Goal: Task Accomplishment & Management: Manage account settings

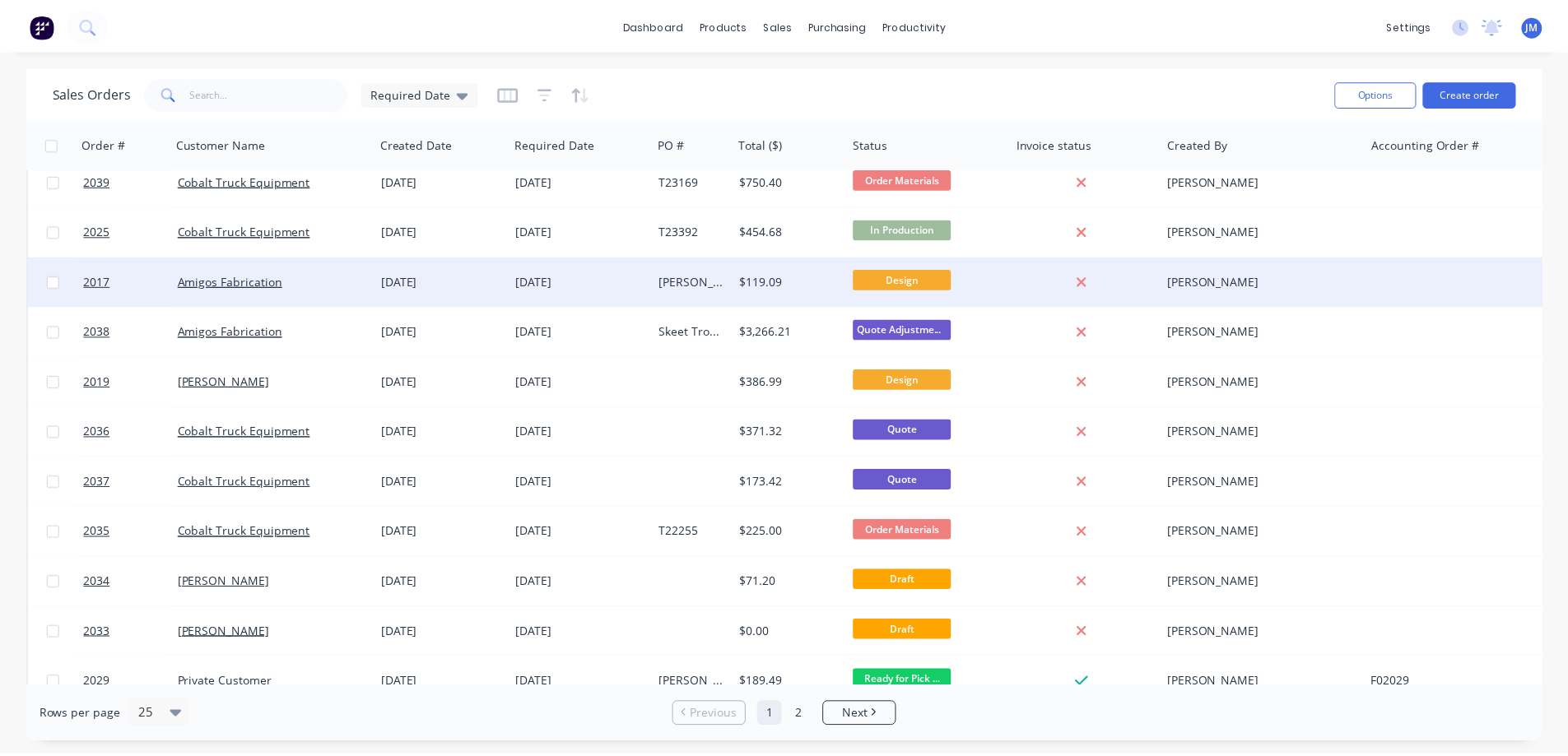
scroll to position [82, 0]
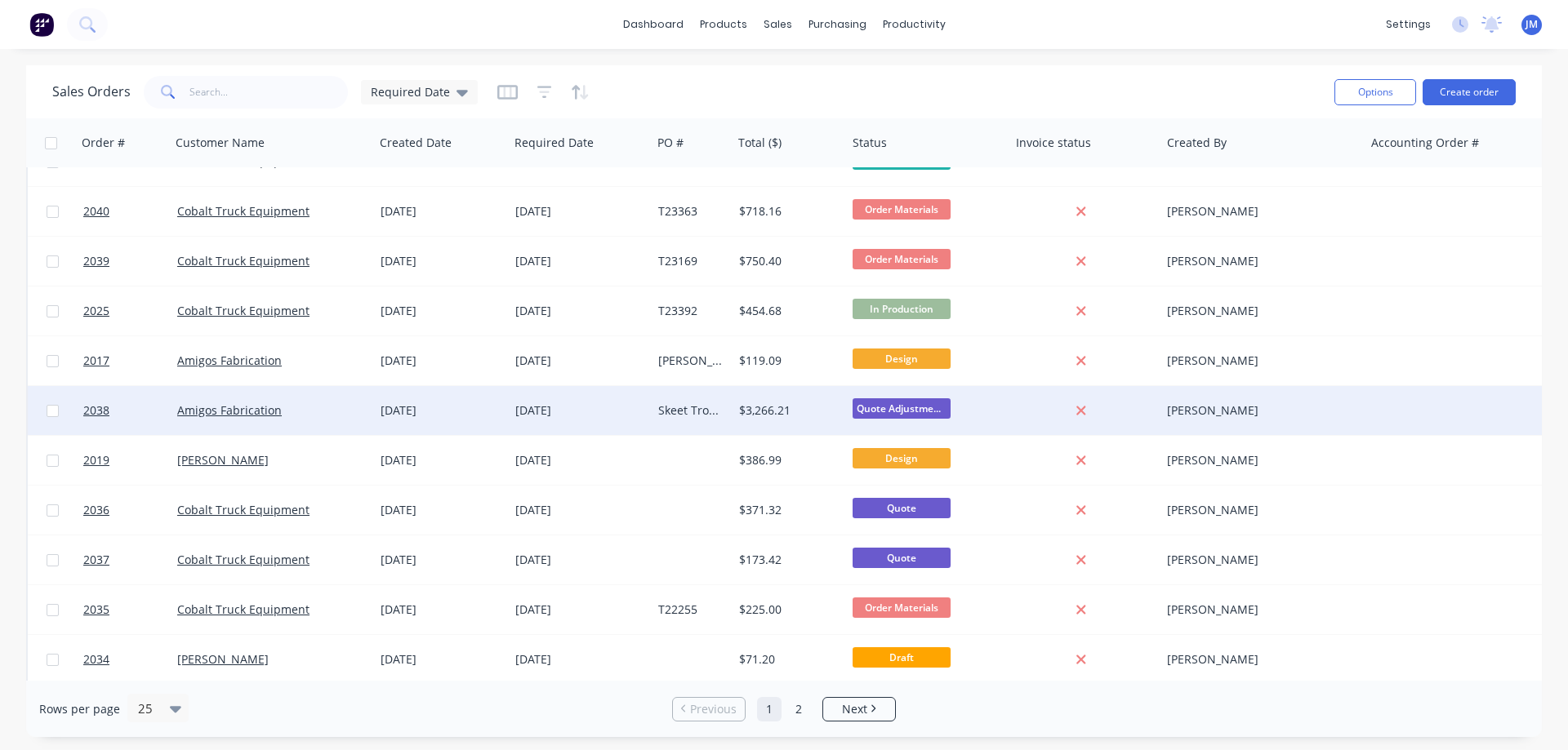
click at [724, 404] on div "Skeet Trophies" at bounding box center [692, 410] width 68 height 16
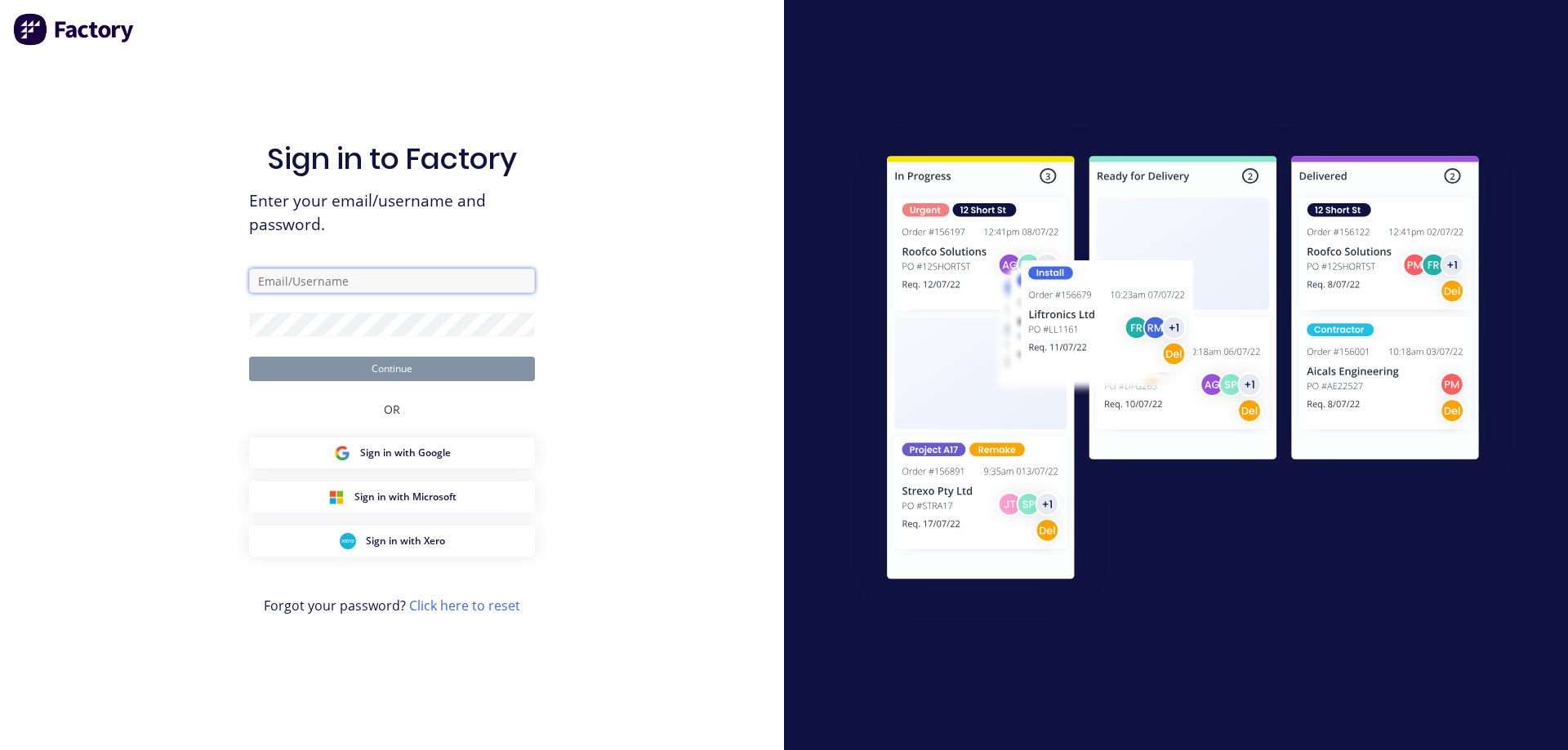
click at [368, 289] on input "text" at bounding box center [392, 281] width 286 height 25
click at [632, 355] on div "Sign in to Factory Enter your email/username and password. Continue OR Sign in …" at bounding box center [392, 375] width 784 height 750
click at [471, 448] on button "Sign in with Google" at bounding box center [392, 453] width 286 height 31
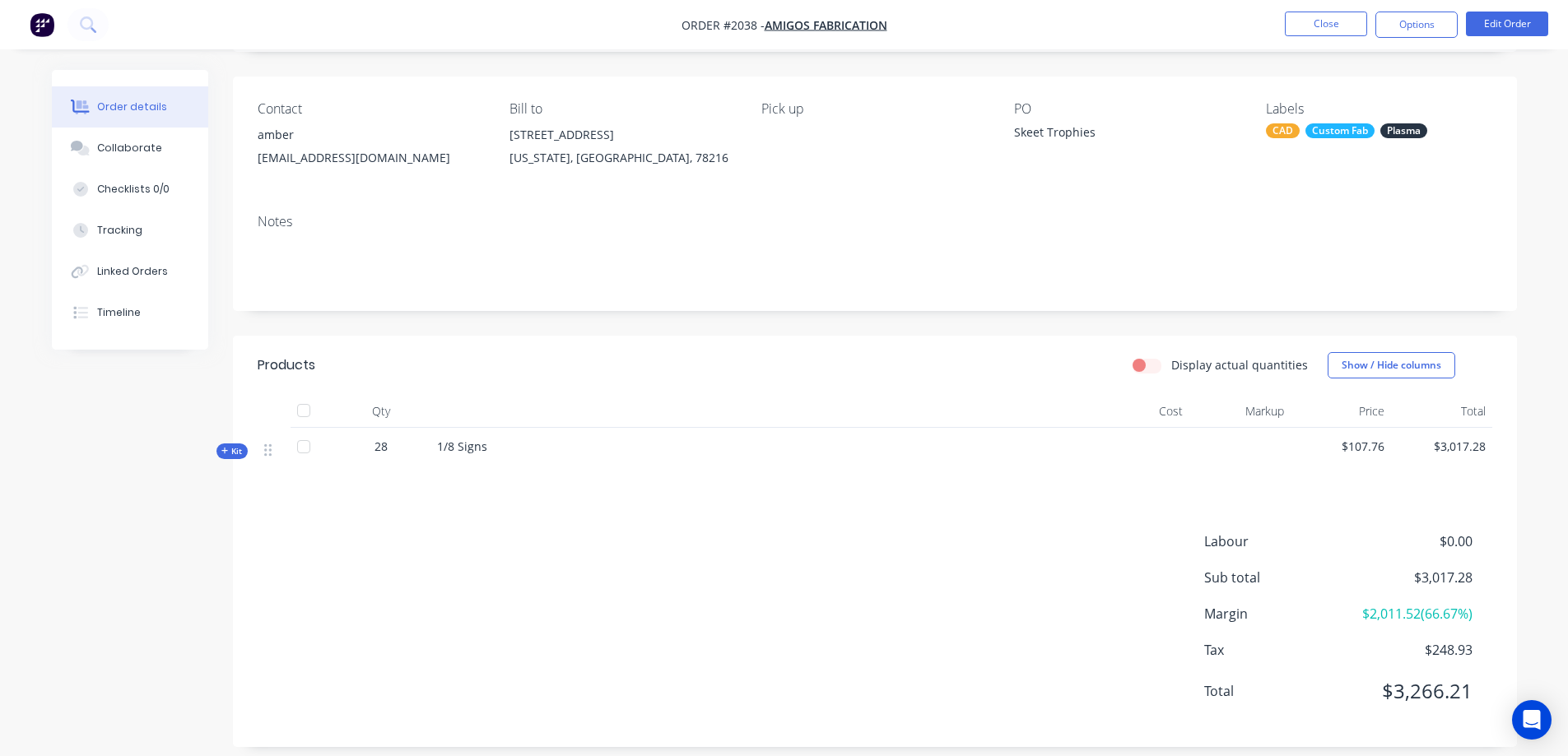
scroll to position [121, 0]
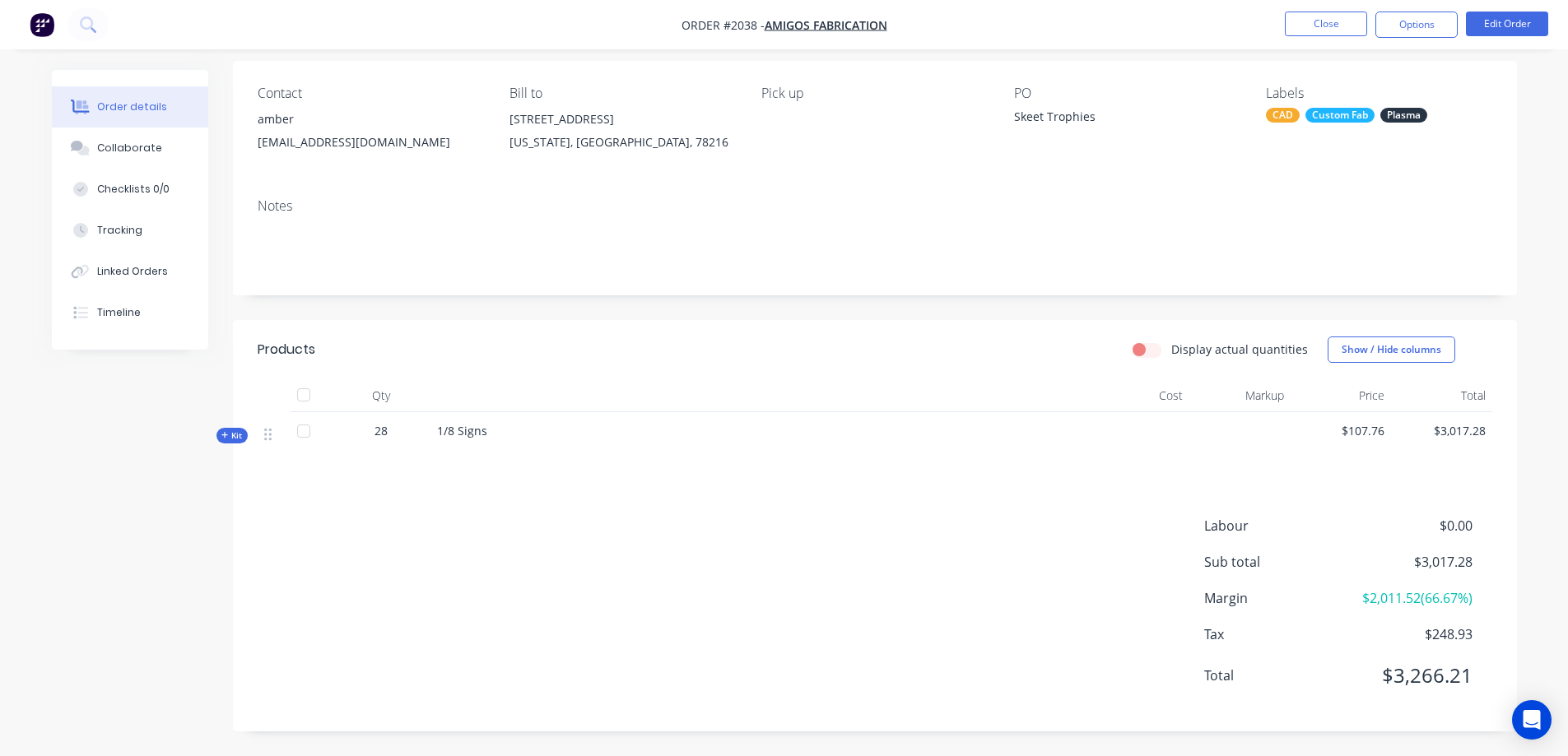
click at [231, 437] on span "Kit" at bounding box center [232, 436] width 21 height 13
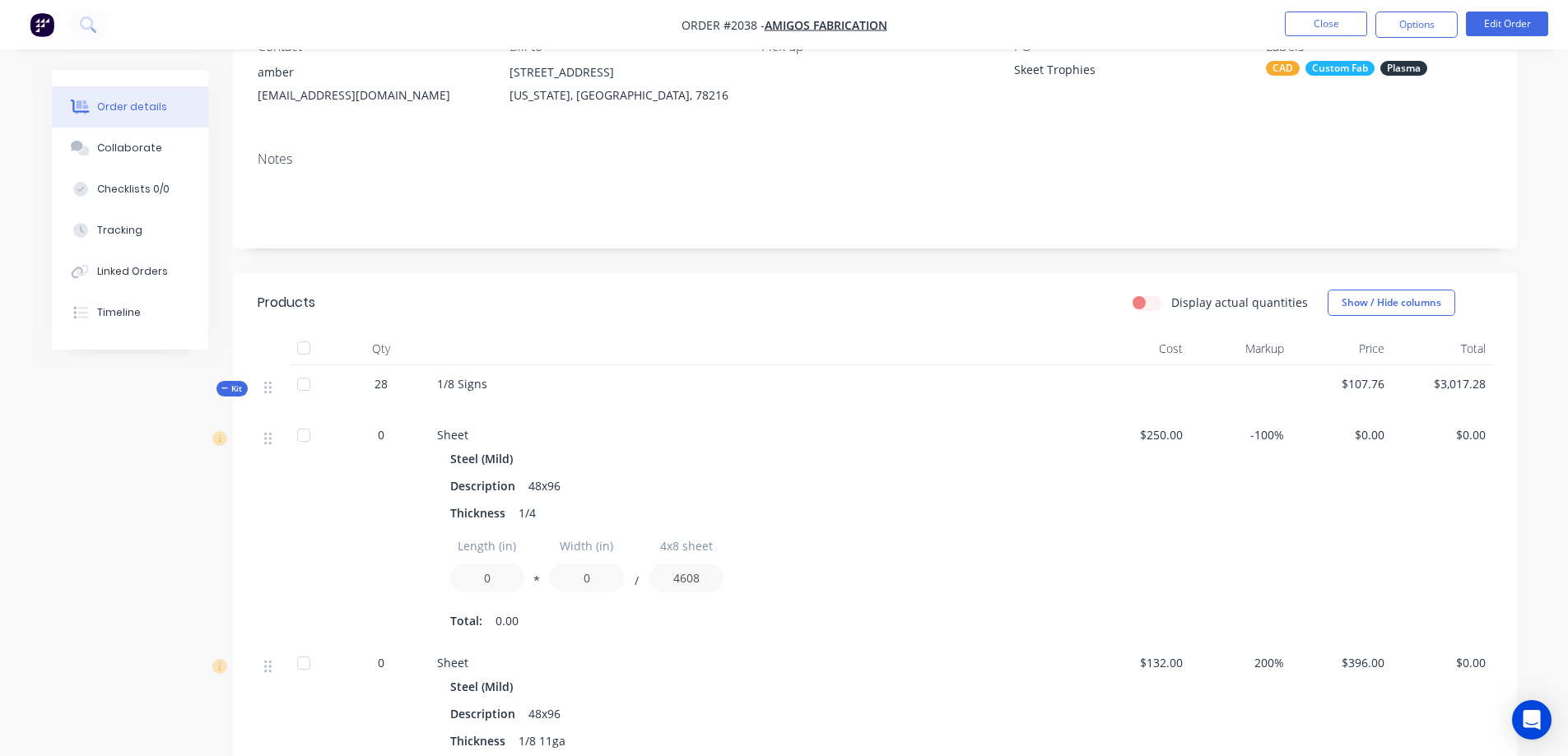
scroll to position [197, 0]
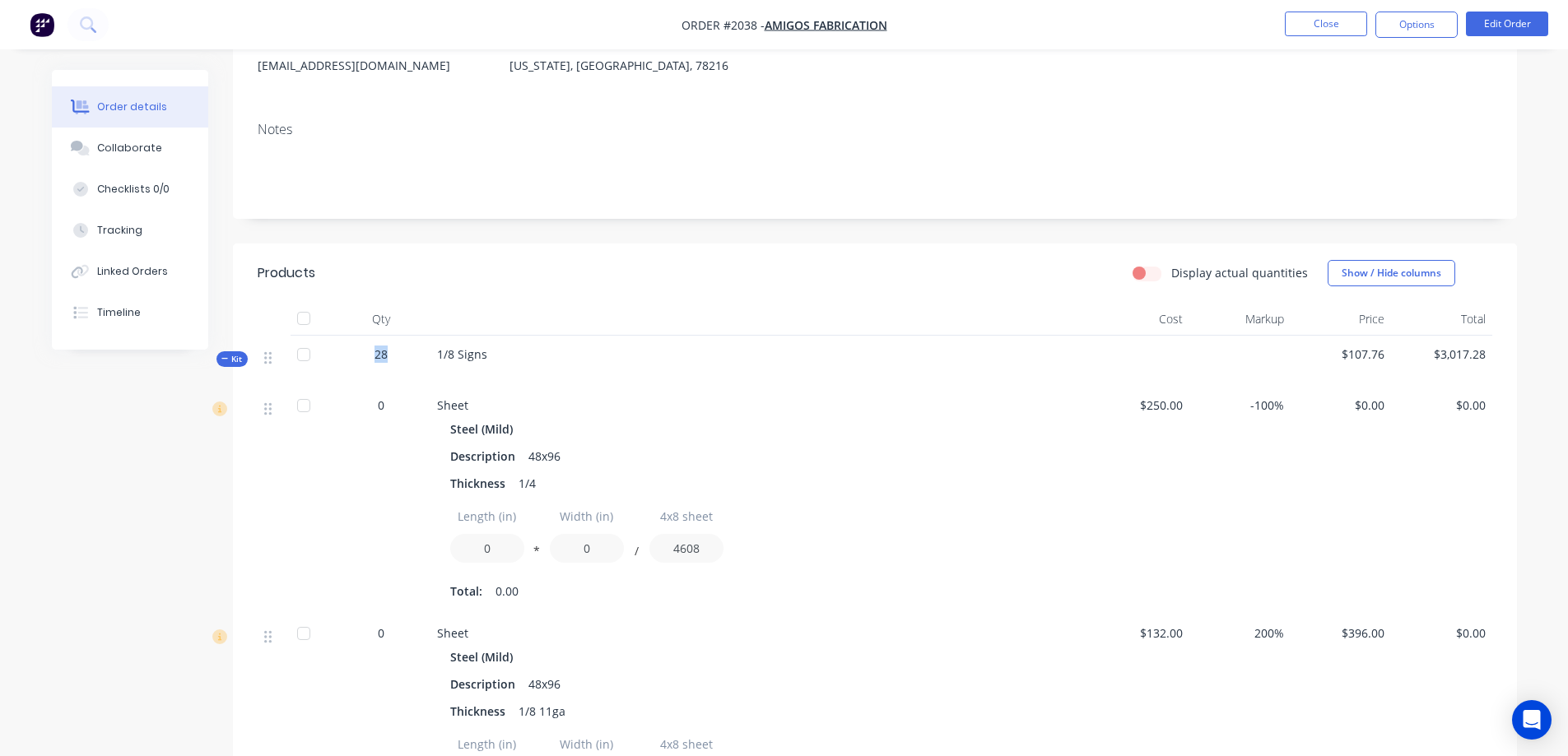
drag, startPoint x: 387, startPoint y: 354, endPoint x: 337, endPoint y: 347, distance: 50.5
click at [337, 347] on div "28" at bounding box center [382, 361] width 99 height 51
click at [1509, 25] on button "Edit Order" at bounding box center [1507, 24] width 82 height 25
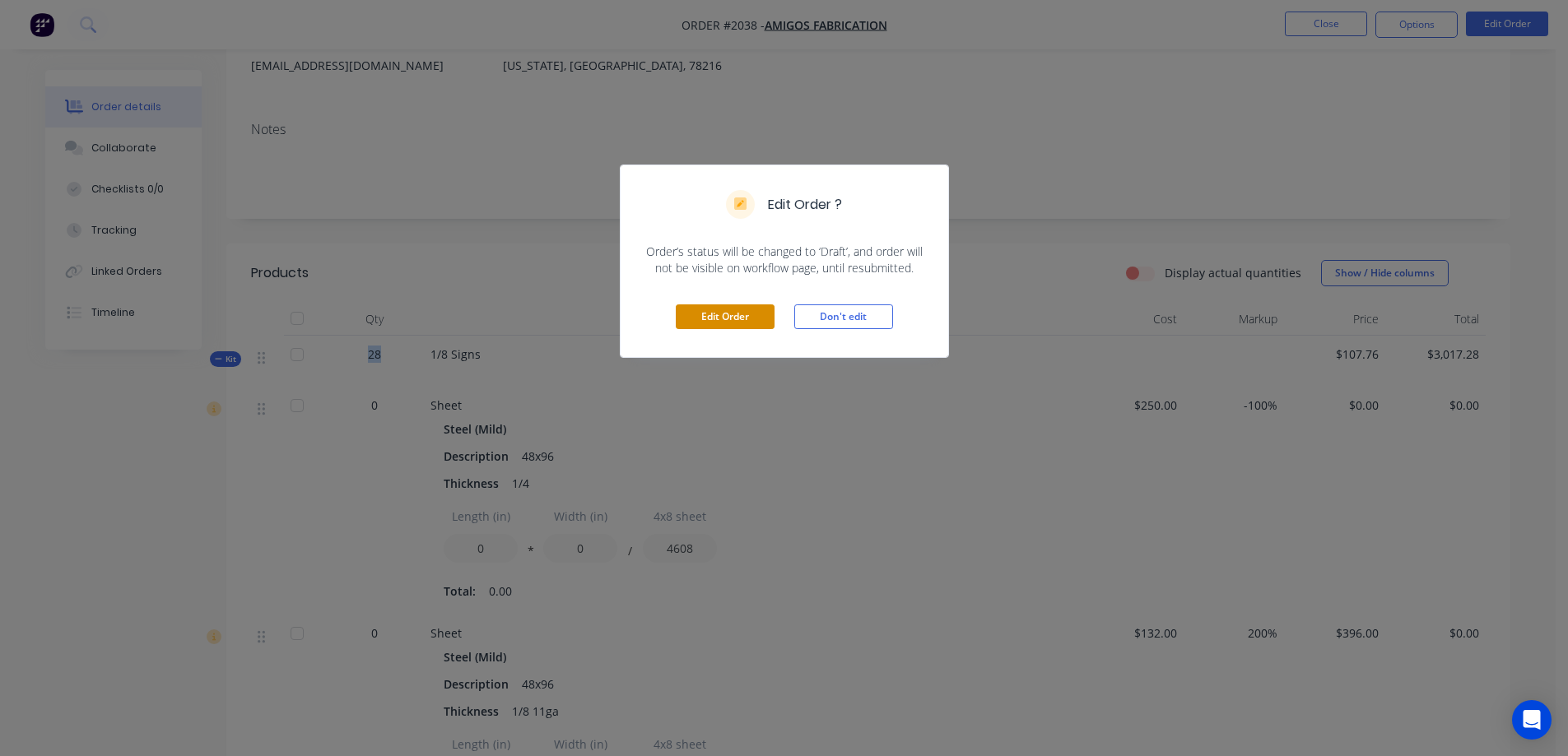
click at [725, 316] on button "Edit Order" at bounding box center [725, 318] width 99 height 25
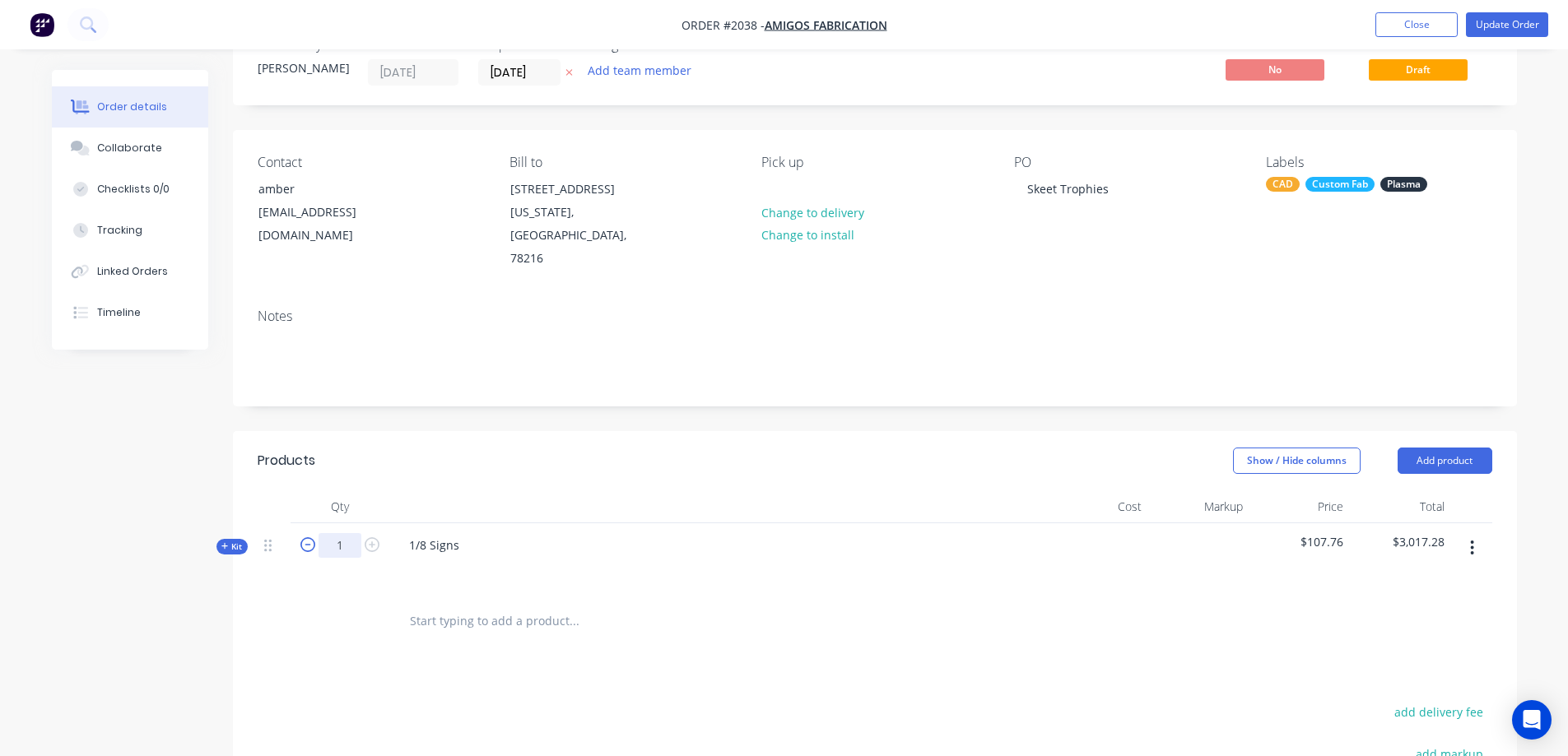
scroll to position [82, 0]
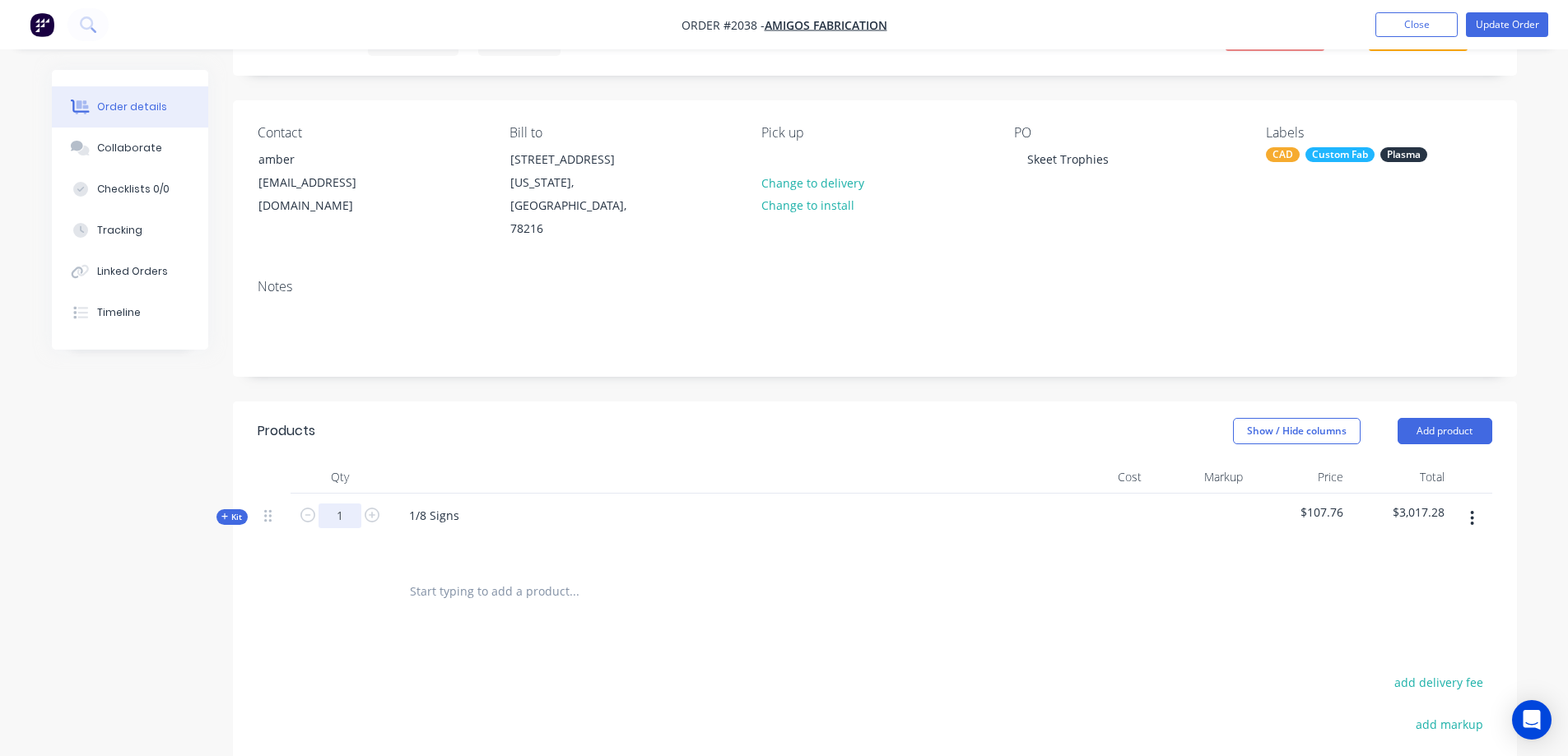
type input "1"
click at [595, 428] on div "Show / Hide columns Add product" at bounding box center [1005, 431] width 972 height 26
click at [227, 517] on icon at bounding box center [225, 516] width 7 height 7
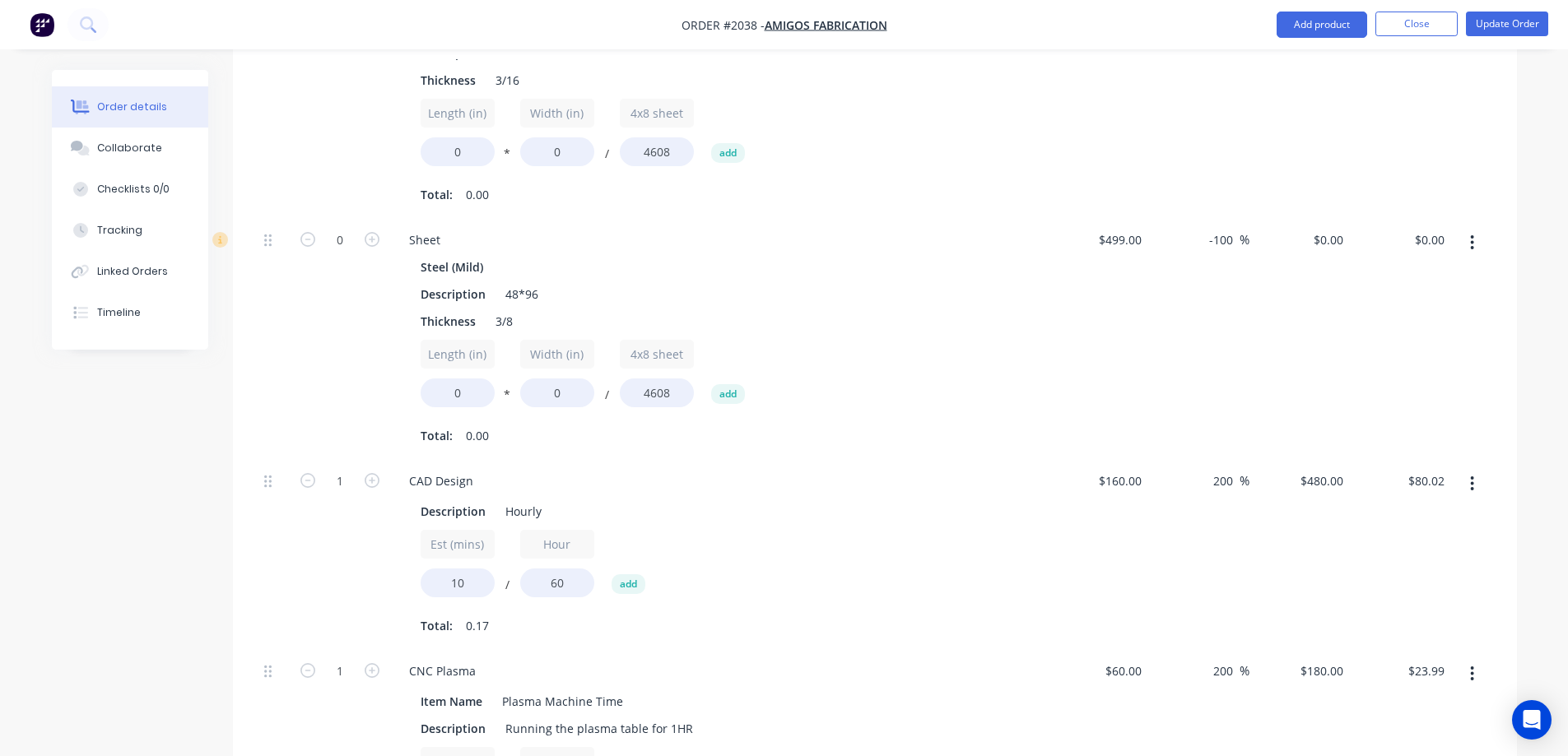
scroll to position [1152, 0]
drag, startPoint x: 1234, startPoint y: 486, endPoint x: 1191, endPoint y: 485, distance: 43.0
click at [1191, 485] on div "200 200 %" at bounding box center [1199, 555] width 102 height 190
type input "1"
type input "0"
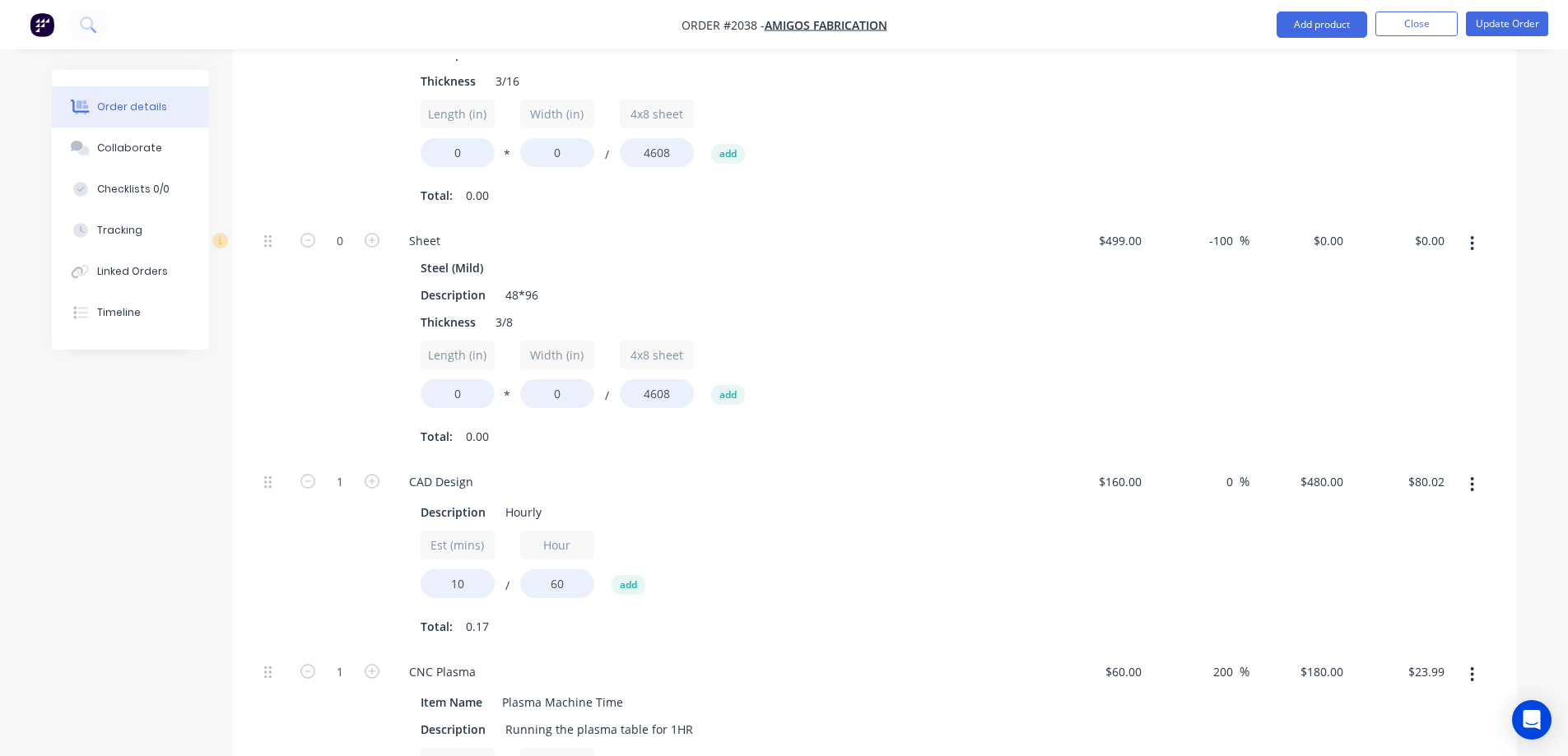
type input "$160.00"
type input "$26.67"
click at [1168, 527] on div "0 %" at bounding box center [1199, 555] width 102 height 190
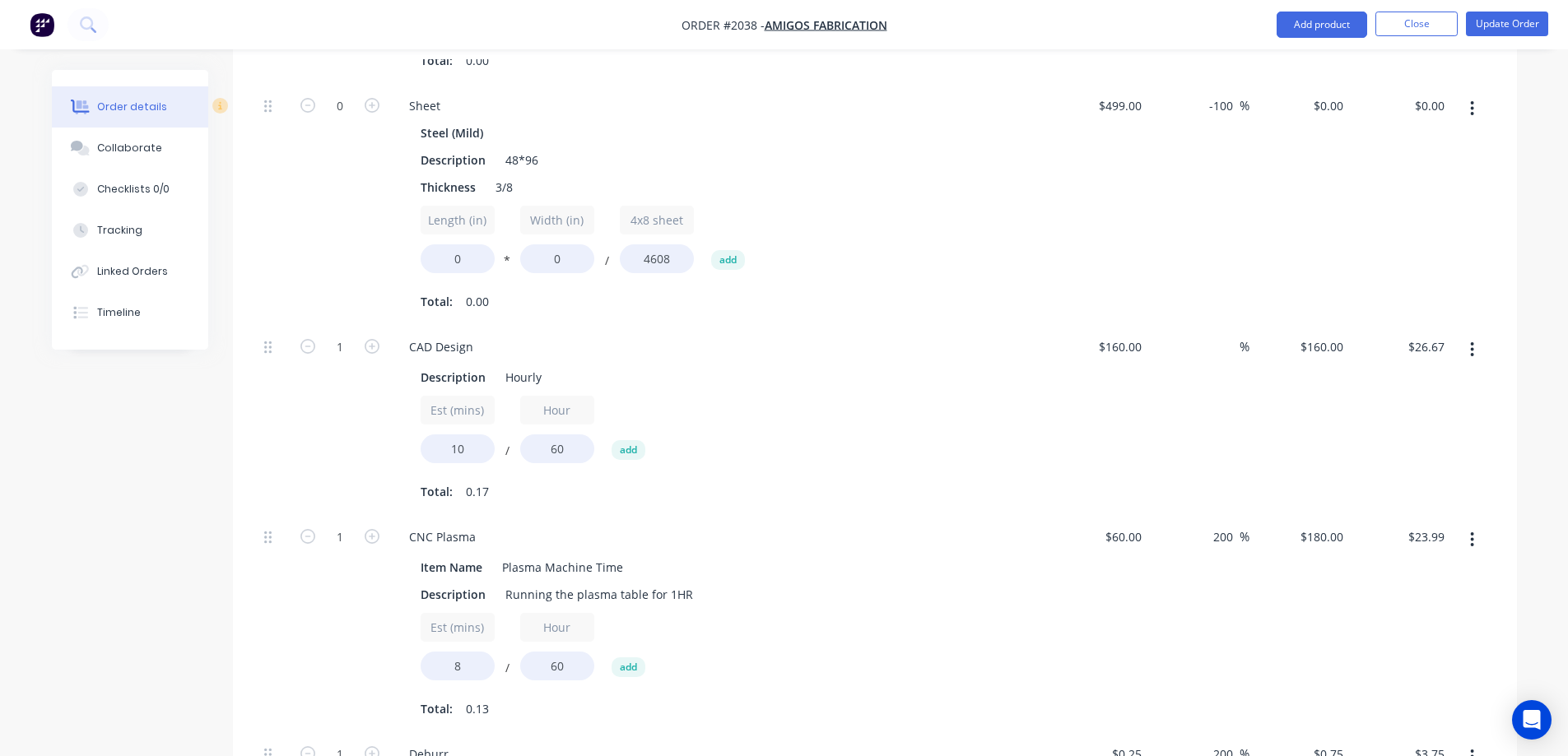
scroll to position [1316, 0]
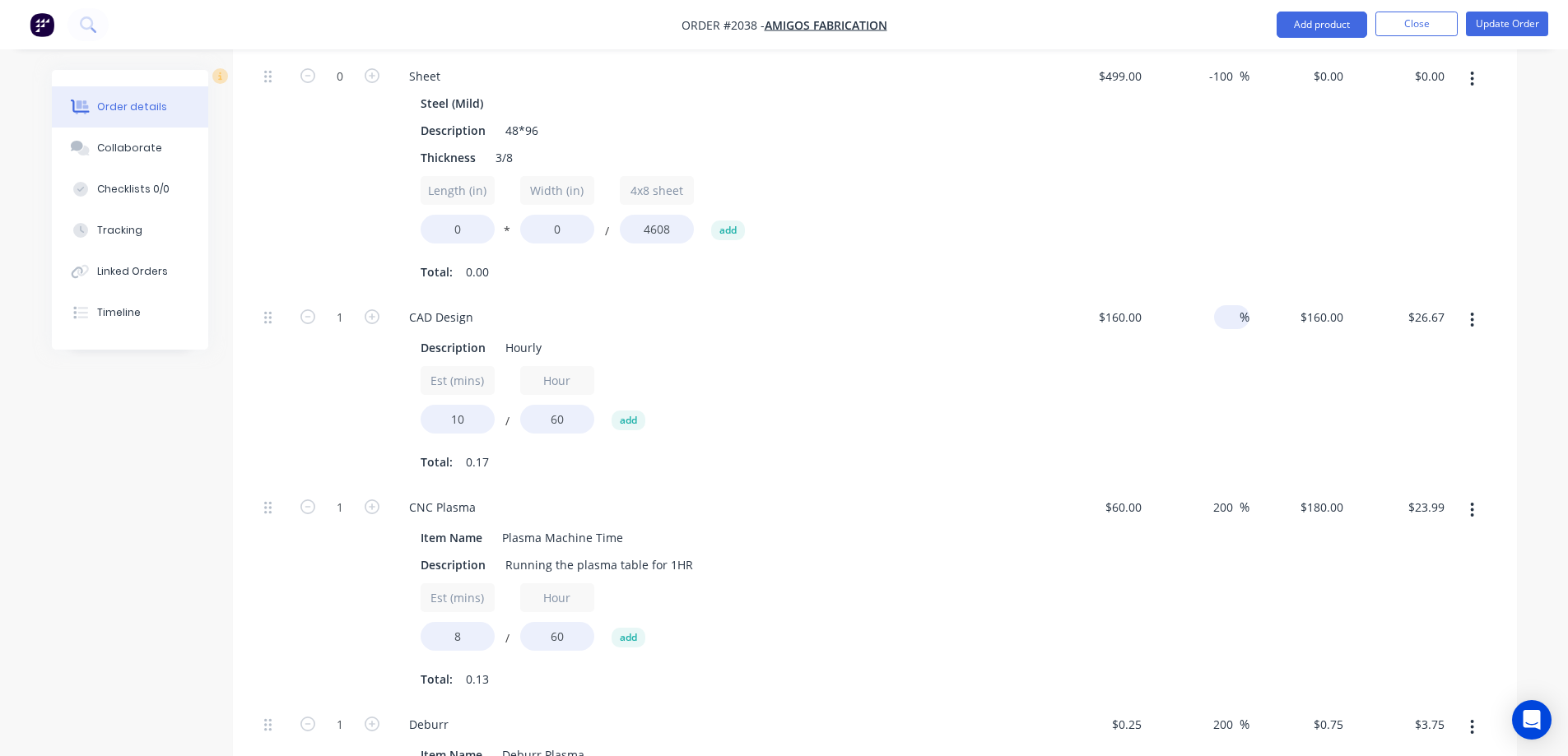
click at [1222, 321] on input at bounding box center [1231, 317] width 19 height 24
type input "200"
type input "160"
type input "$480.00"
type input "$80.02"
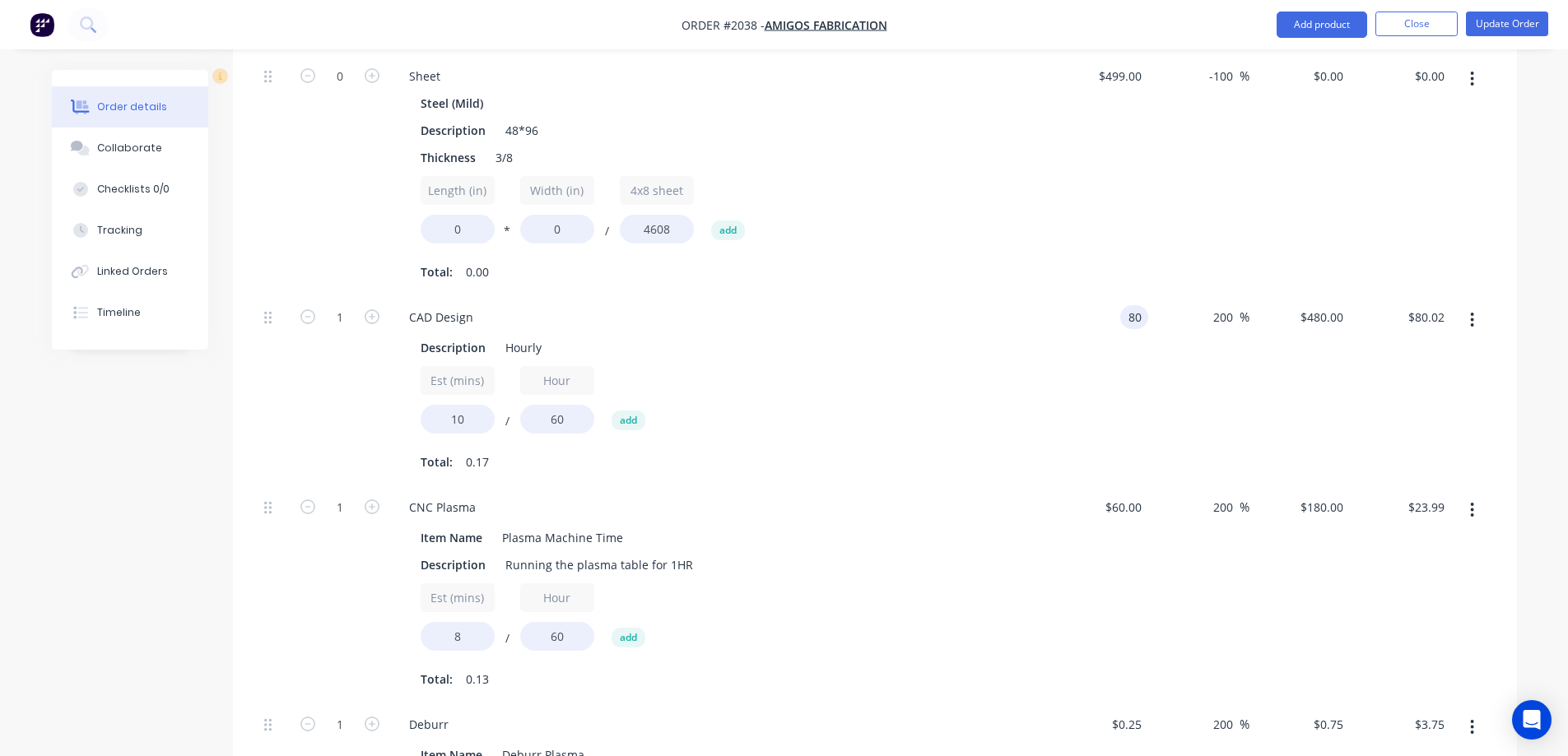
type input "$80.00"
type input "$240.00"
type input "$40.01"
click at [1162, 393] on div "200 200 %" at bounding box center [1199, 390] width 102 height 190
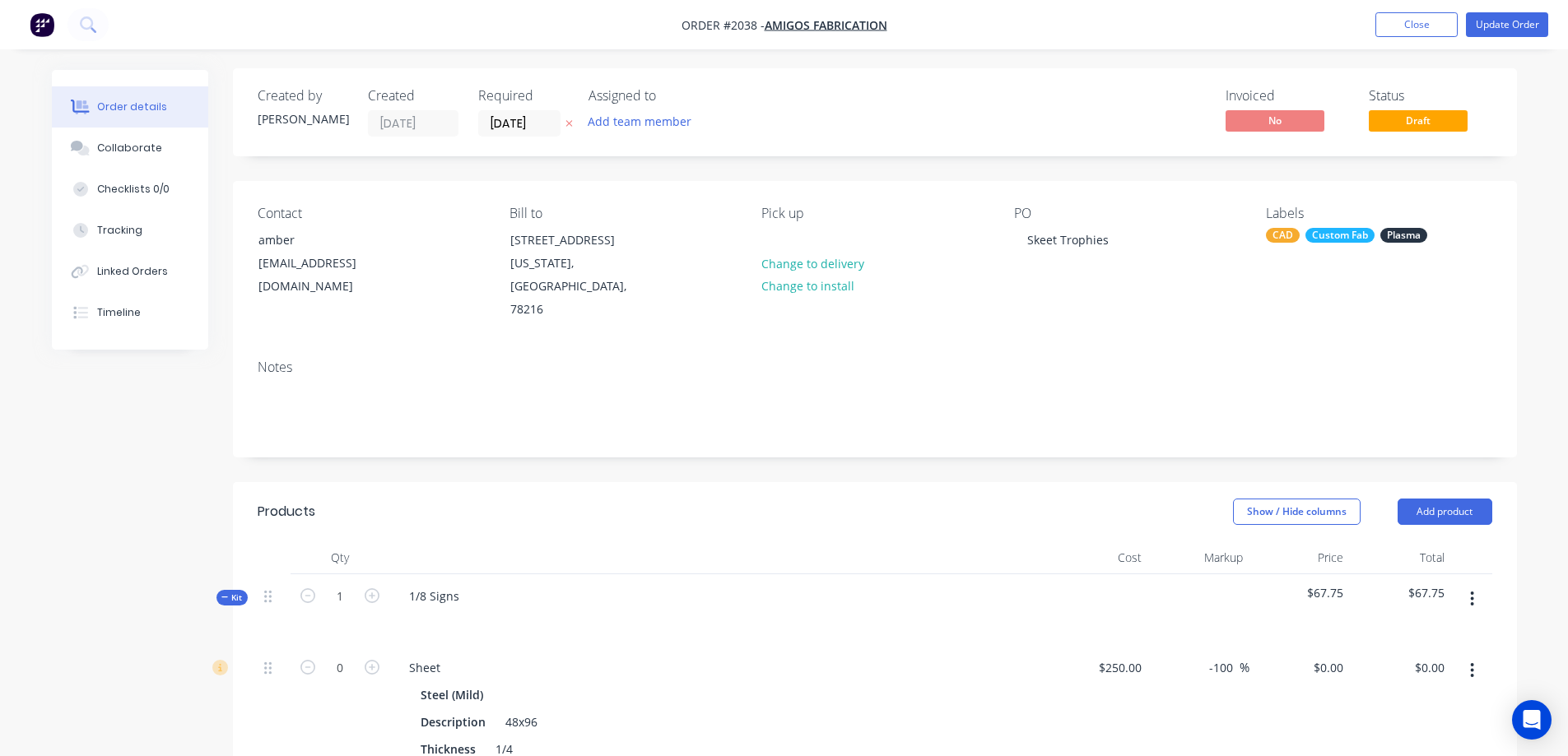
scroll to position [0, 0]
type input "28"
type input "$1,120.22"
type input "28"
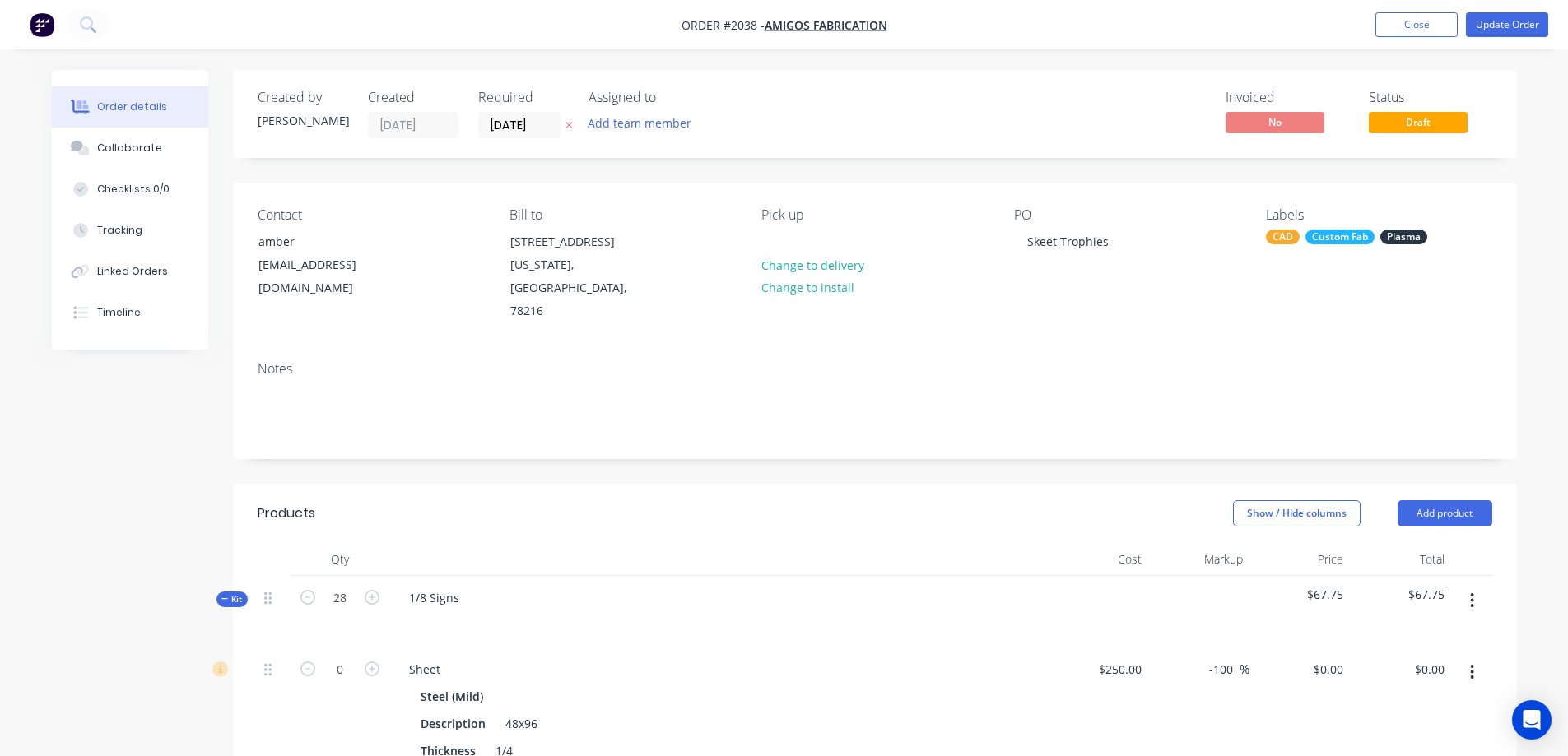
type input "$671.83"
type input "28"
type input "$105.00"
click at [536, 489] on header "Products Show / Hide columns Add product" at bounding box center [876, 513] width 1284 height 59
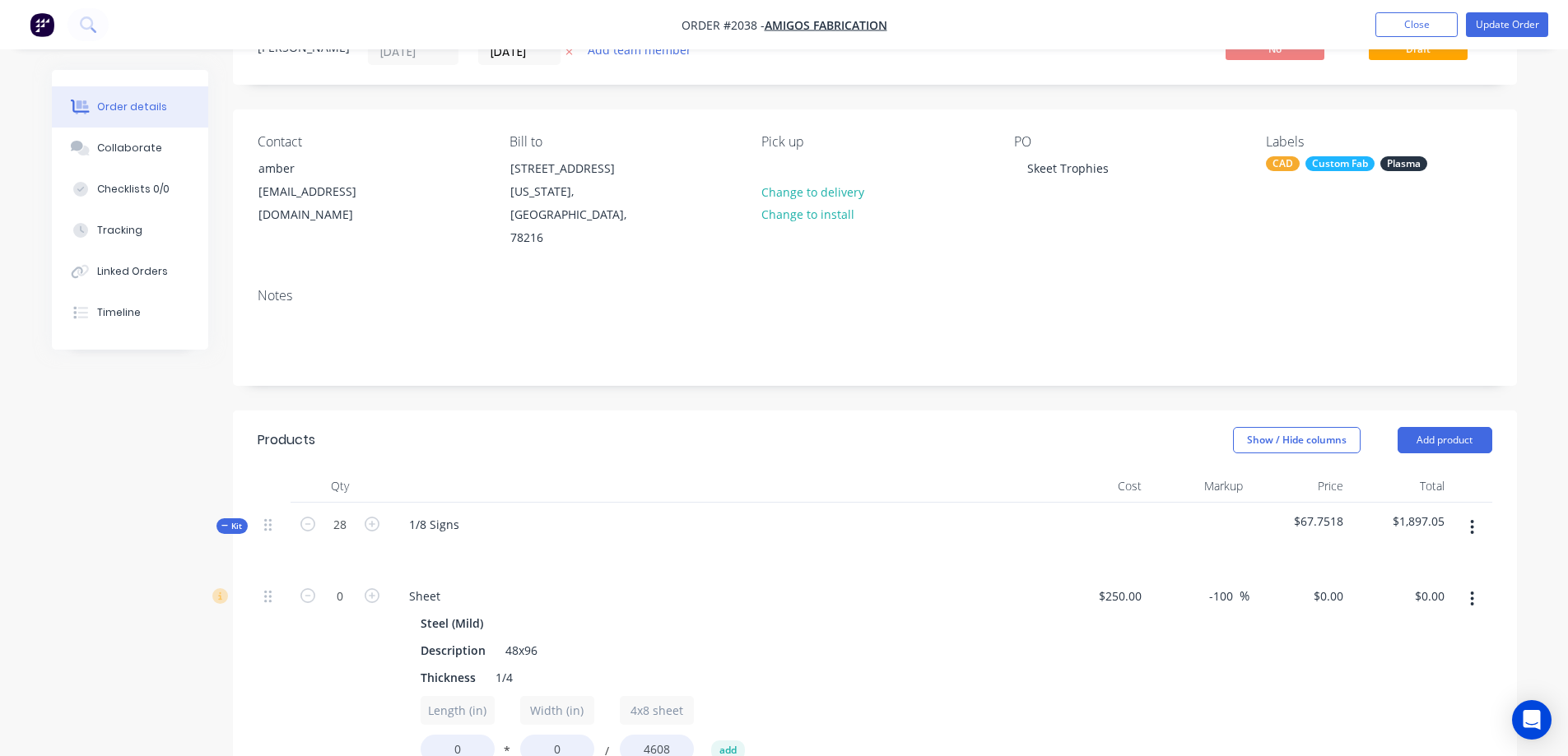
scroll to position [73, 0]
click at [344, 529] on input "28" at bounding box center [340, 526] width 43 height 25
type input "1"
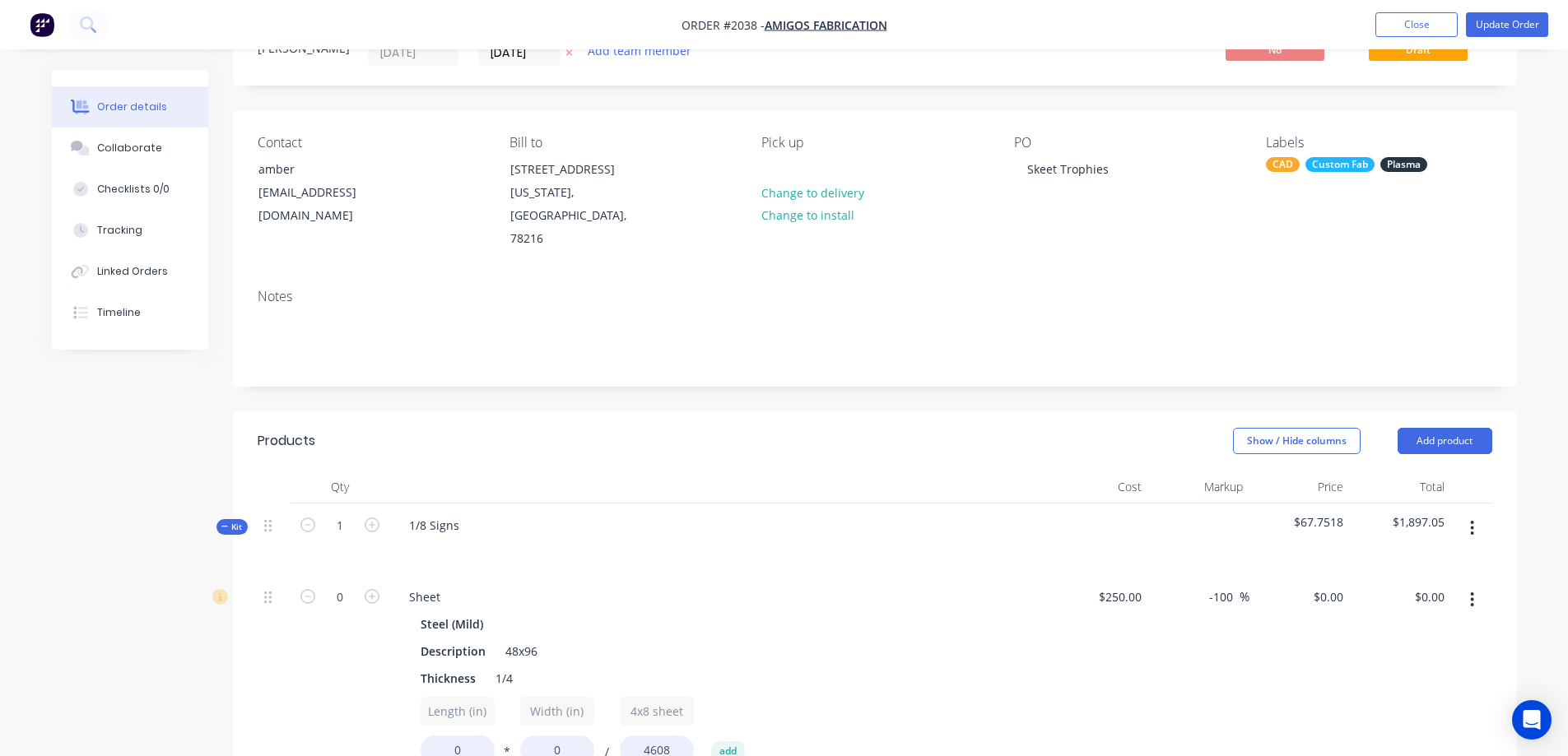
type input "$40.01"
type input "1"
type input "$23.99"
type input "1"
type input "$3.75"
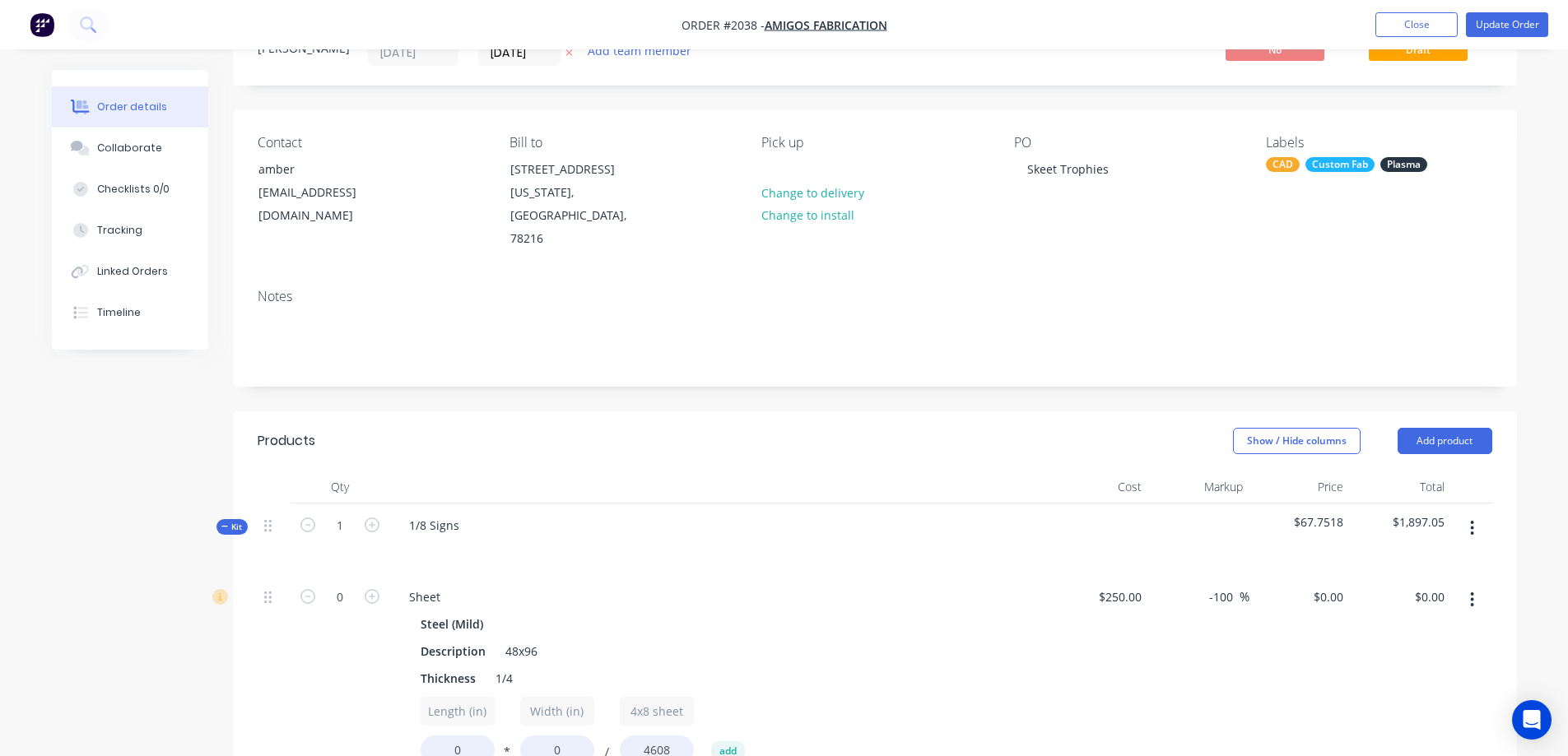
click at [661, 459] on header "Products Show / Hide columns Add product" at bounding box center [876, 440] width 1284 height 59
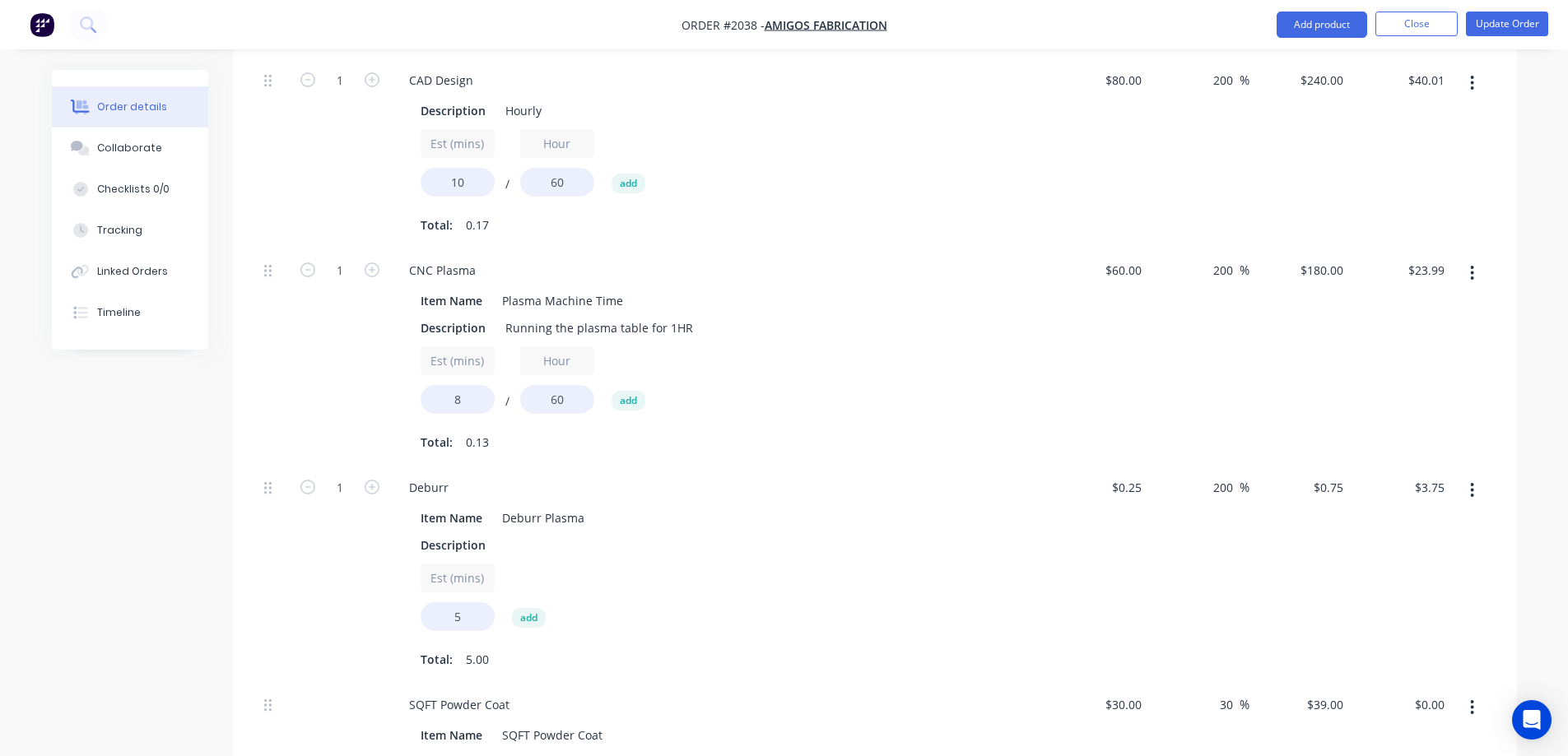
scroll to position [1636, 0]
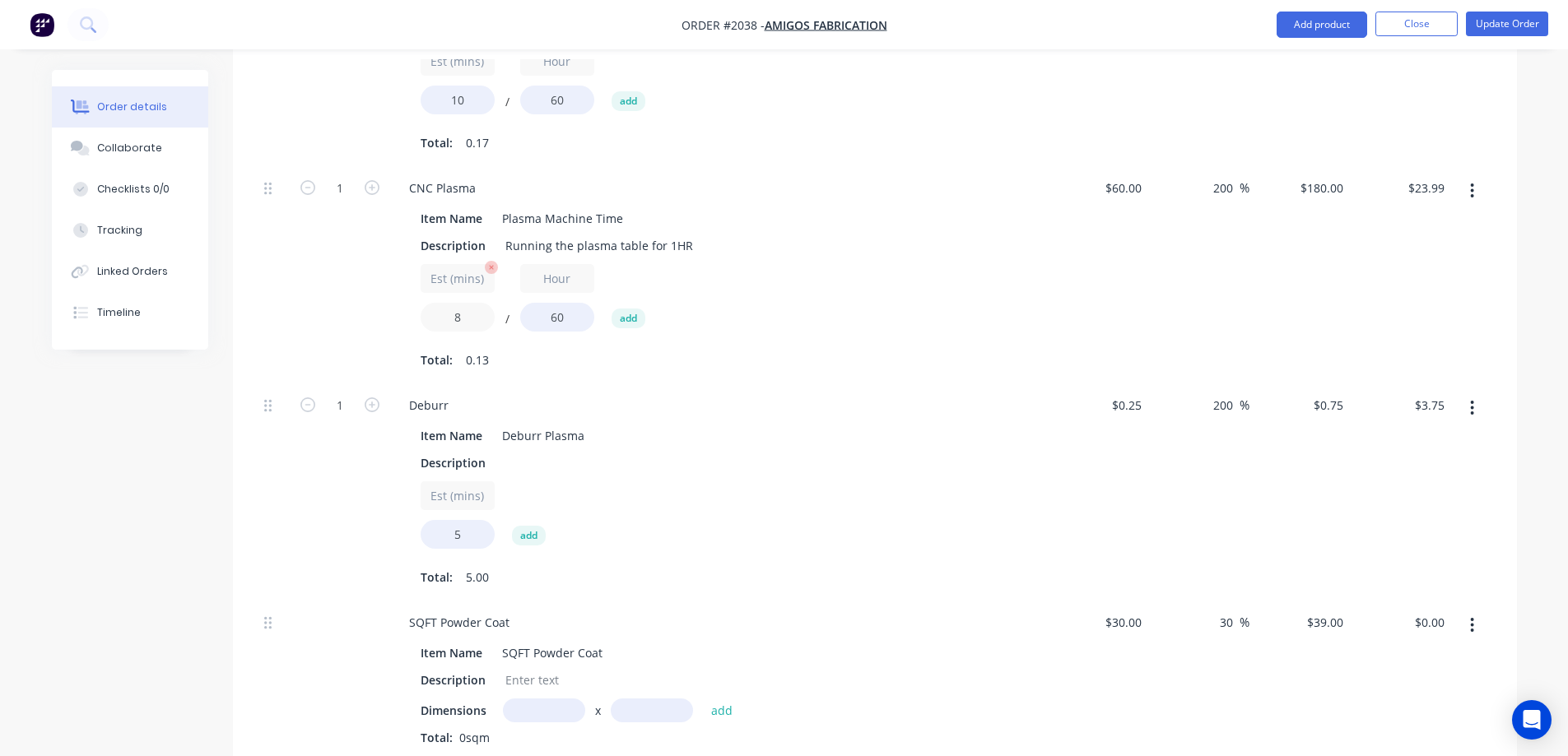
drag, startPoint x: 469, startPoint y: 319, endPoint x: 441, endPoint y: 311, distance: 29.1
click at [441, 311] on input "8" at bounding box center [457, 318] width 75 height 29
type input "9"
type input "$27.00"
click at [936, 310] on div "Est (mins) 9 / Hour 60 add" at bounding box center [718, 301] width 596 height 75
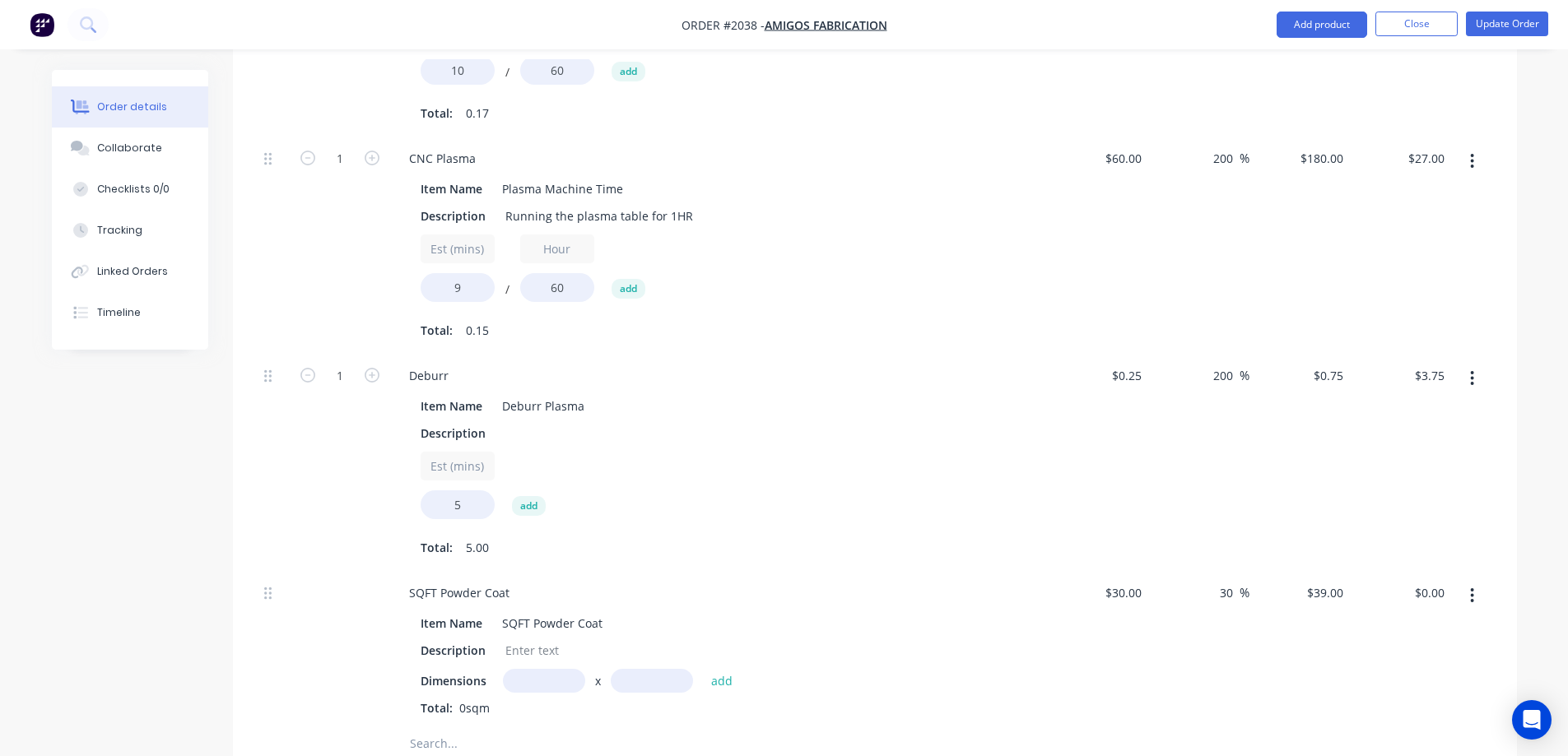
scroll to position [1718, 0]
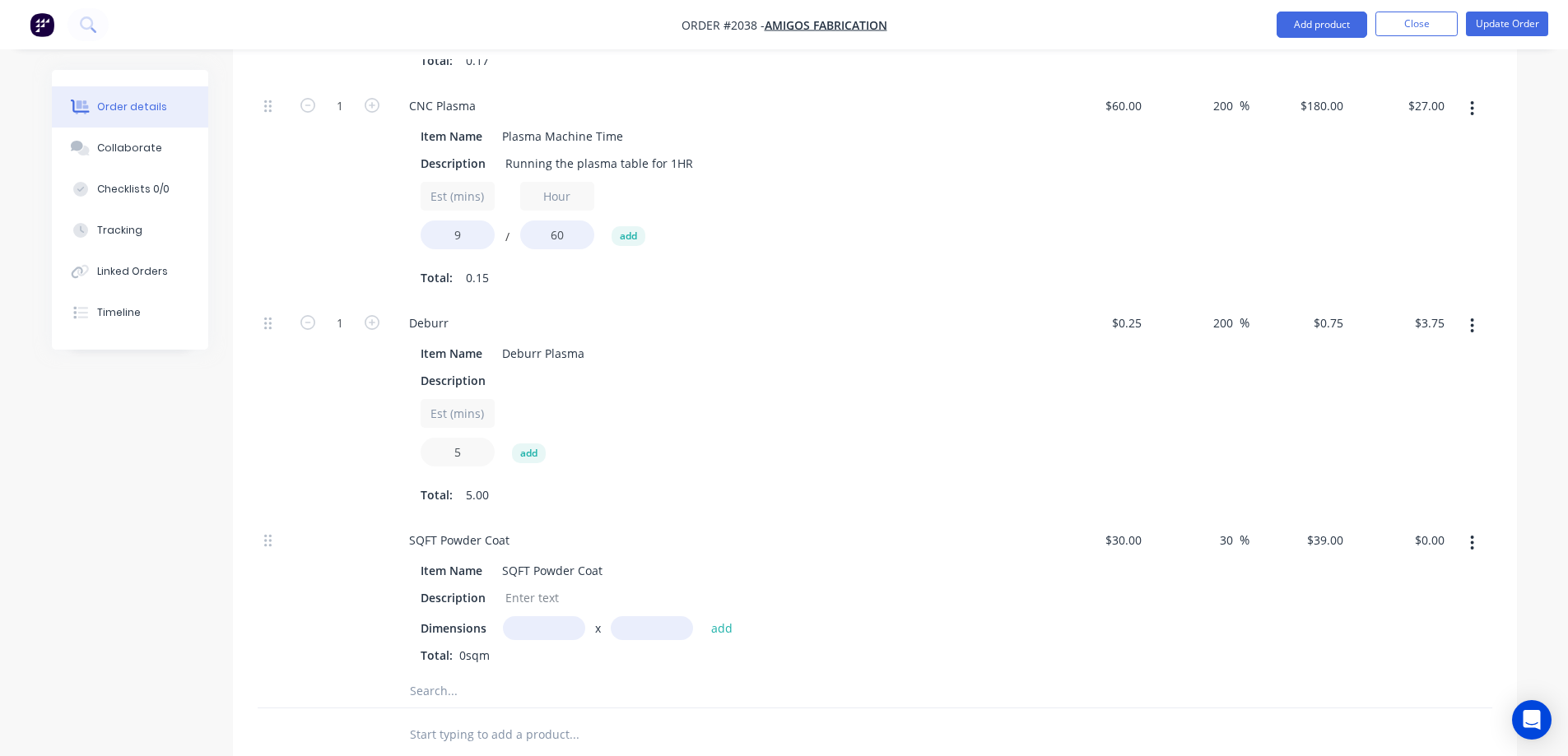
drag, startPoint x: 466, startPoint y: 452, endPoint x: 437, endPoint y: 445, distance: 29.8
click at [437, 445] on input "5" at bounding box center [457, 452] width 75 height 29
type input "6"
type input "$4.50"
click at [959, 450] on div "Est (mins) 6 add" at bounding box center [718, 436] width 596 height 75
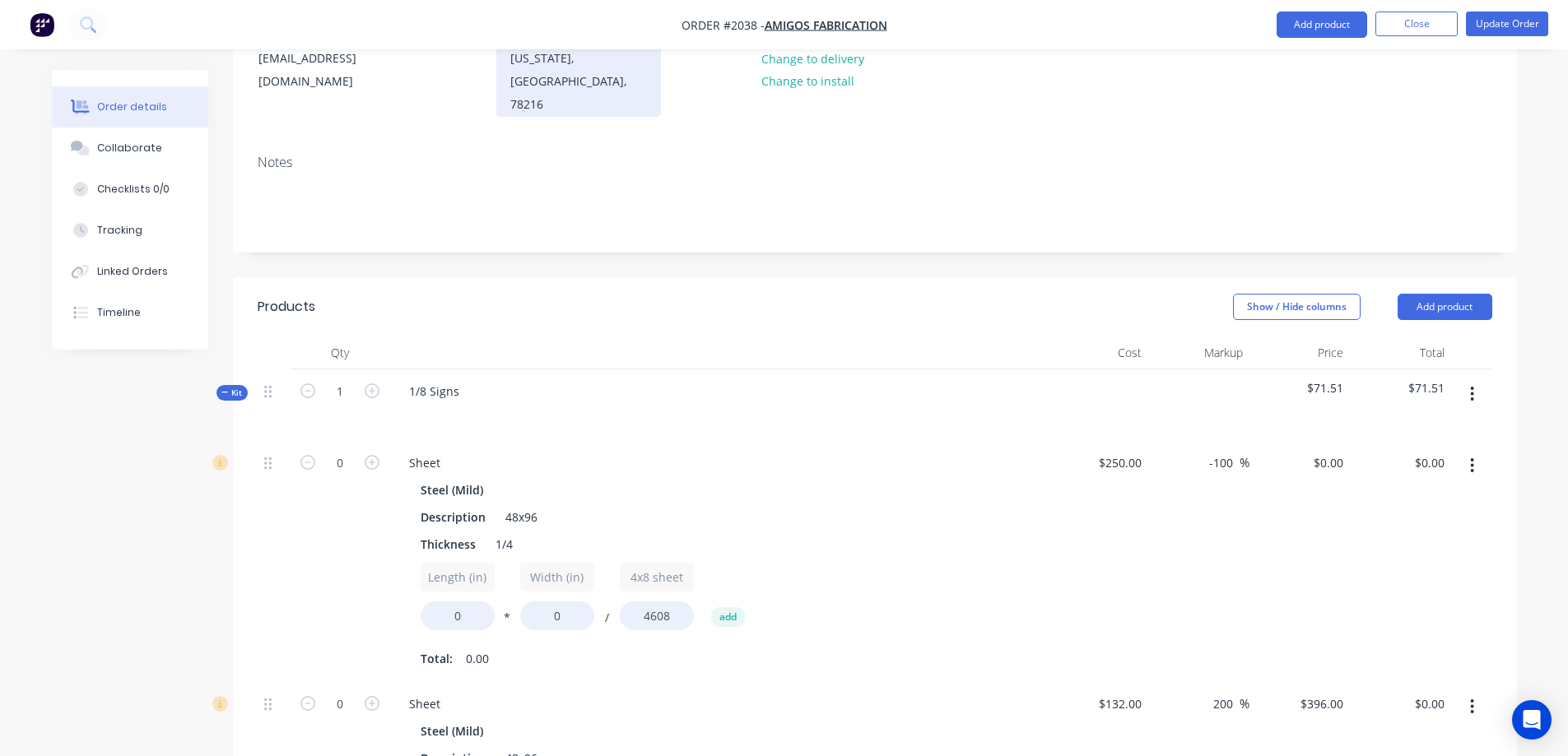
scroll to position [0, 0]
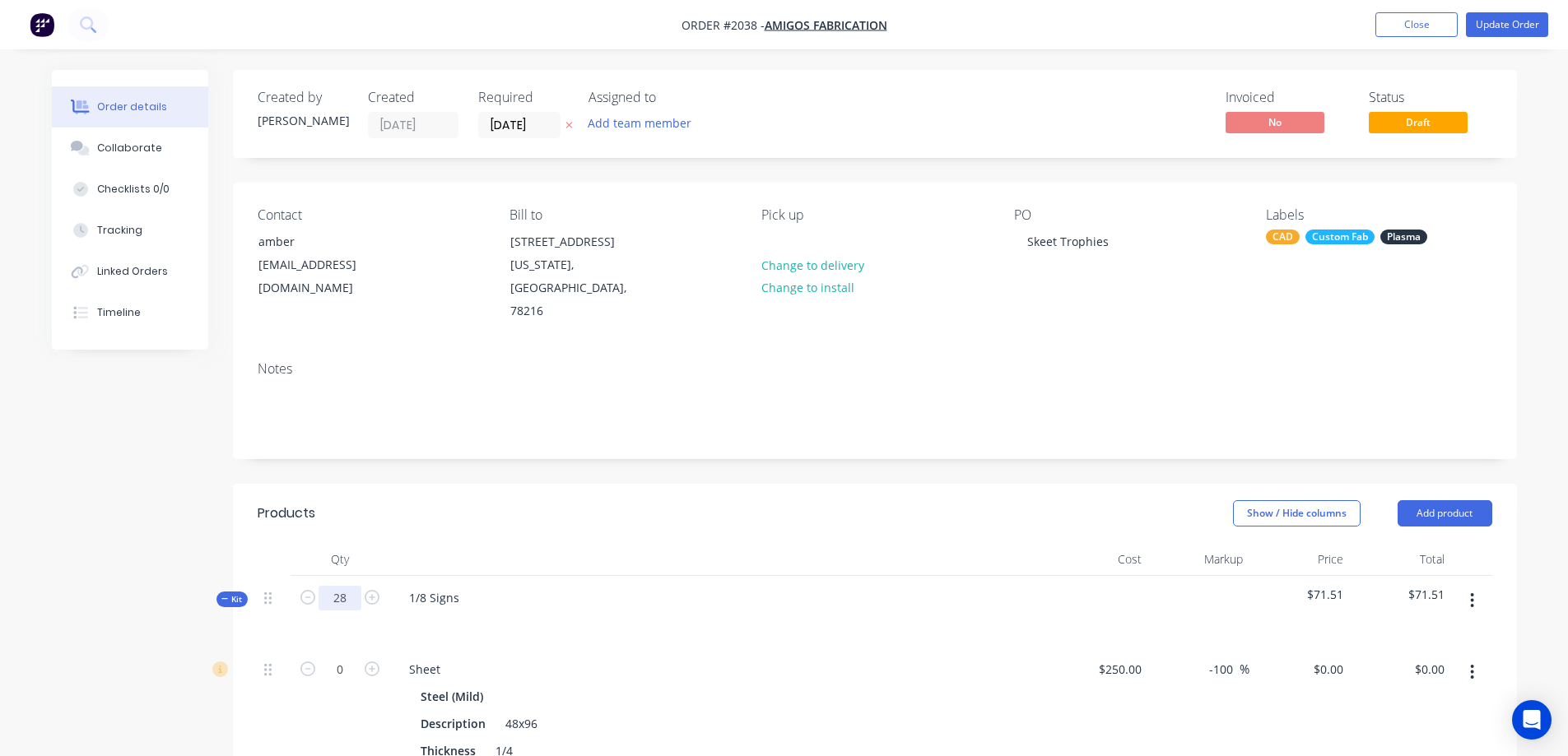
type input "28"
type input "$1,120.22"
type input "28"
type input "$756.00"
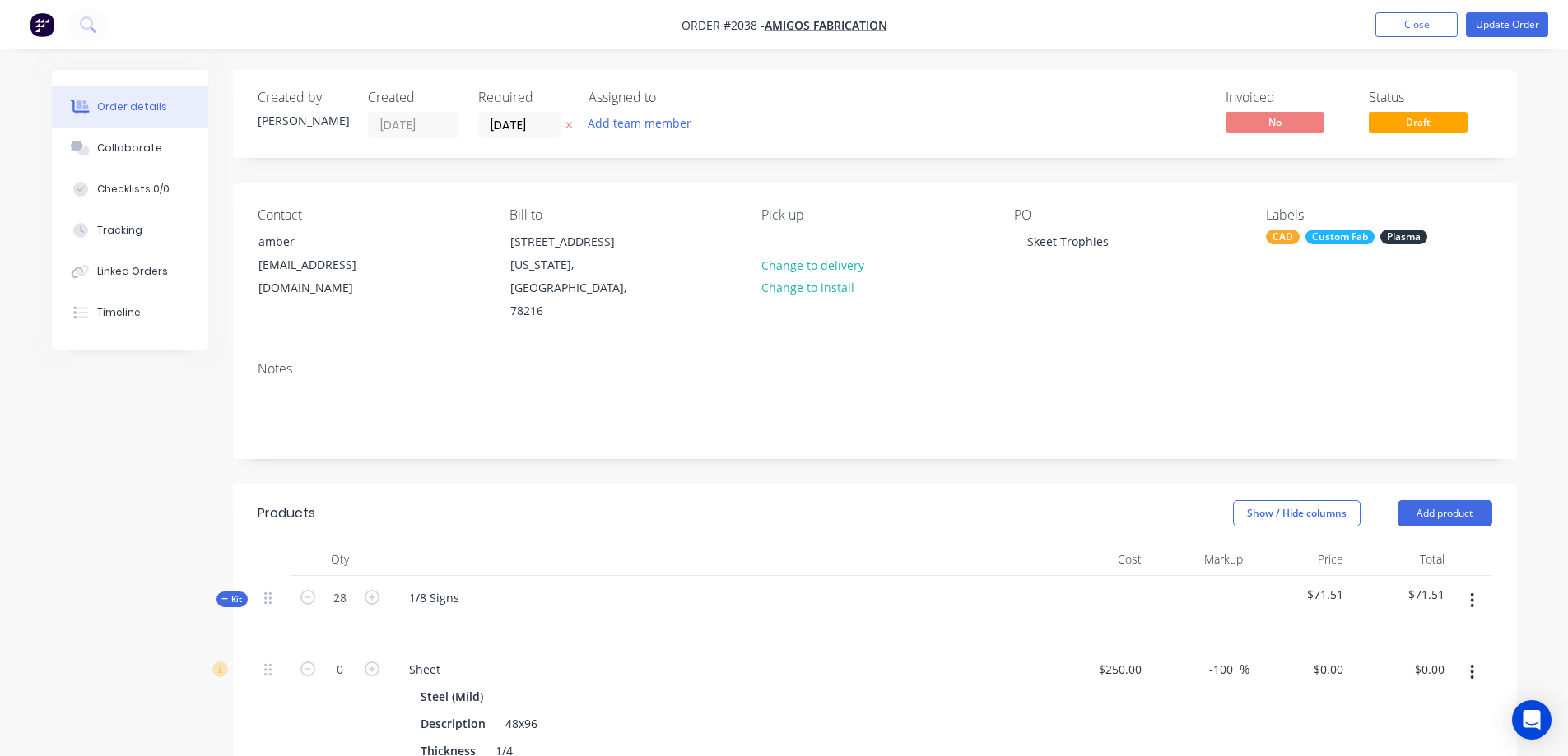
type input "28"
type input "$126.00"
click at [624, 531] on header "Products Show / Hide columns Add product" at bounding box center [876, 513] width 1284 height 59
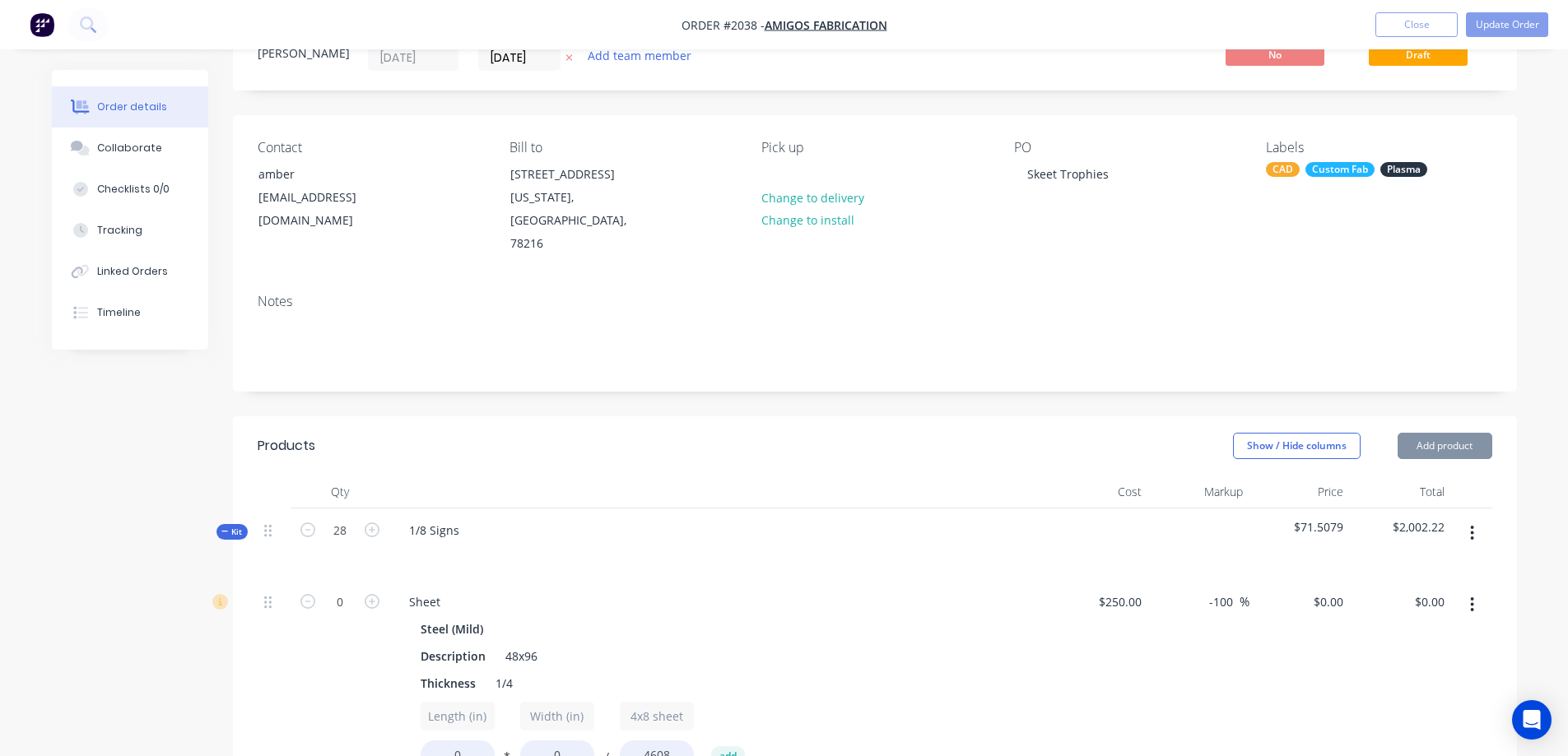
scroll to position [82, 0]
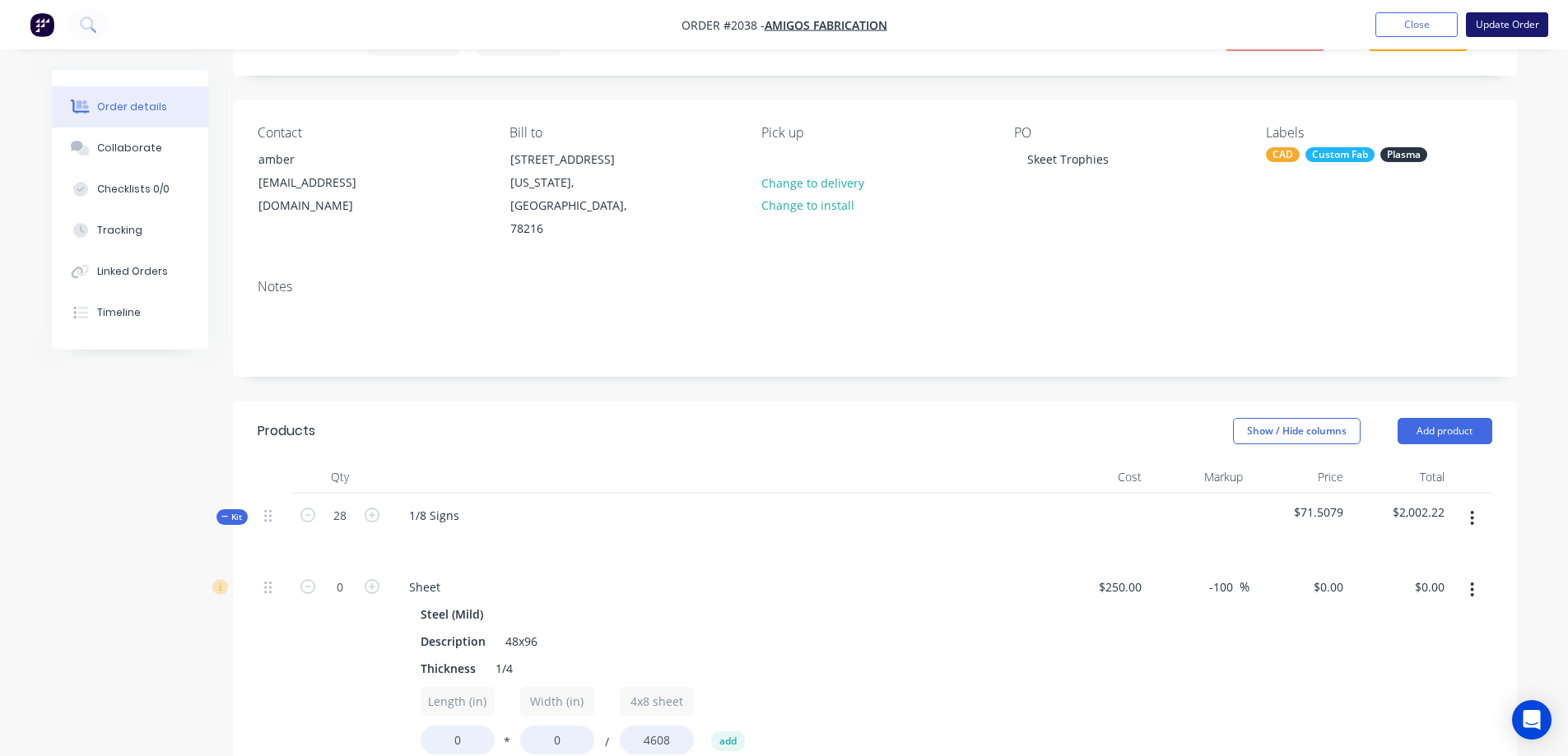
click at [1485, 30] on button "Update Order" at bounding box center [1507, 25] width 82 height 25
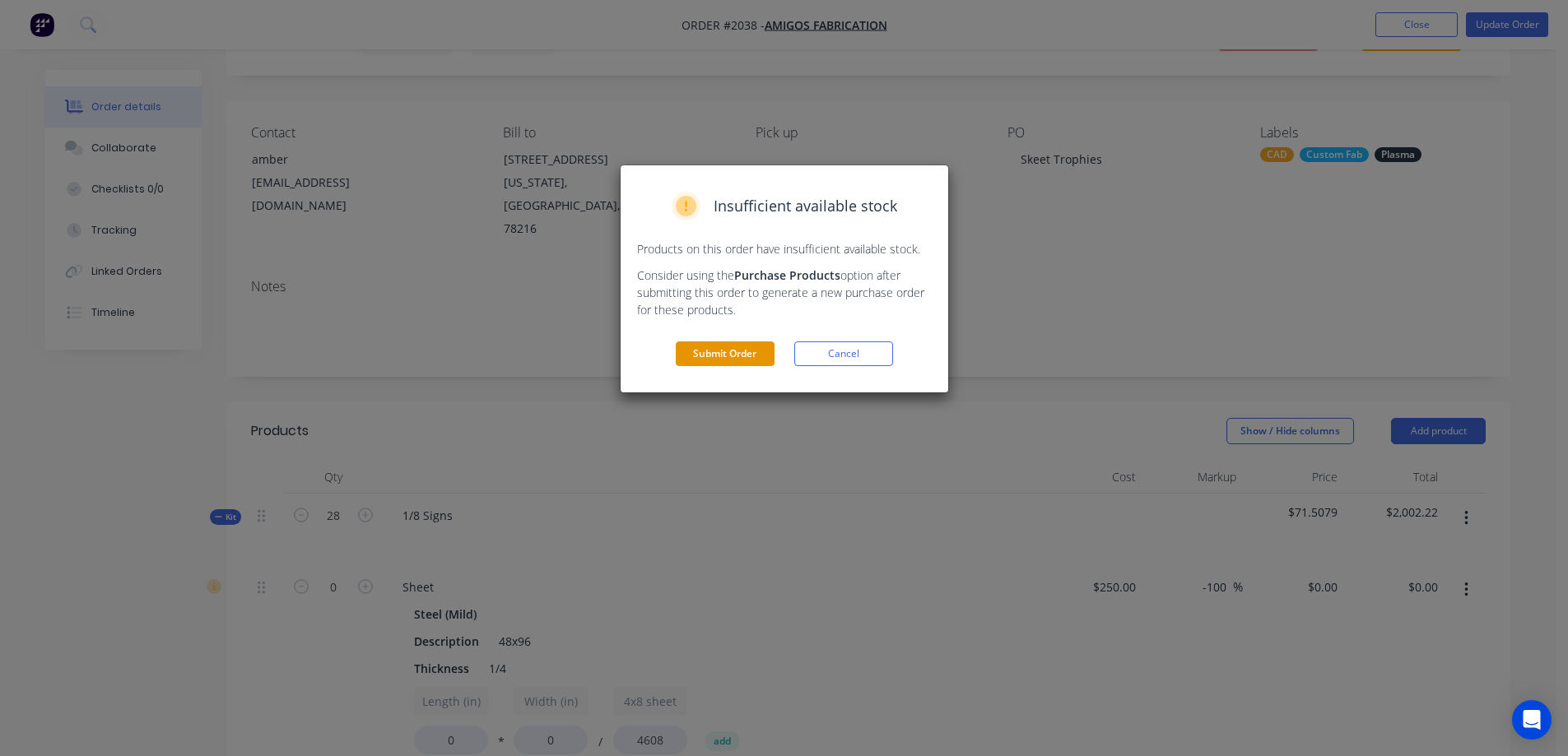
click at [724, 349] on button "Submit Order" at bounding box center [725, 354] width 99 height 25
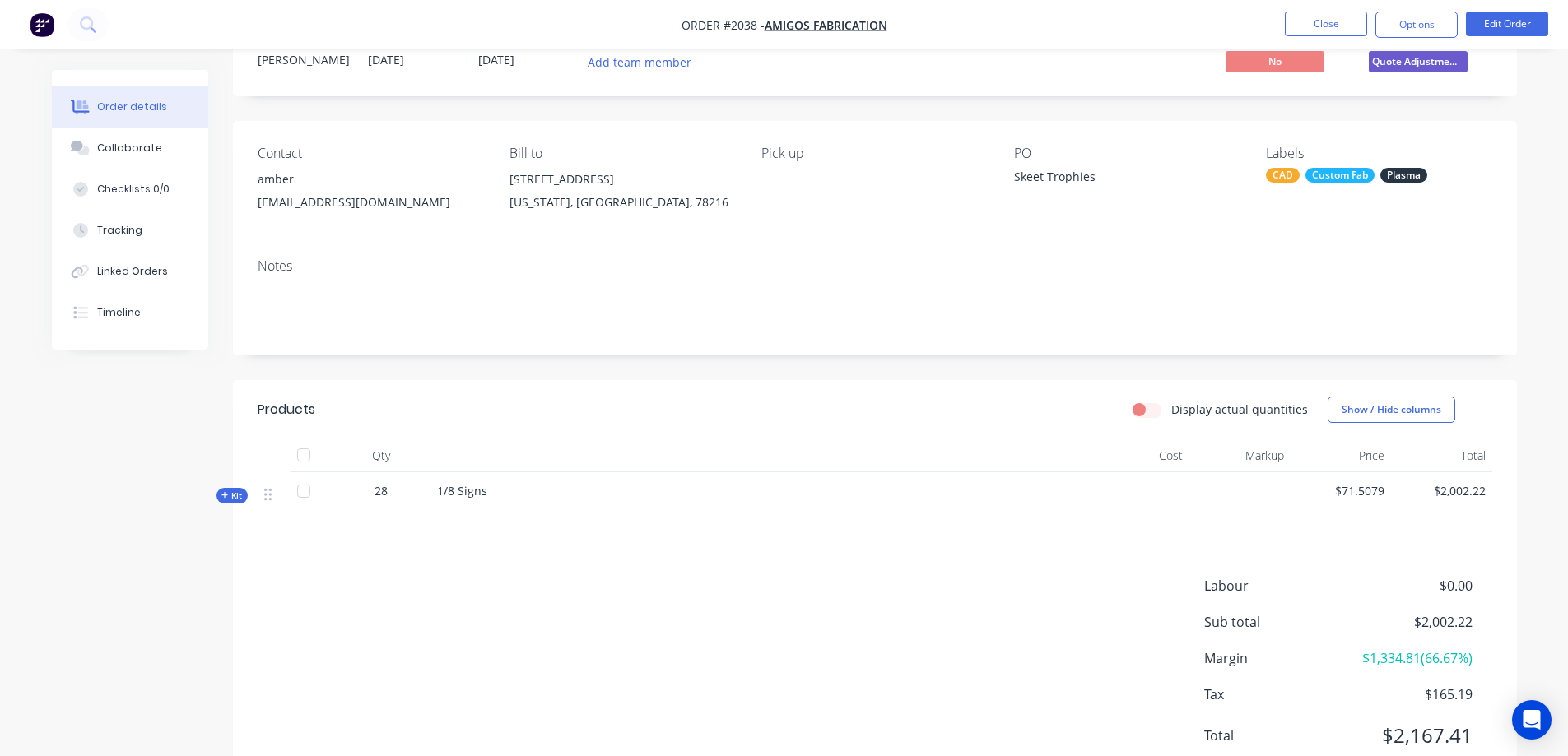
scroll to position [121, 0]
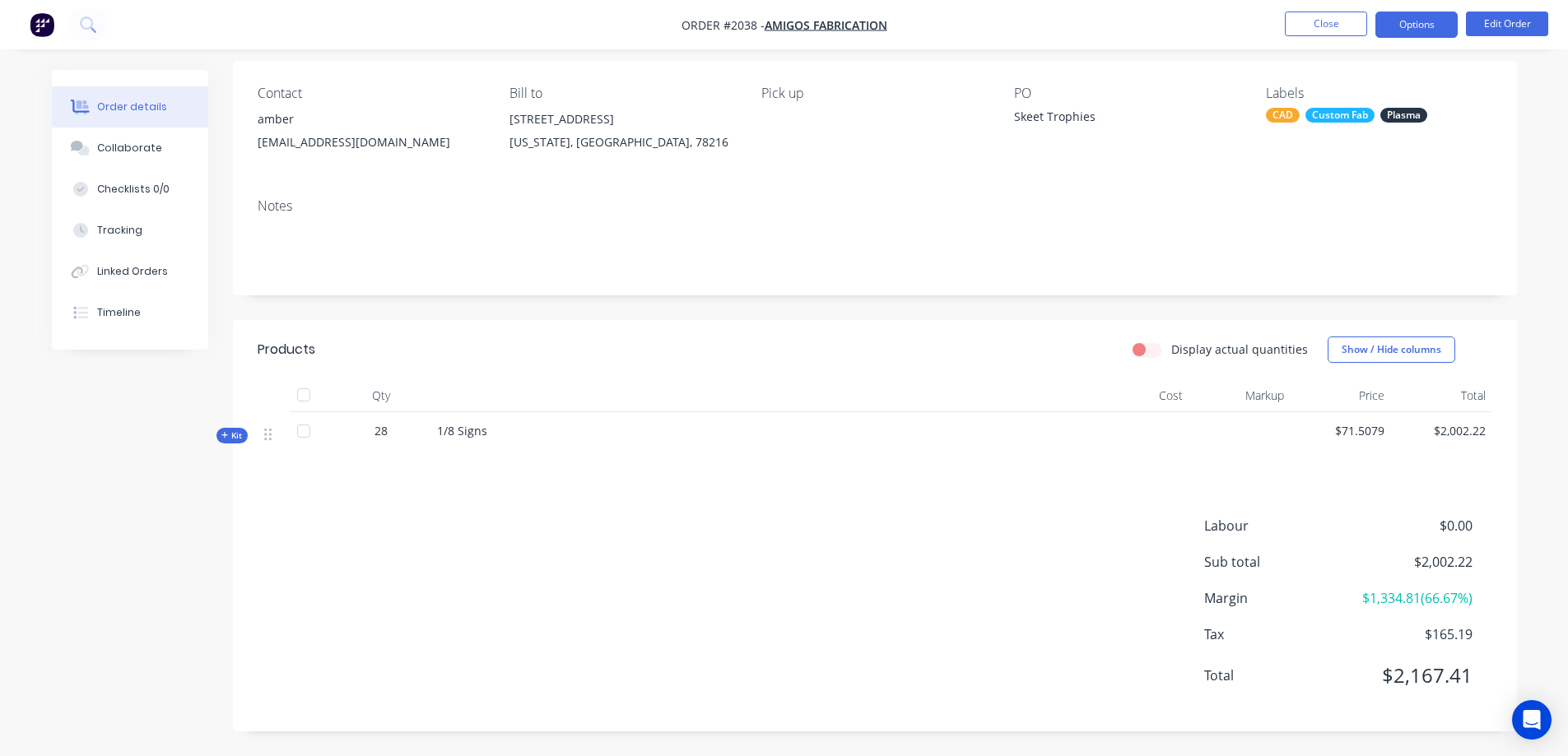
click at [1415, 19] on button "Options" at bounding box center [1417, 24] width 82 height 26
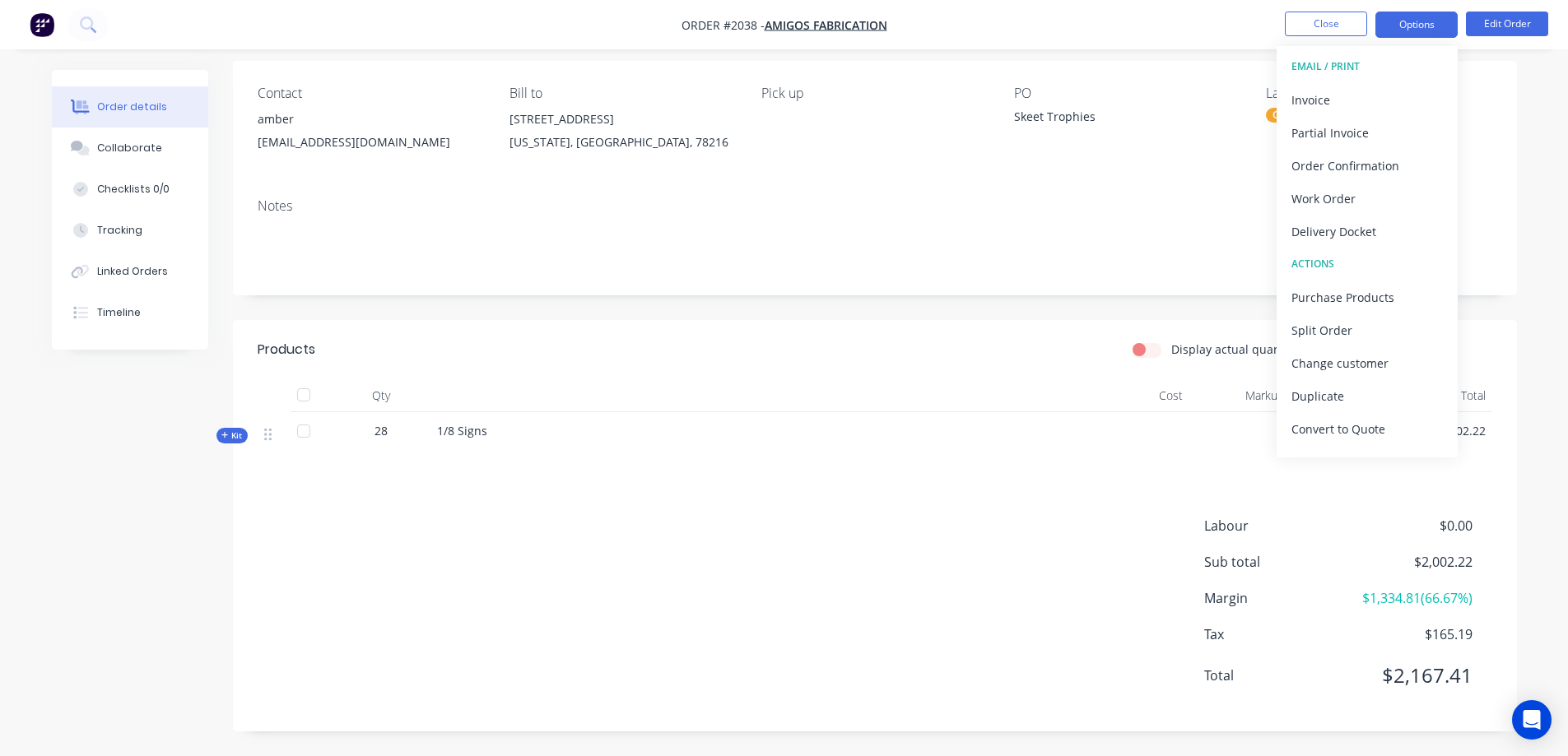
click at [1415, 19] on button "Options" at bounding box center [1417, 24] width 82 height 26
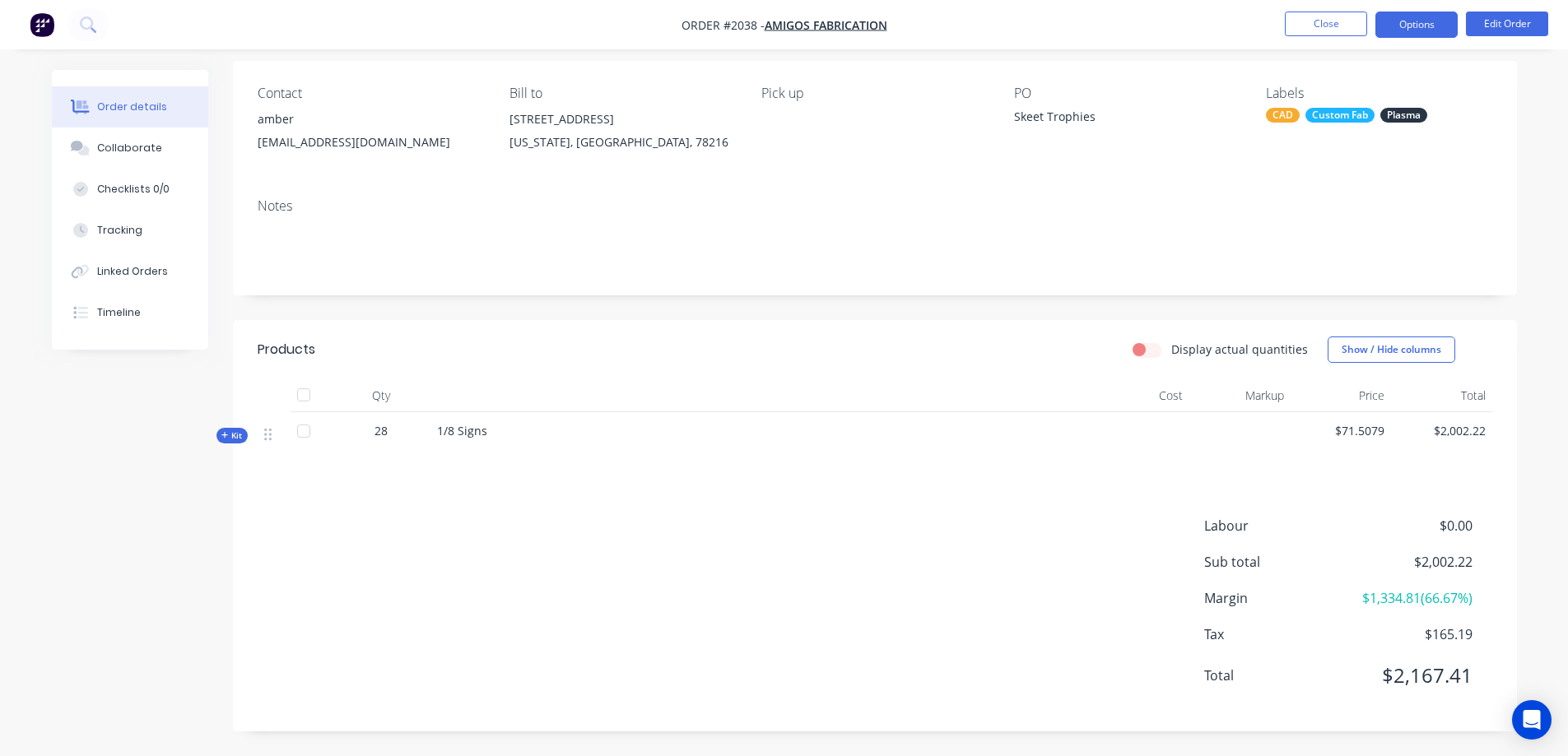
click at [1415, 19] on button "Options" at bounding box center [1417, 24] width 82 height 26
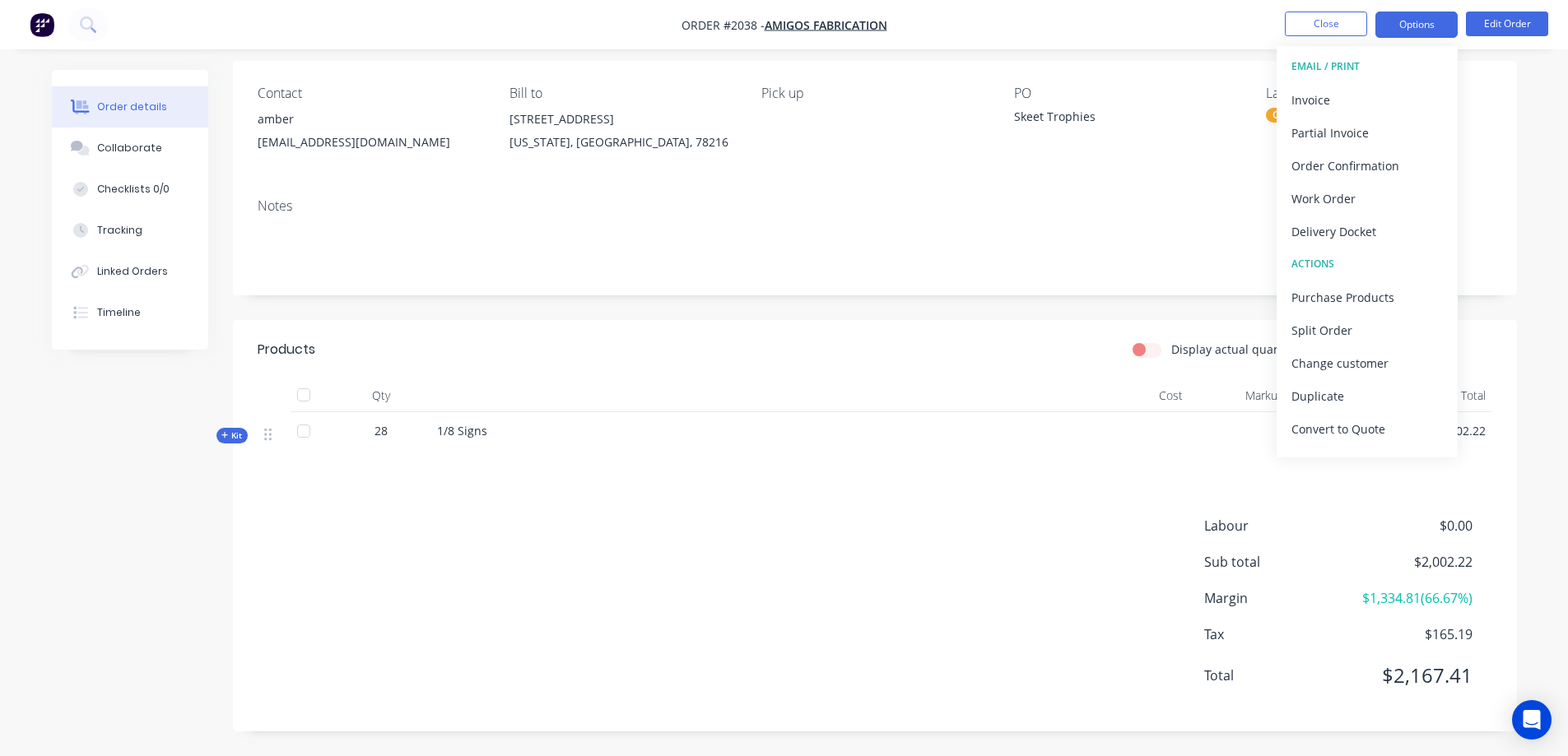
click at [1399, 27] on button "Options" at bounding box center [1417, 24] width 82 height 26
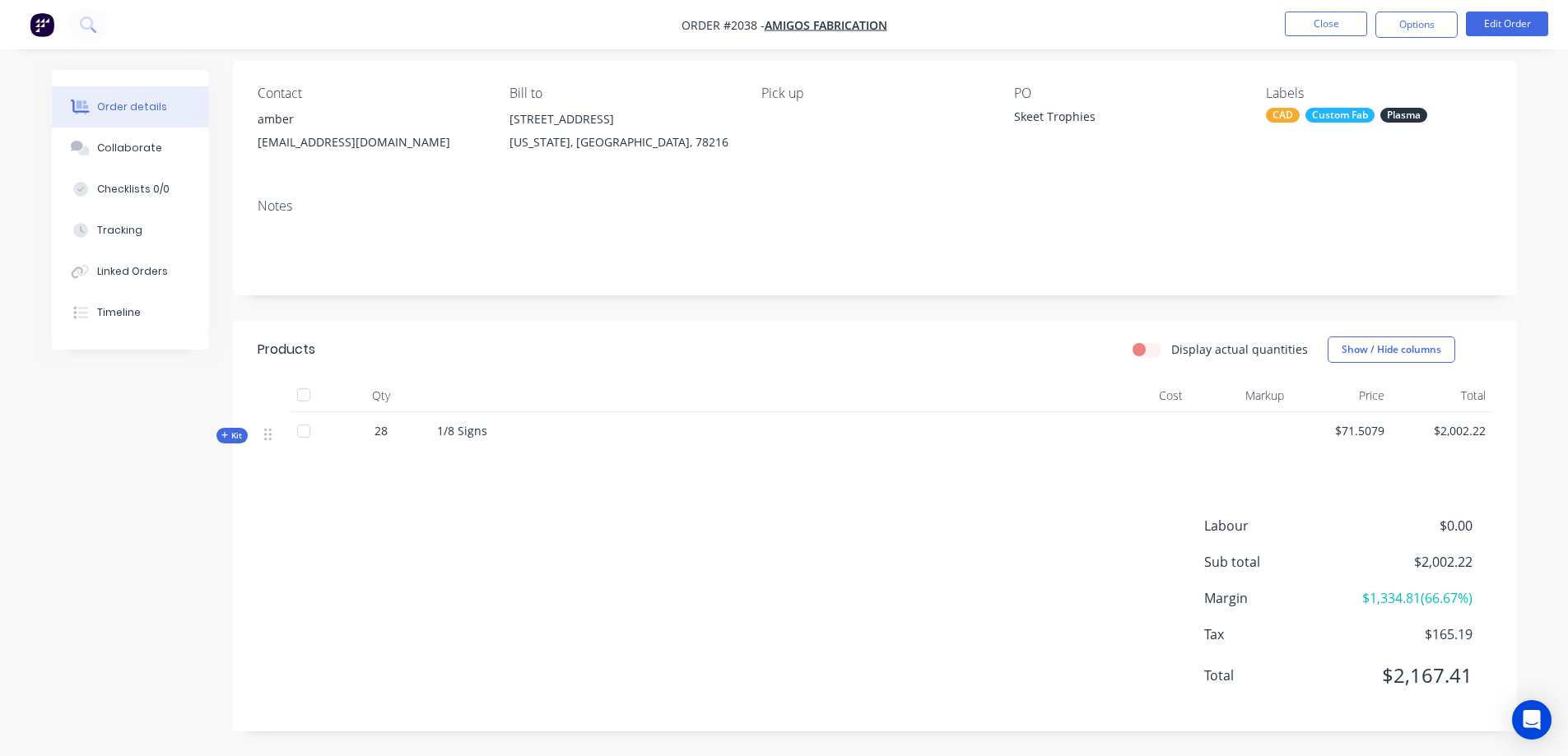
click at [507, 430] on div "1/8 Signs" at bounding box center [760, 438] width 659 height 51
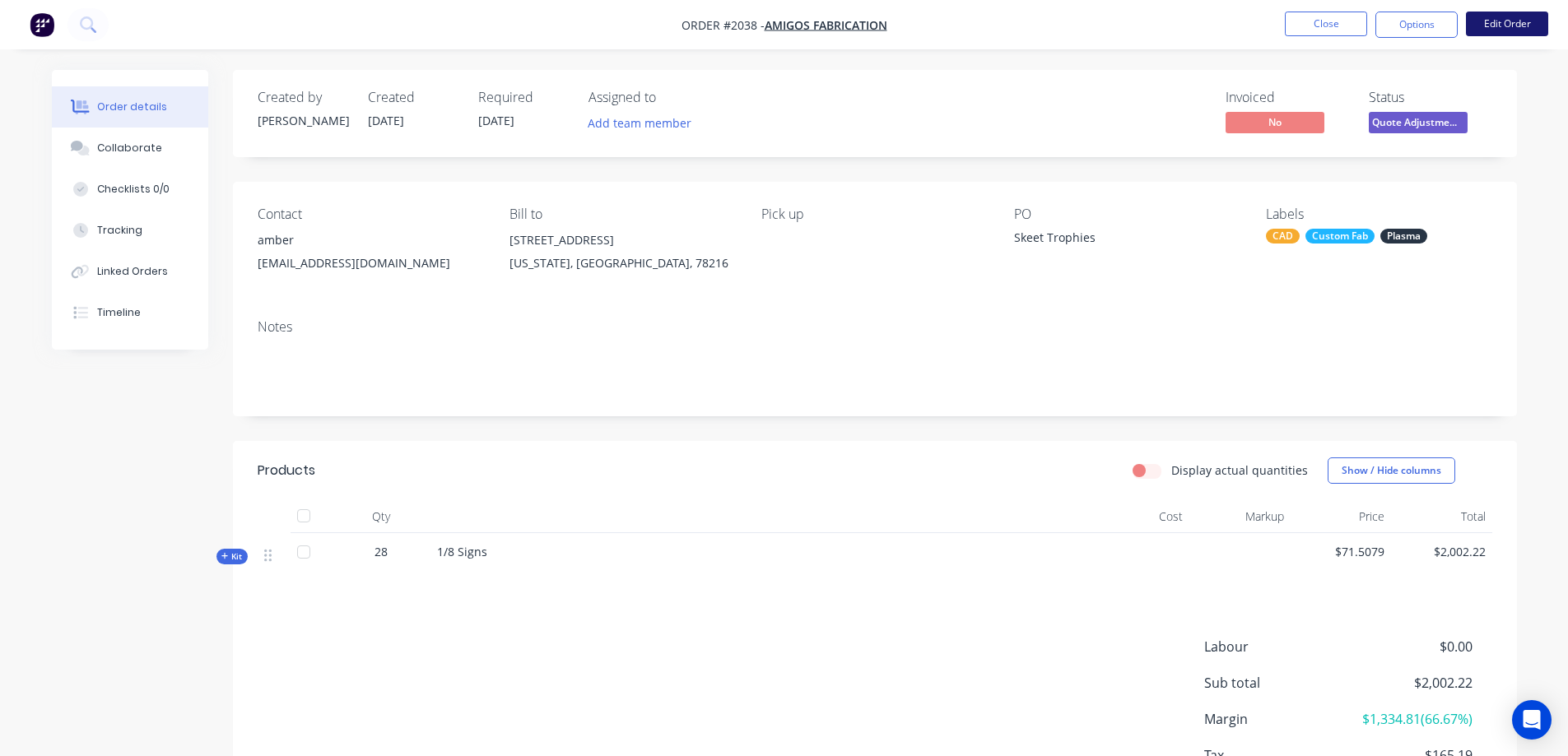
click at [1497, 19] on button "Edit Order" at bounding box center [1507, 24] width 82 height 25
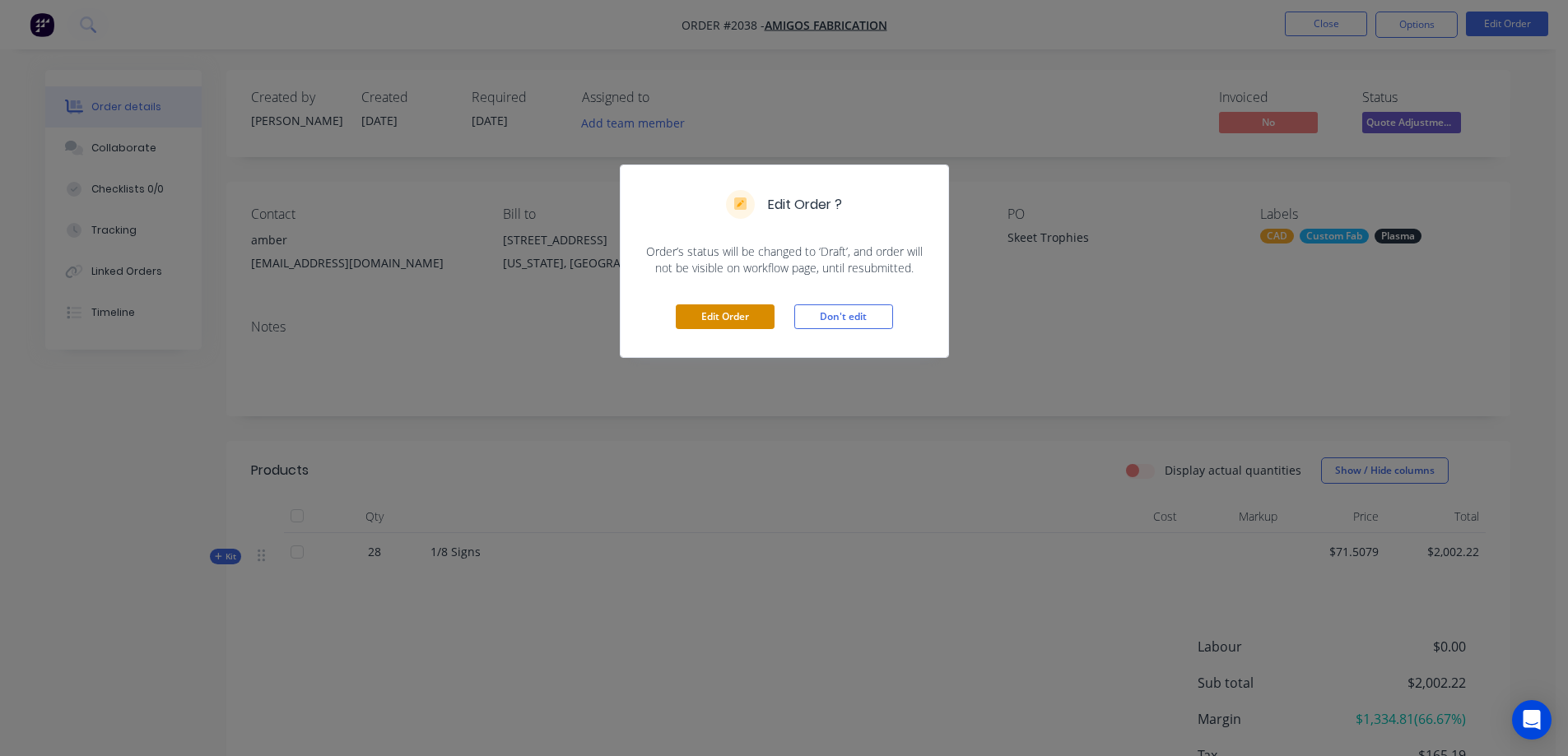
click at [760, 319] on button "Edit Order" at bounding box center [725, 318] width 99 height 25
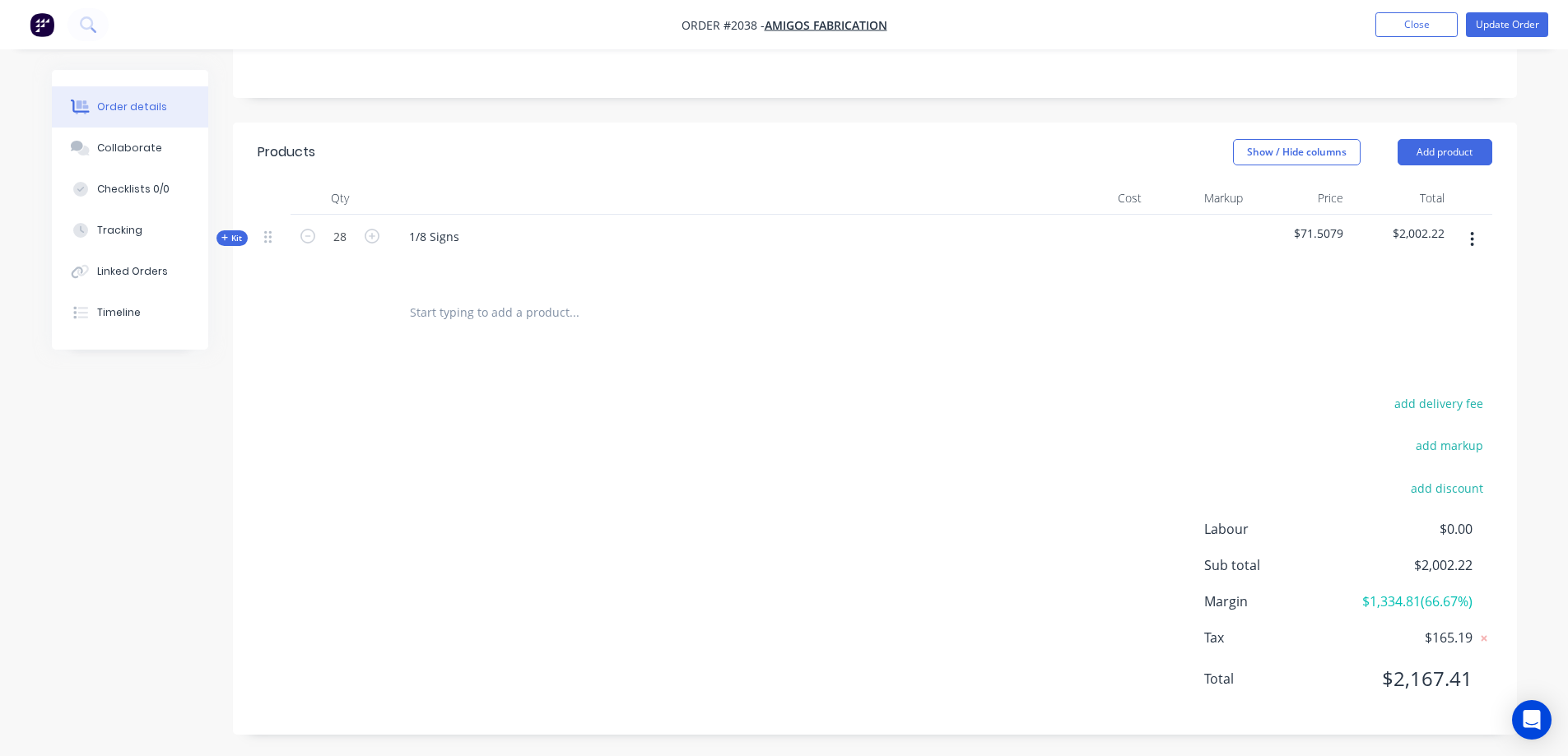
scroll to position [365, 0]
click at [1475, 232] on icon "button" at bounding box center [1472, 236] width 4 height 18
click at [1435, 285] on div "Add product to kit" at bounding box center [1414, 279] width 127 height 24
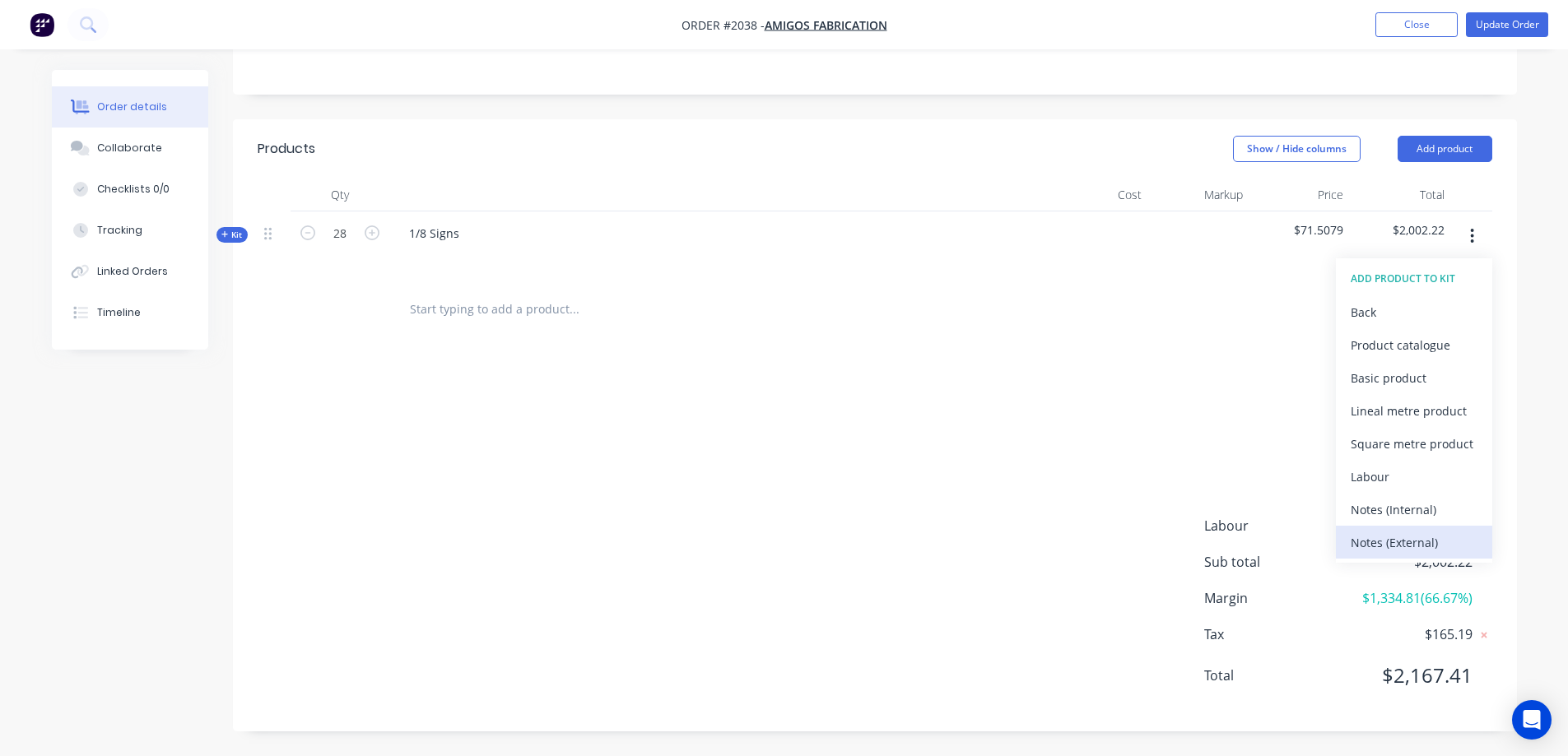
click at [1429, 540] on div "Notes (External)" at bounding box center [1414, 542] width 127 height 24
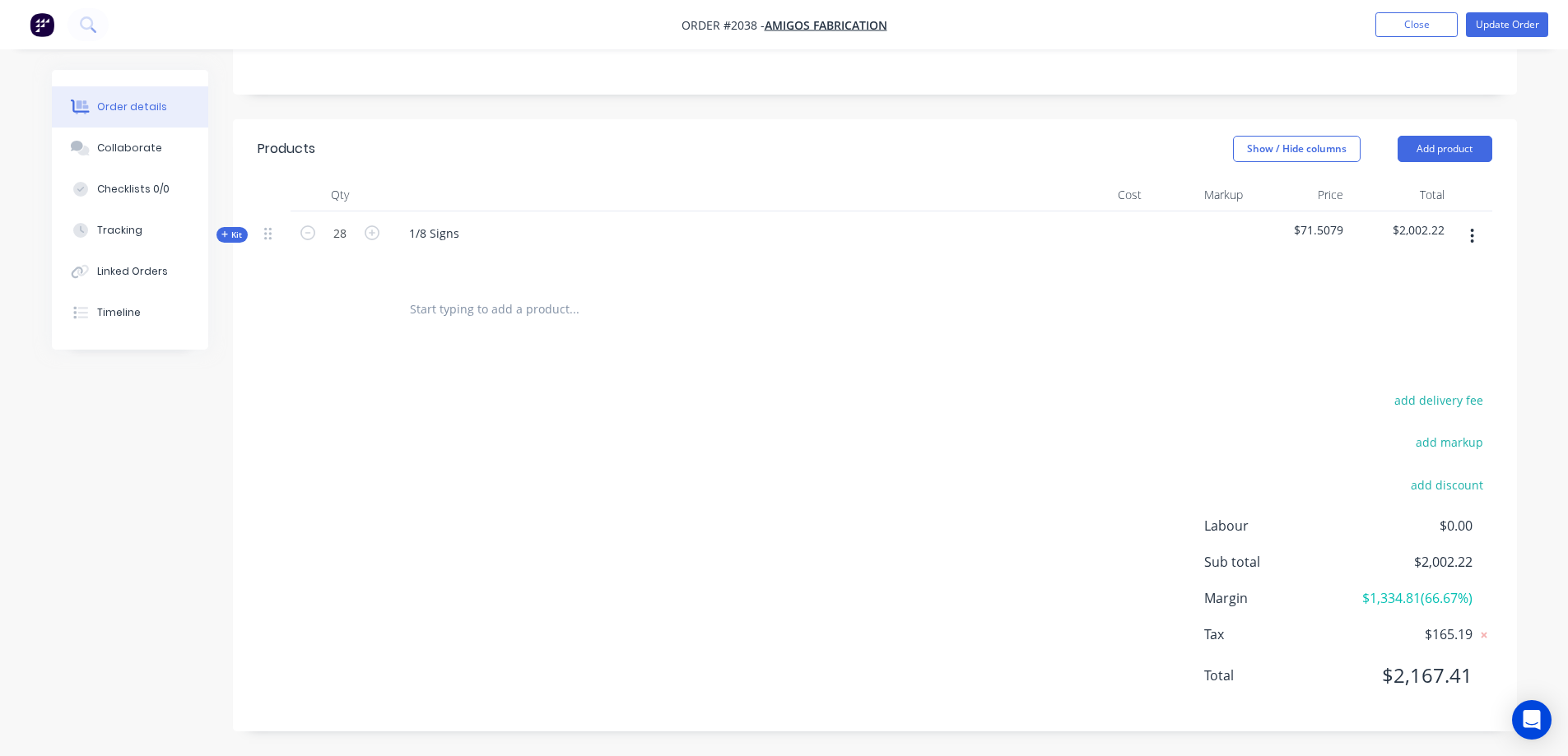
click at [1477, 243] on button "button" at bounding box center [1472, 236] width 39 height 30
click at [1458, 151] on button "Add product" at bounding box center [1446, 148] width 95 height 26
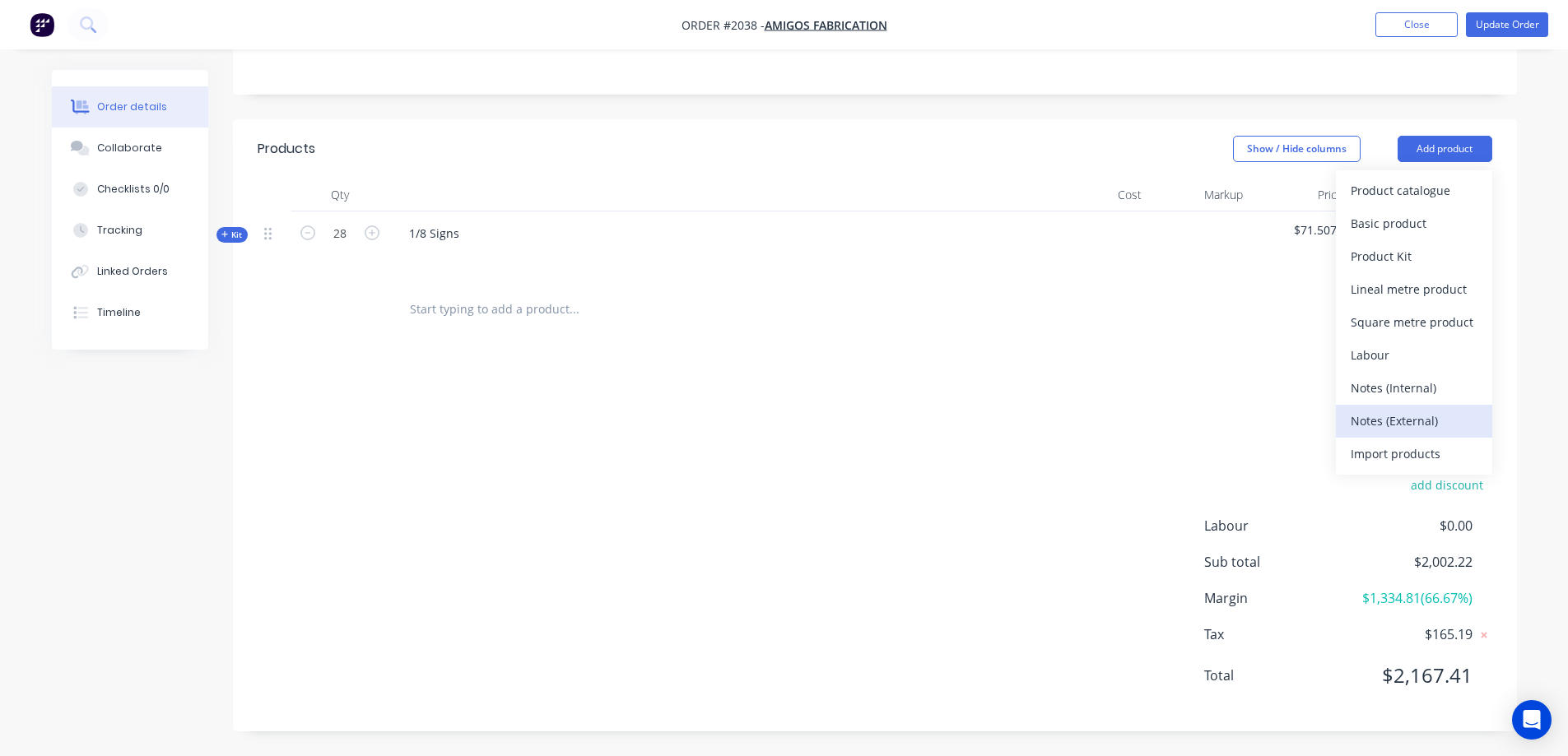
click at [1428, 412] on div "Notes (External)" at bounding box center [1414, 421] width 127 height 24
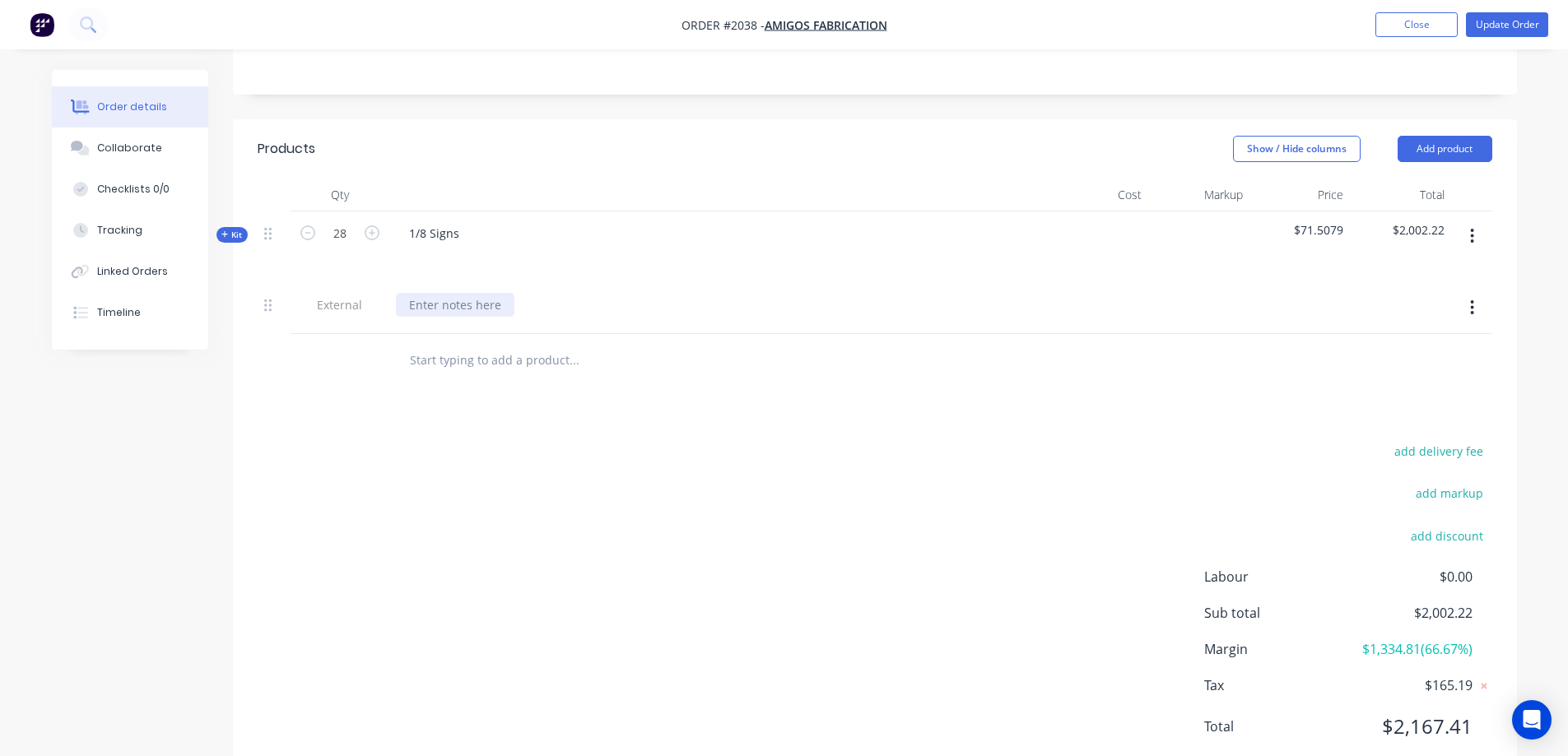
click at [440, 309] on div at bounding box center [455, 305] width 118 height 24
click at [641, 403] on div "Products Show / Hide columns Add product Qty Cost Markup Price Total Kit 28 1/8…" at bounding box center [876, 450] width 1284 height 663
click at [579, 308] on div "Material provided by customer." at bounding box center [496, 305] width 200 height 24
click at [910, 405] on div "Products Show / Hide columns Add product Qty Cost Markup Price Total Kit 28 1/8…" at bounding box center [876, 450] width 1284 height 663
click at [1457, 149] on button "Add product" at bounding box center [1446, 148] width 95 height 26
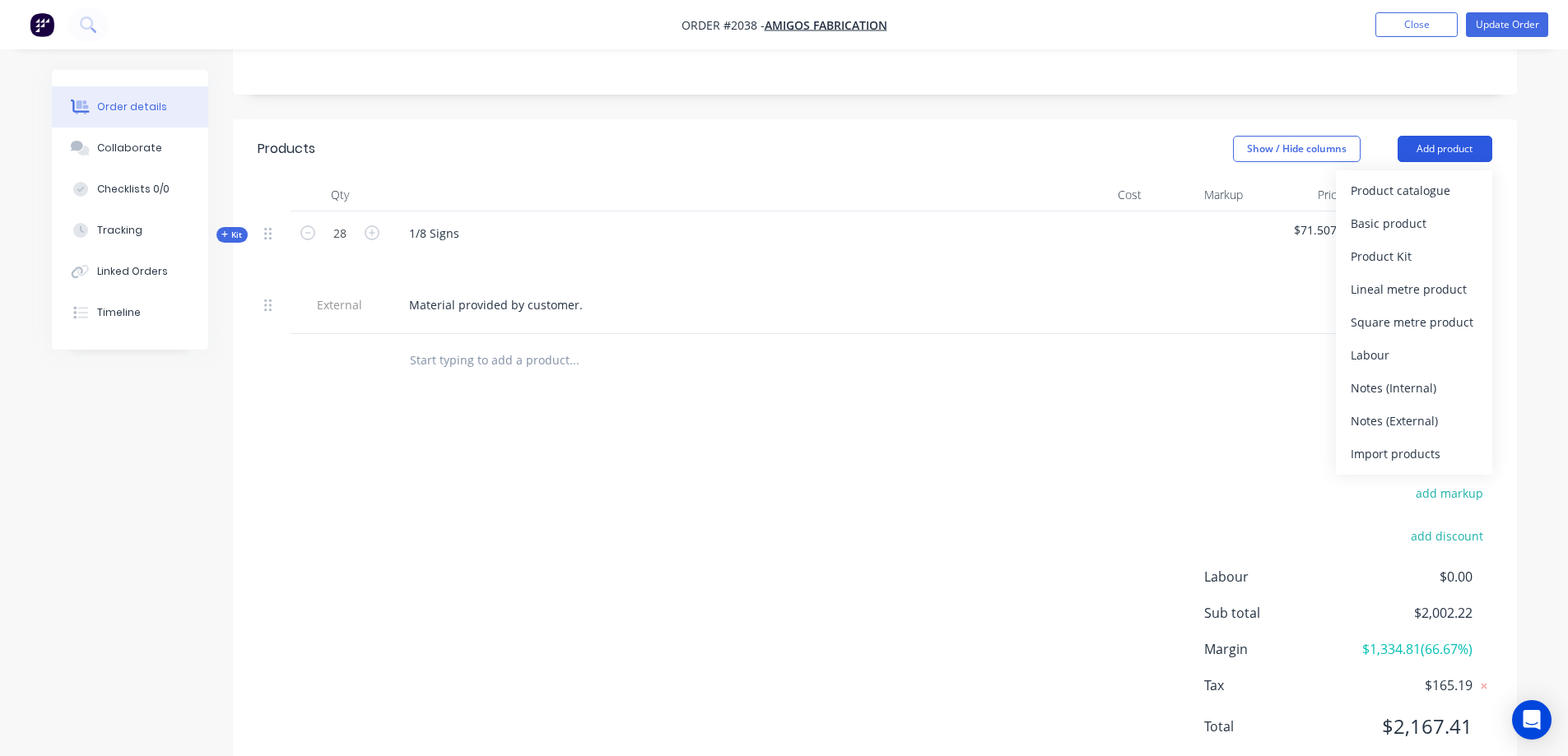
click at [1457, 149] on button "Add product" at bounding box center [1446, 148] width 95 height 26
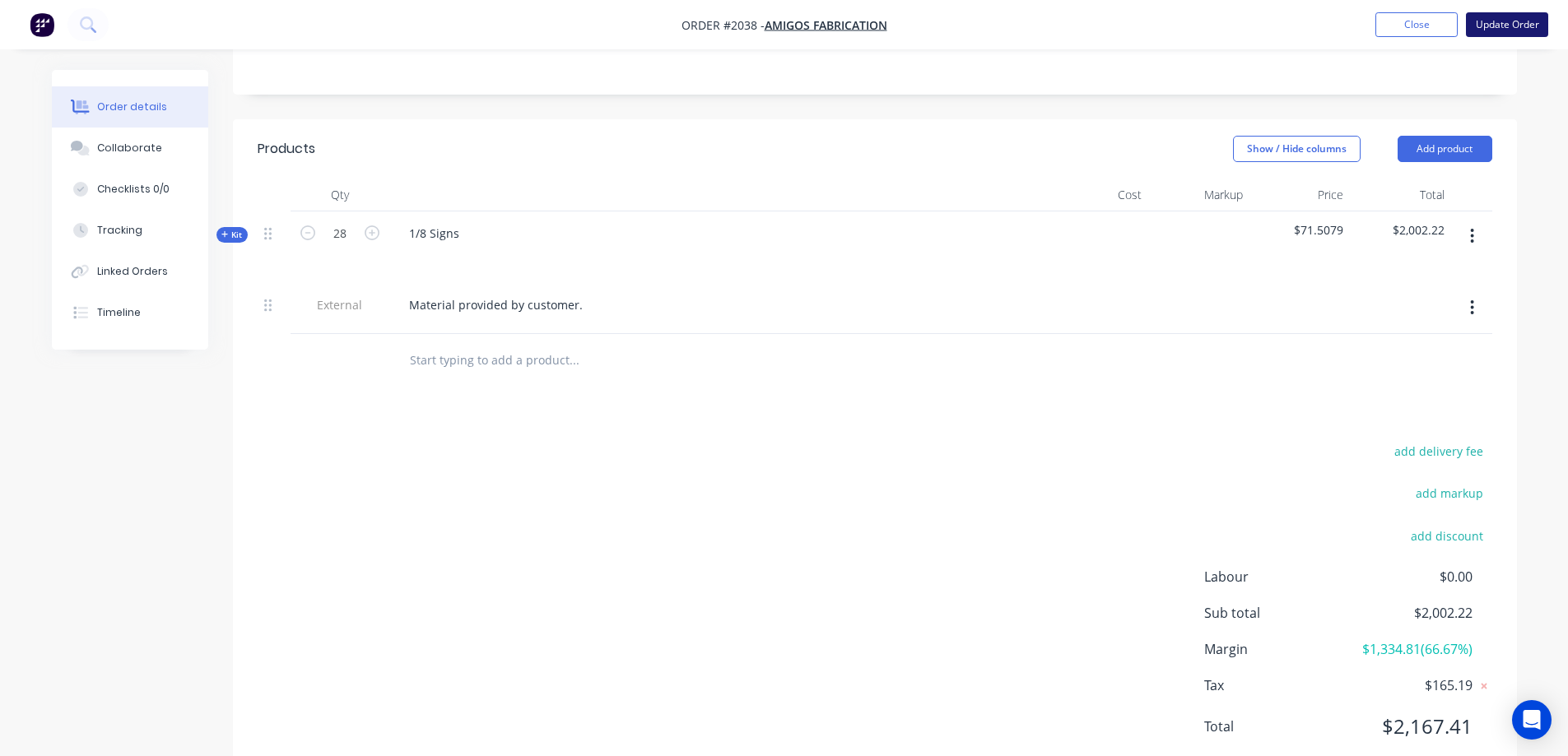
click at [1520, 30] on button "Update Order" at bounding box center [1507, 25] width 82 height 25
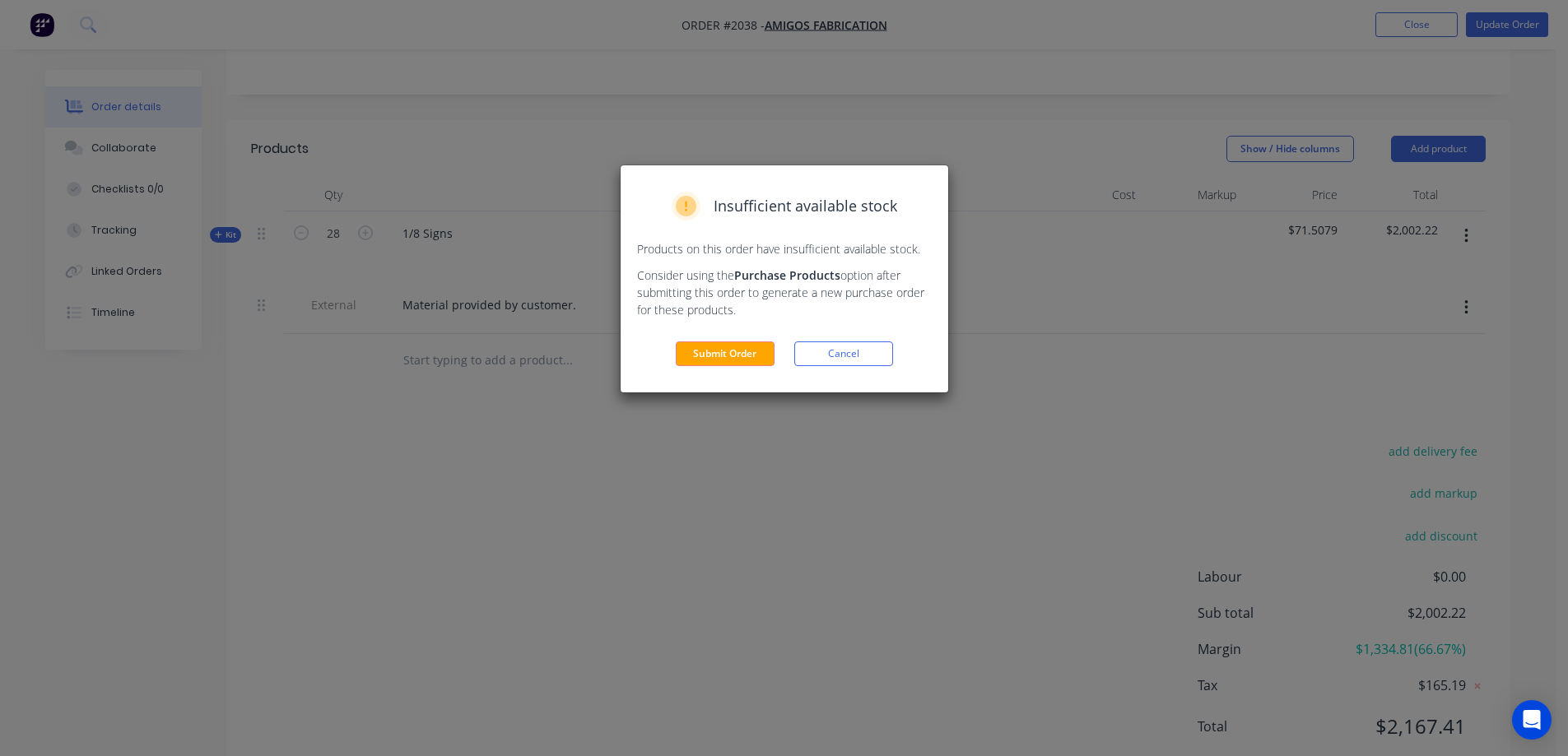
click at [721, 343] on button "Submit Order" at bounding box center [725, 354] width 99 height 25
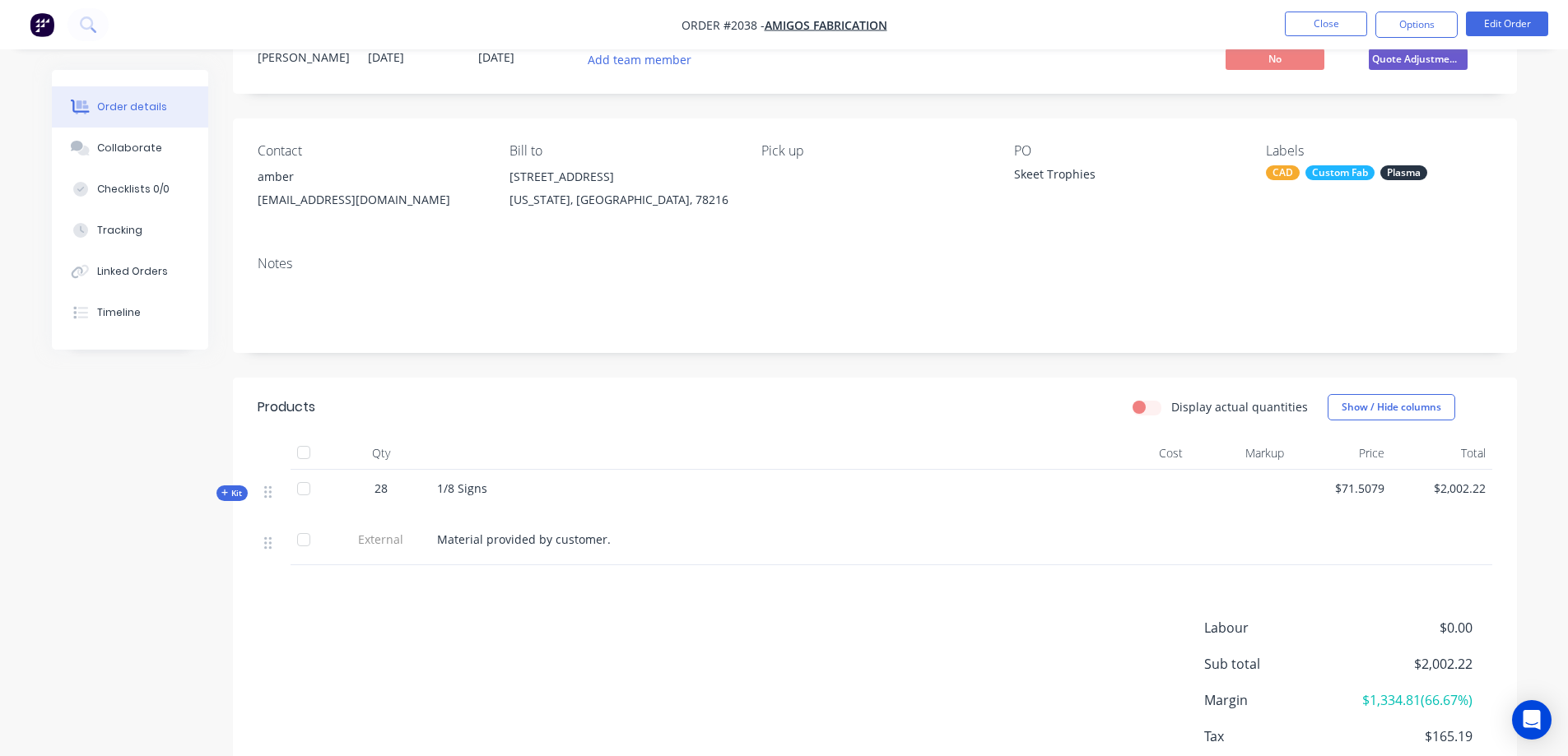
scroll to position [0, 0]
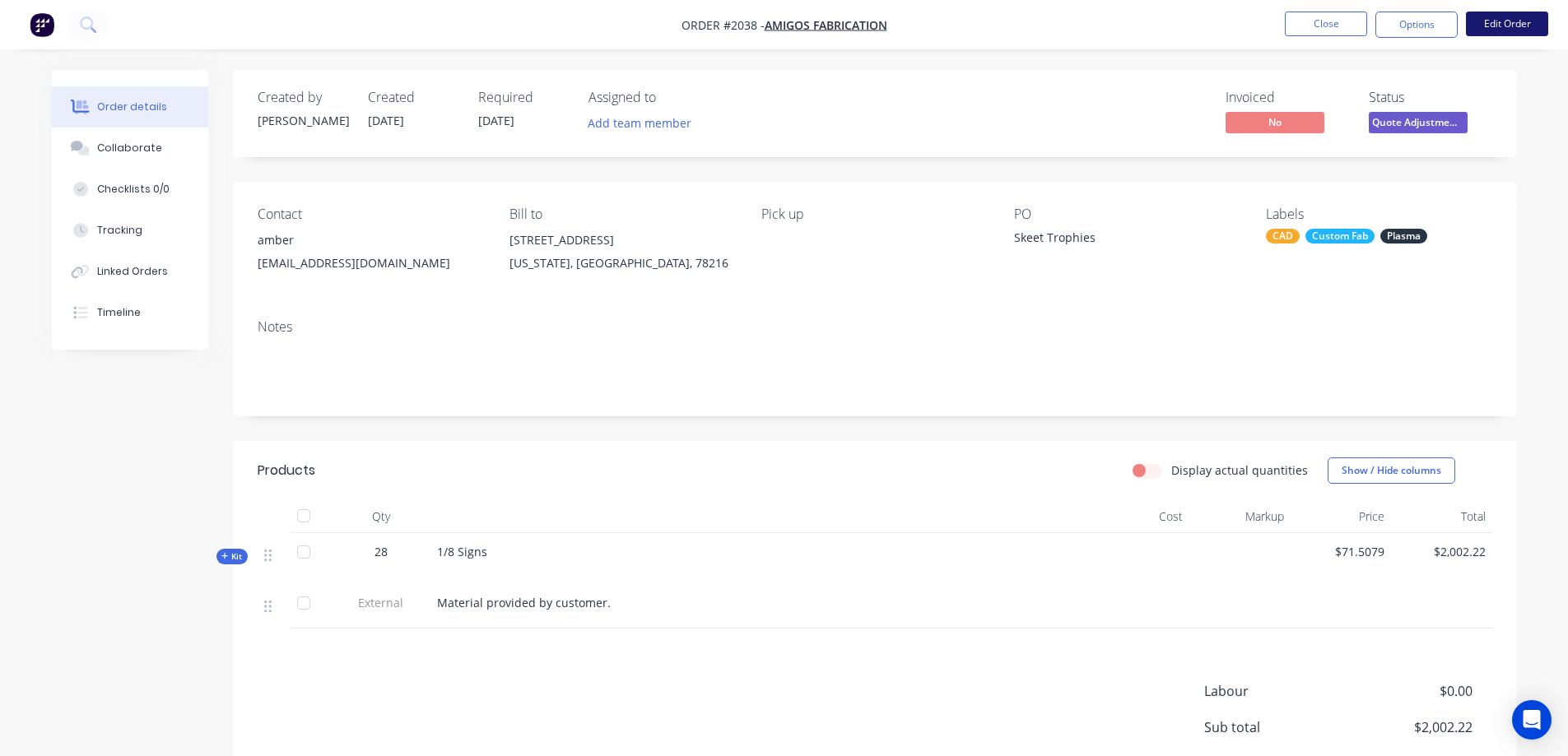
click at [1491, 25] on button "Edit Order" at bounding box center [1507, 24] width 82 height 25
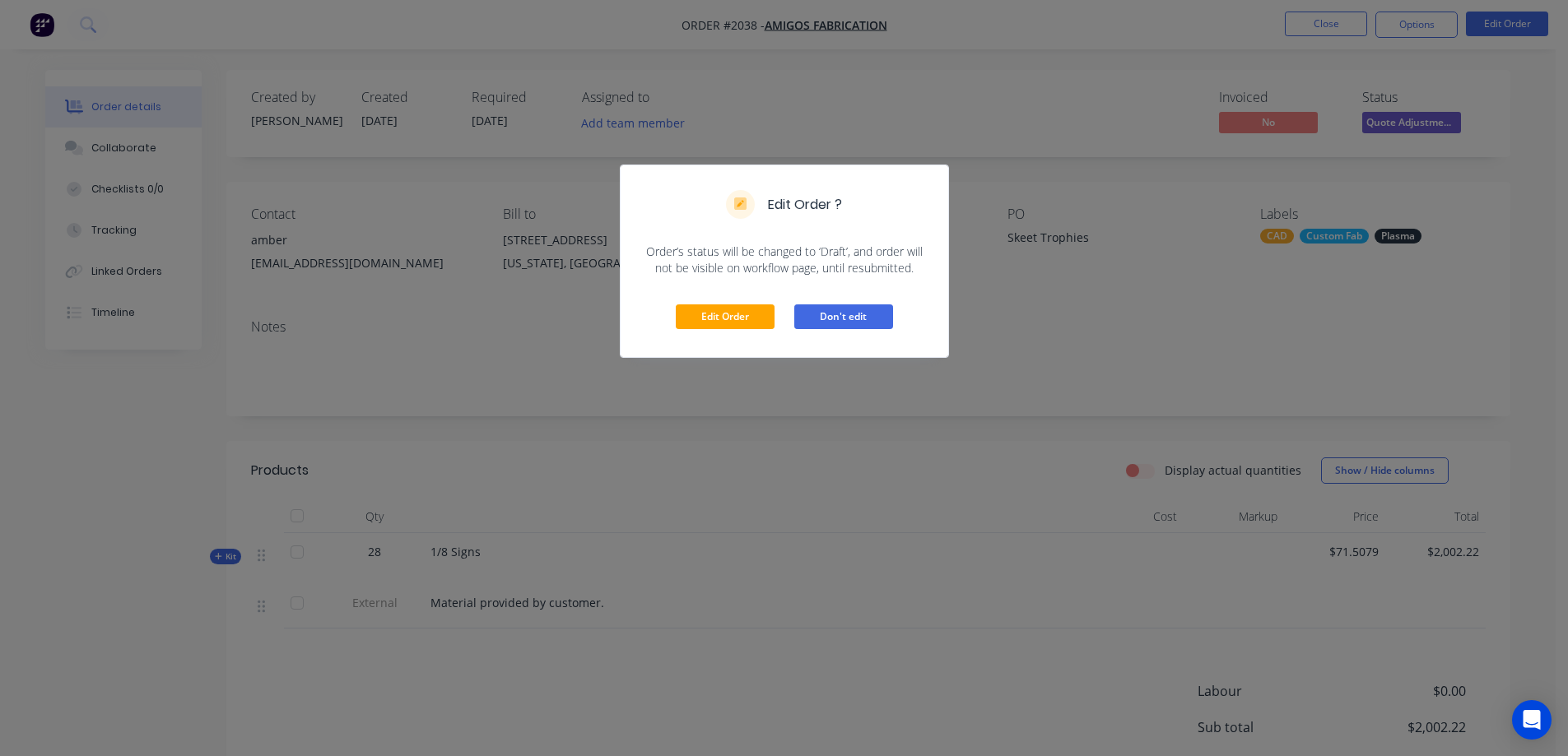
click at [811, 311] on button "Don't edit" at bounding box center [844, 318] width 99 height 25
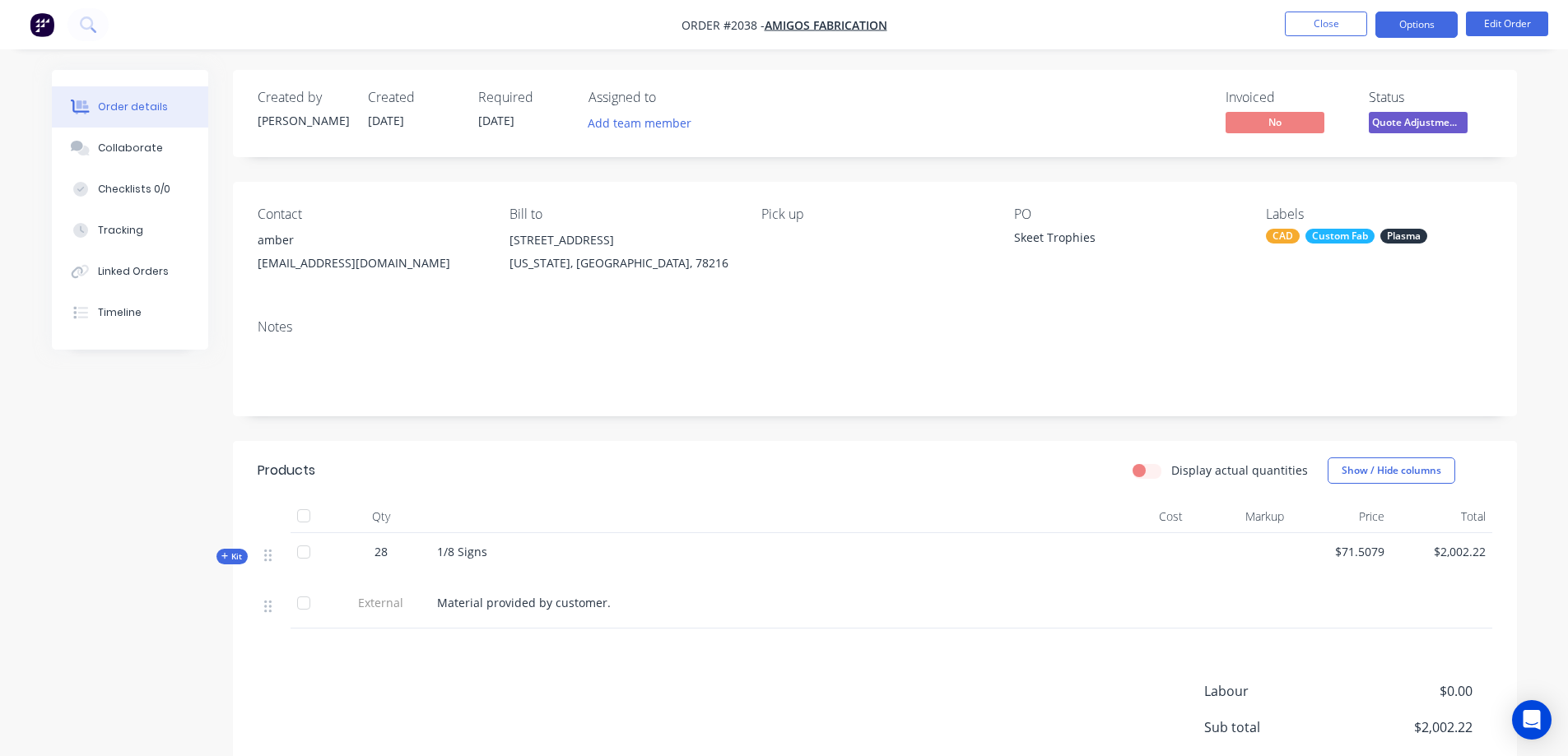
click at [1428, 23] on button "Options" at bounding box center [1417, 24] width 82 height 26
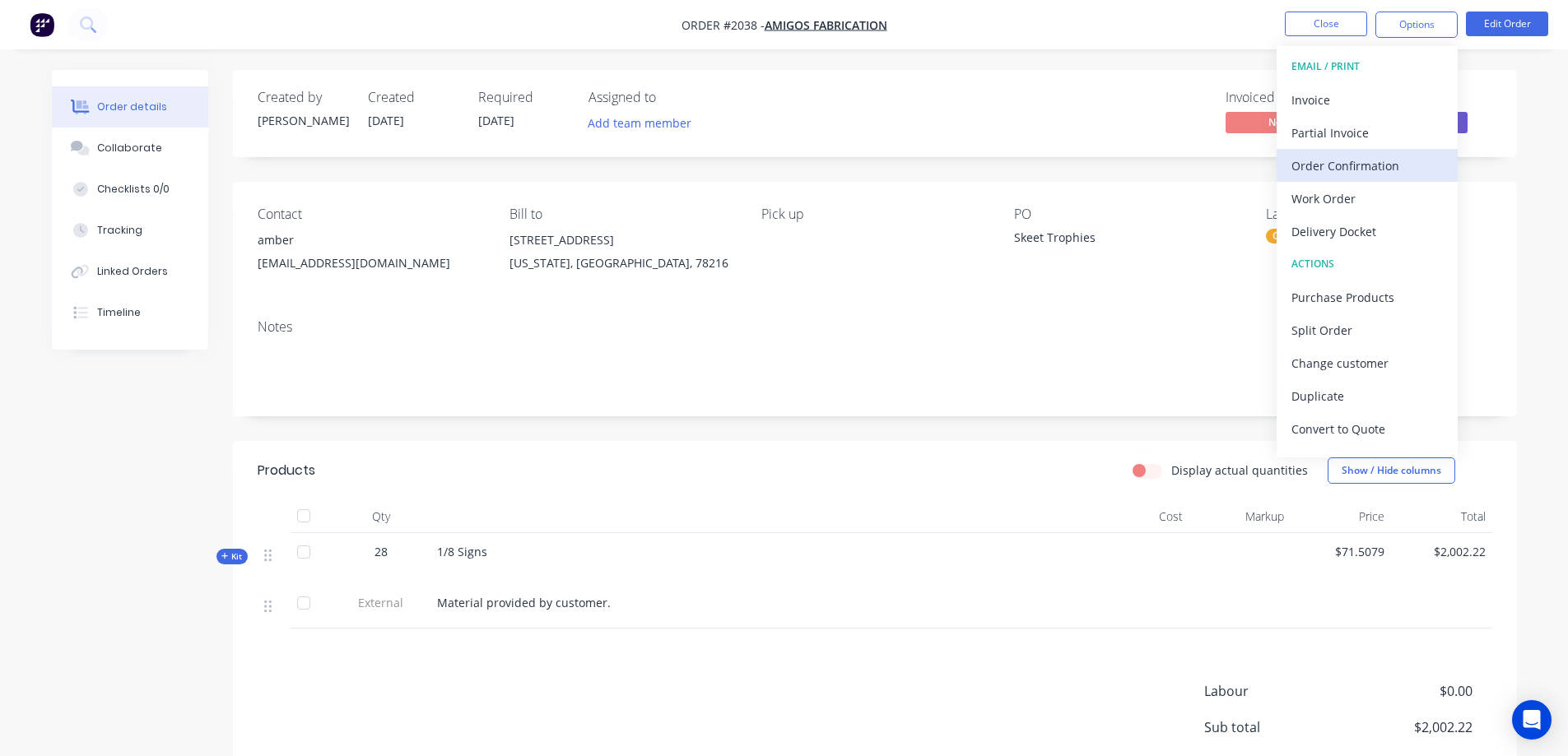
click at [1382, 157] on div "Order Confirmation" at bounding box center [1368, 166] width 151 height 24
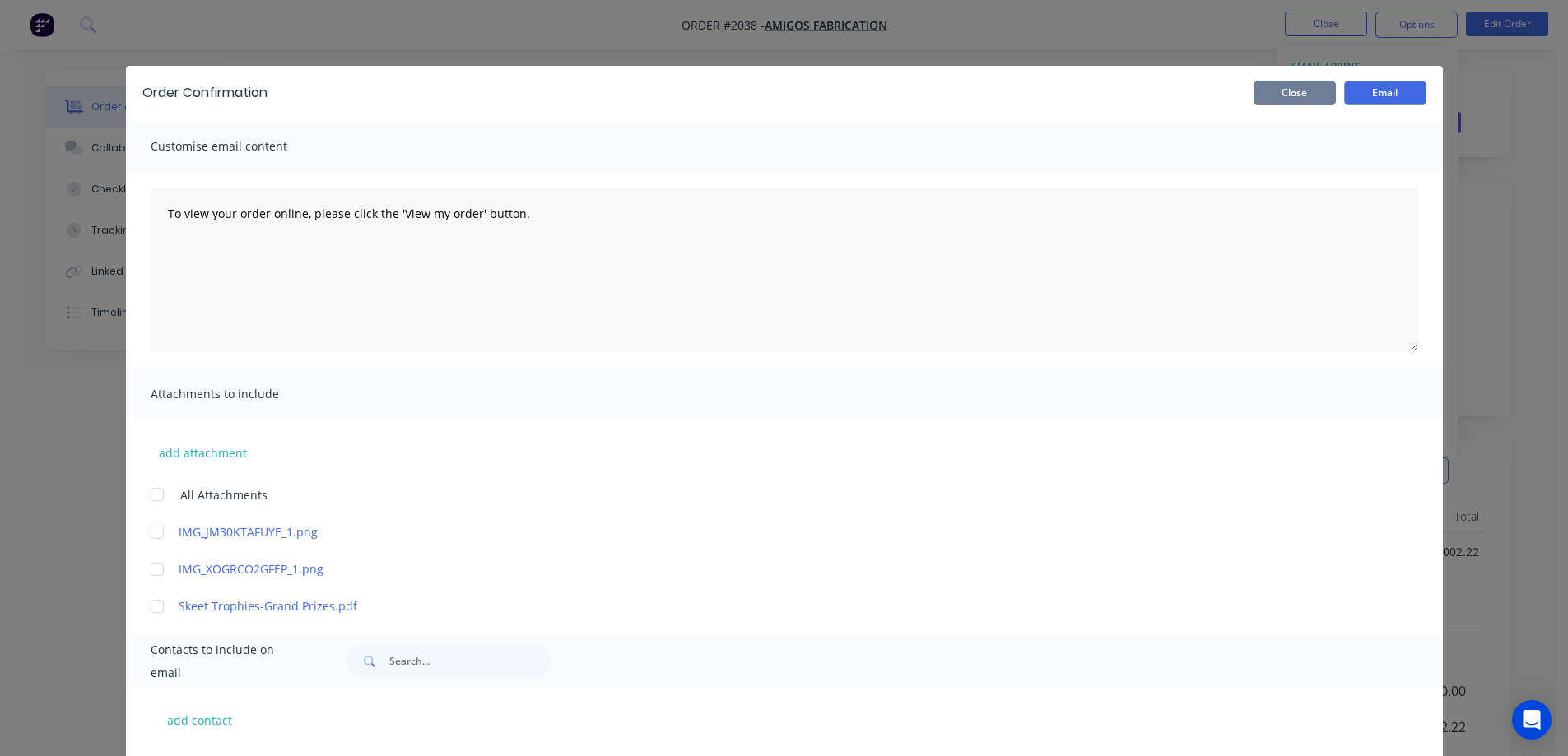
click at [1312, 100] on button "Close" at bounding box center [1295, 93] width 82 height 25
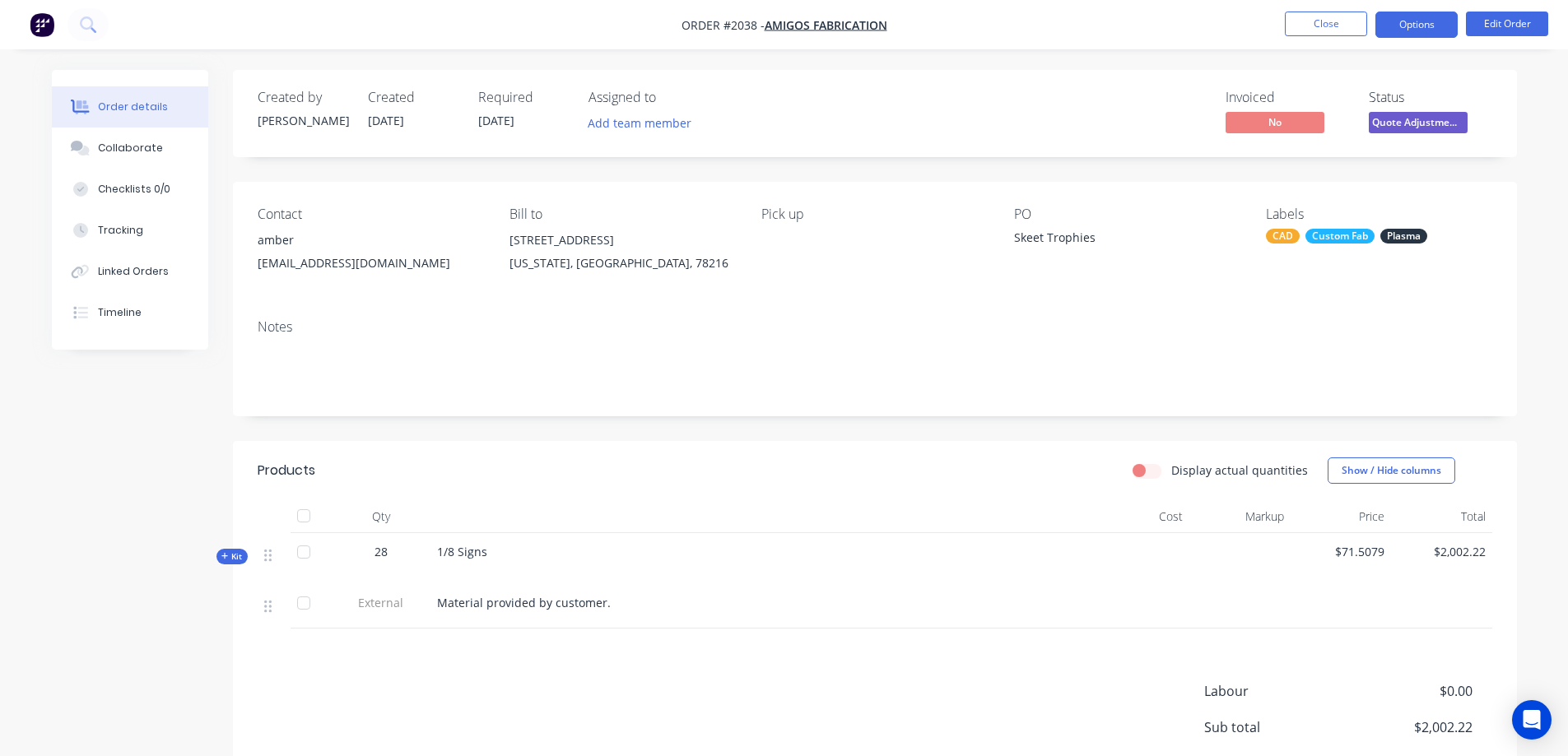
click at [1407, 19] on button "Options" at bounding box center [1417, 24] width 82 height 26
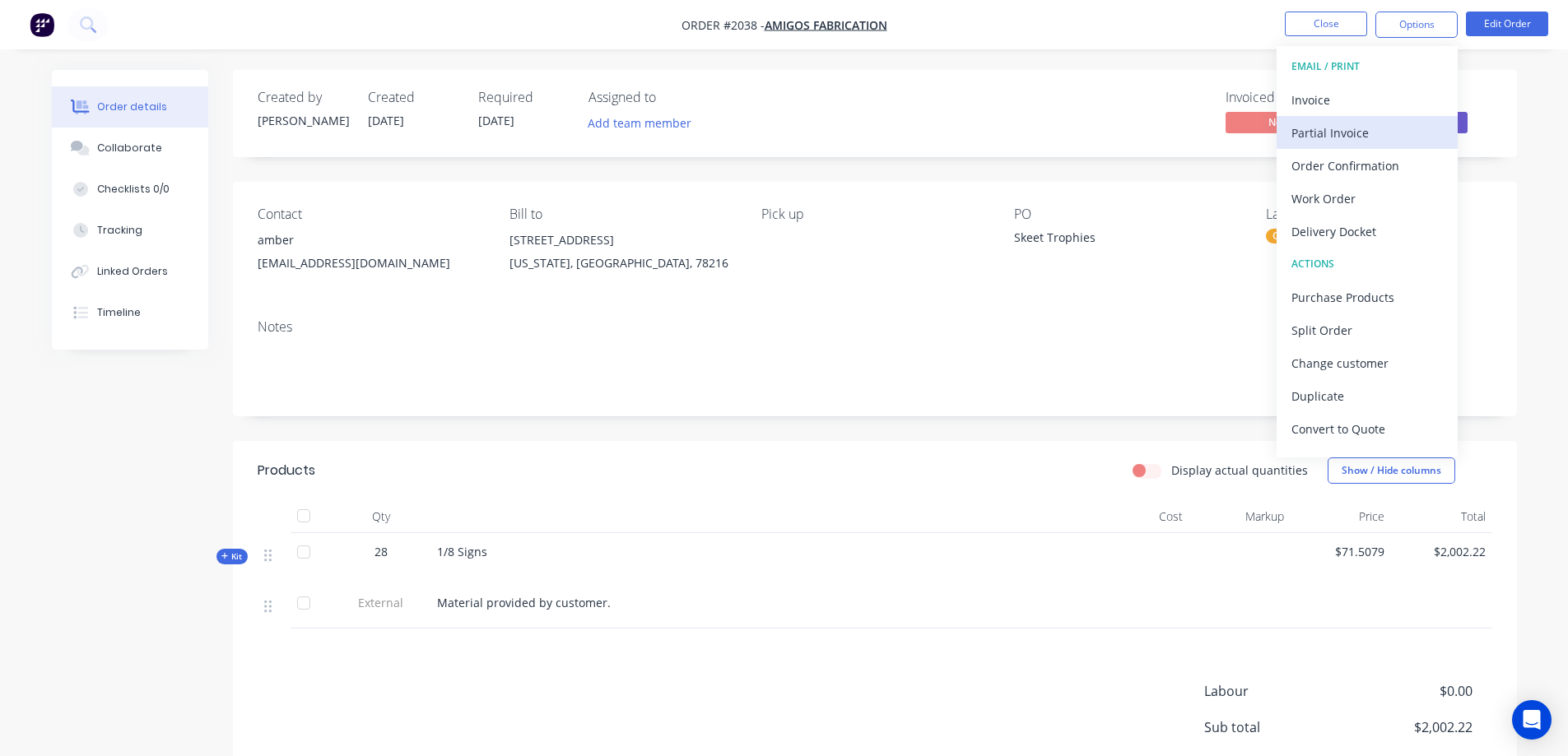
click at [1376, 134] on div "Partial Invoice" at bounding box center [1368, 133] width 151 height 24
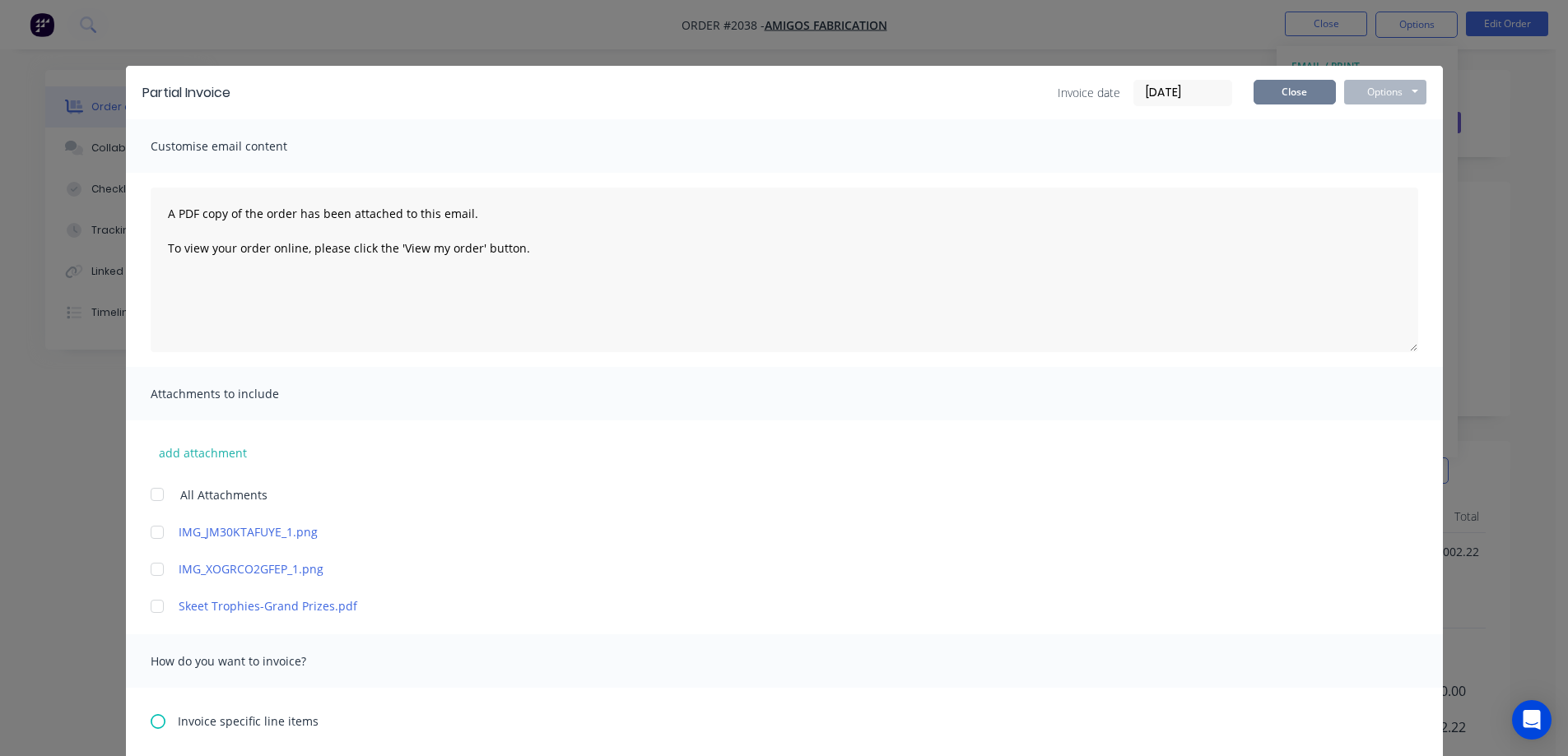
click at [1304, 95] on button "Close" at bounding box center [1295, 92] width 82 height 25
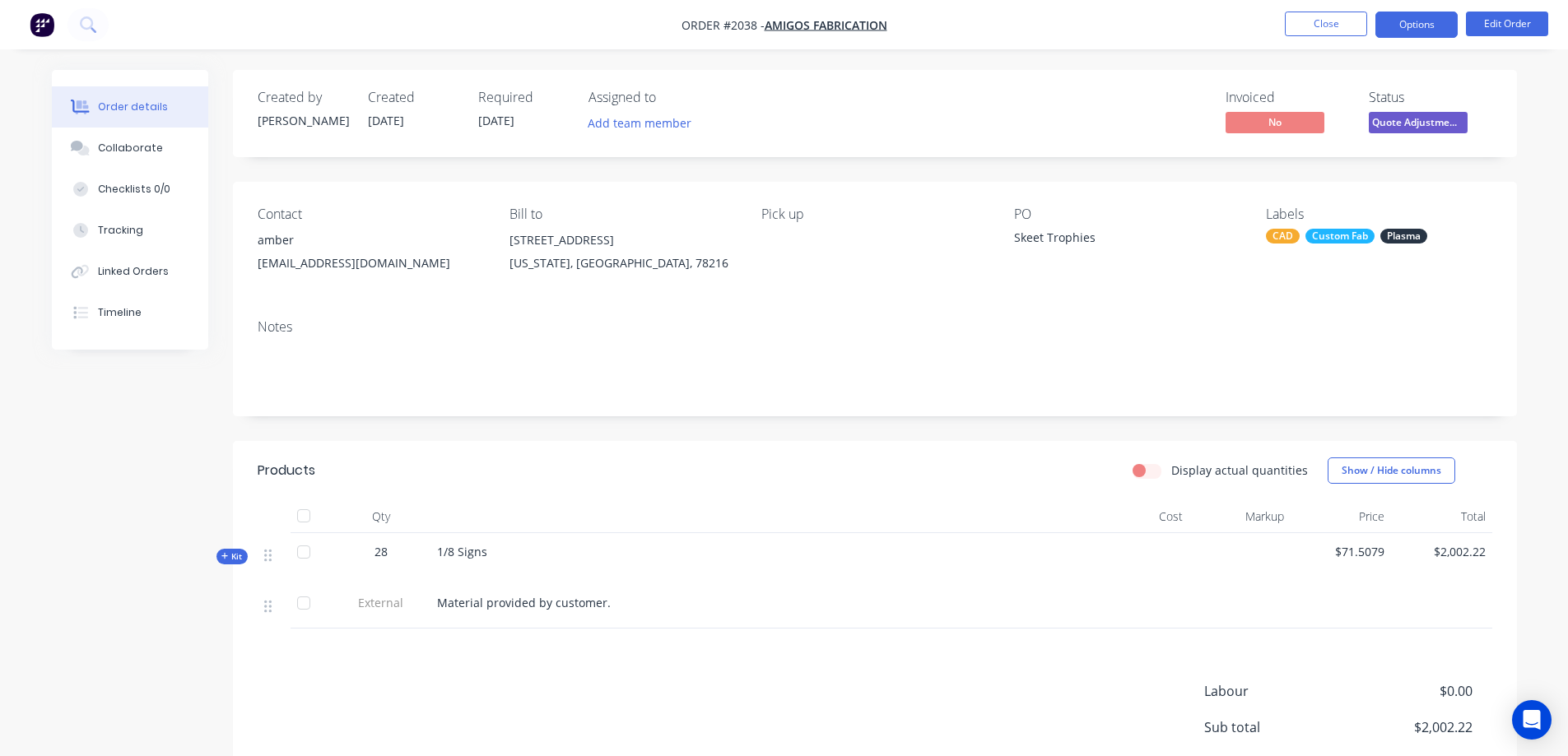
click at [1435, 34] on button "Options" at bounding box center [1417, 24] width 82 height 26
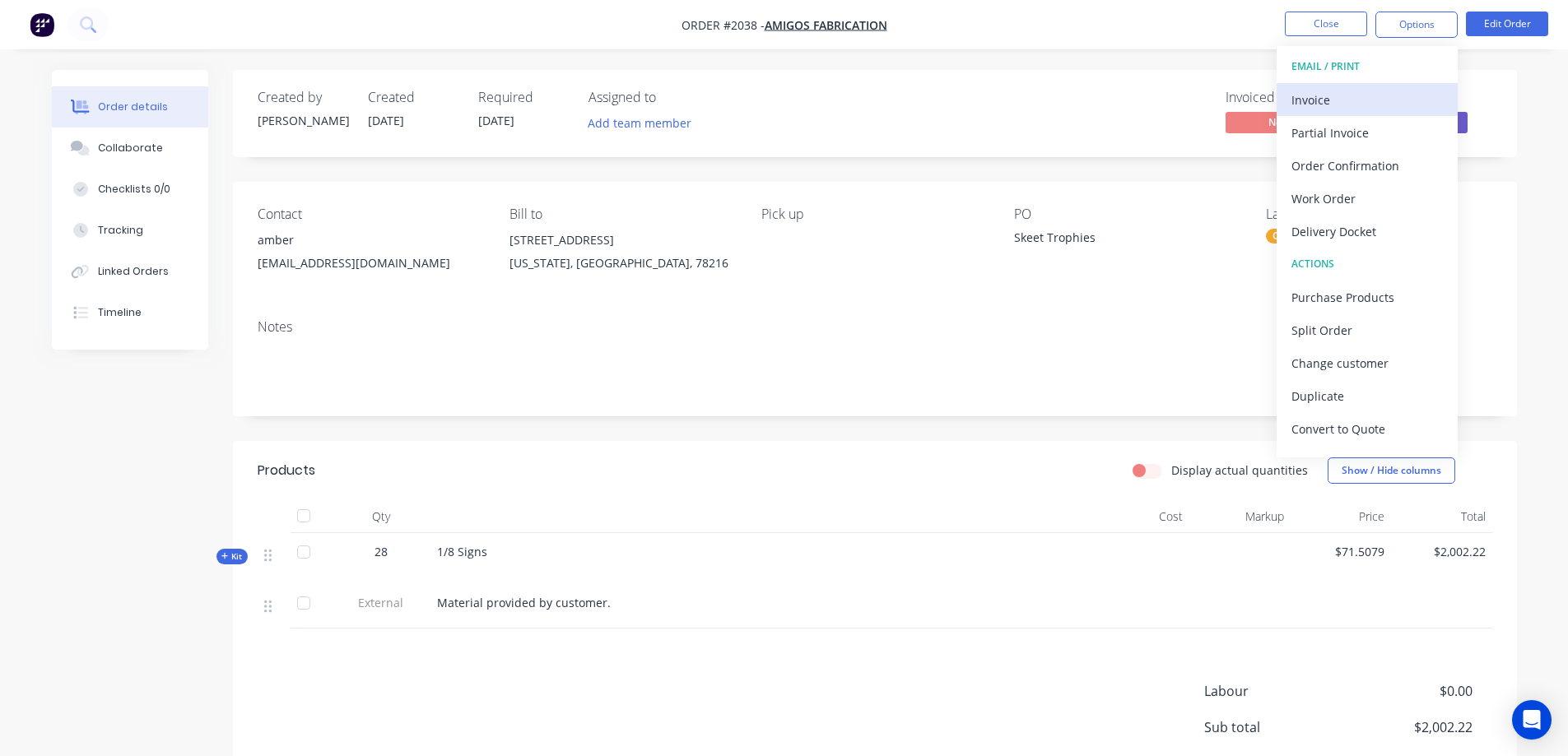
click at [1371, 102] on div "Invoice" at bounding box center [1368, 100] width 151 height 24
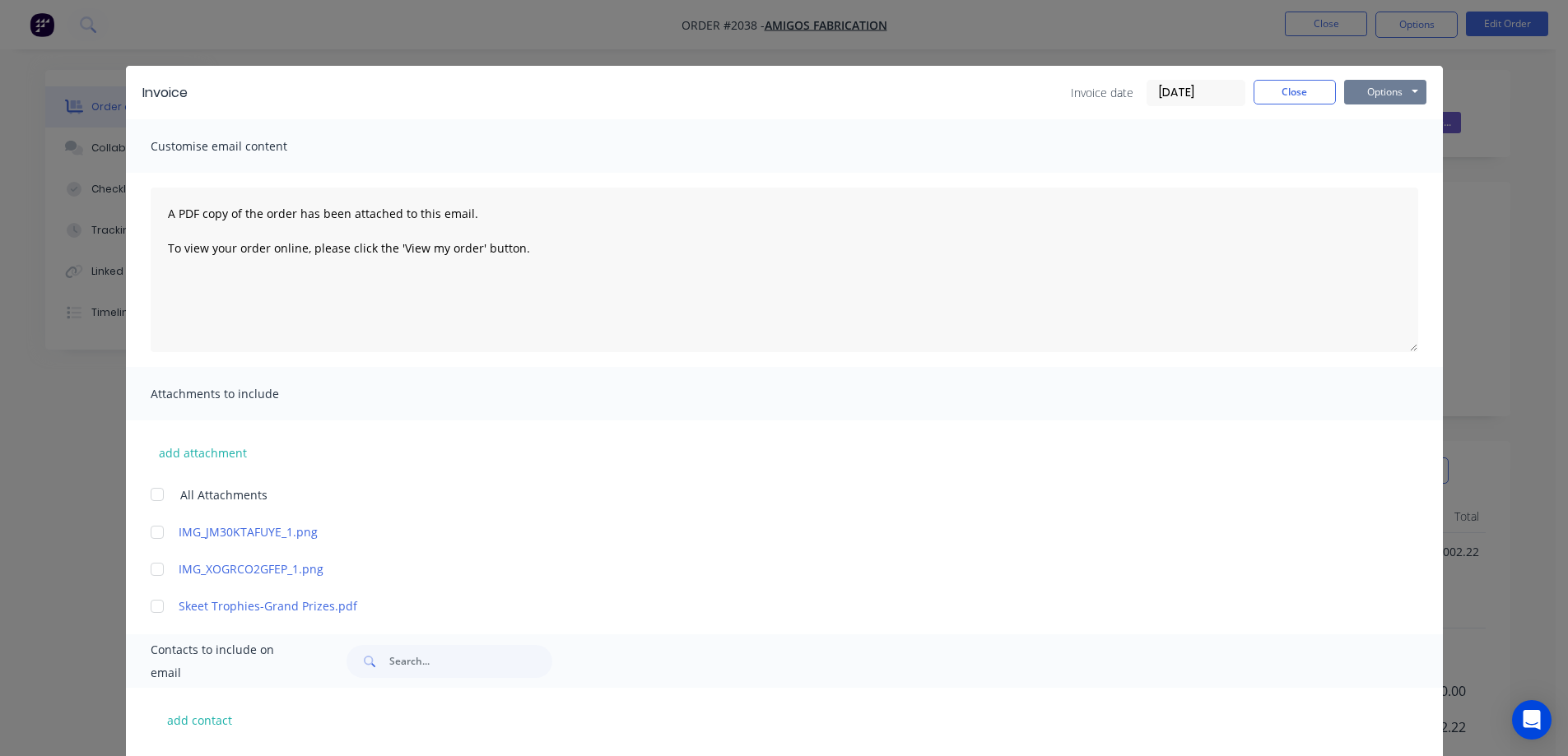
click at [1395, 85] on button "Options" at bounding box center [1385, 92] width 82 height 25
click at [1404, 124] on button "Preview" at bounding box center [1397, 121] width 106 height 27
click at [1290, 96] on button "Close" at bounding box center [1295, 92] width 82 height 25
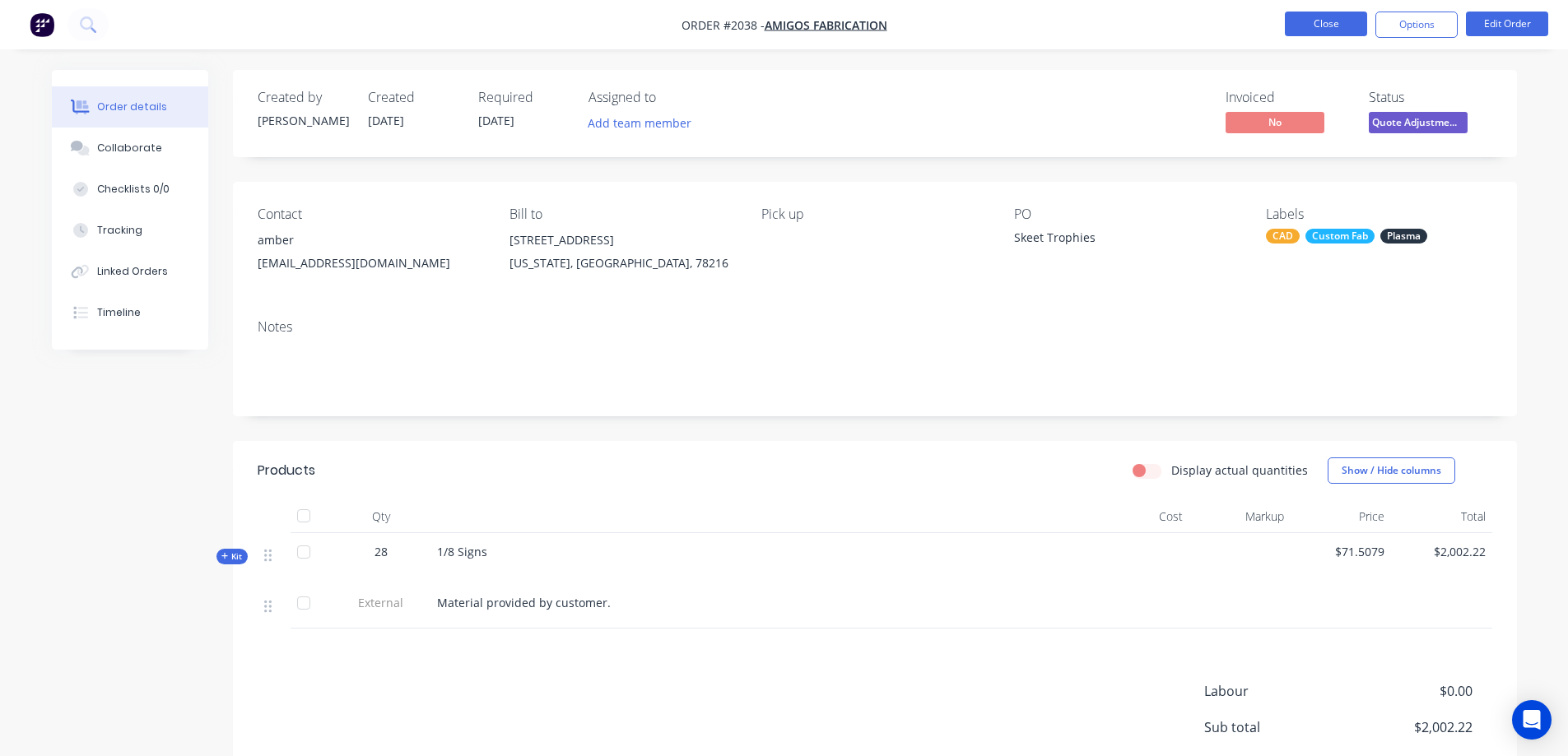
click at [1328, 22] on button "Close" at bounding box center [1326, 24] width 82 height 25
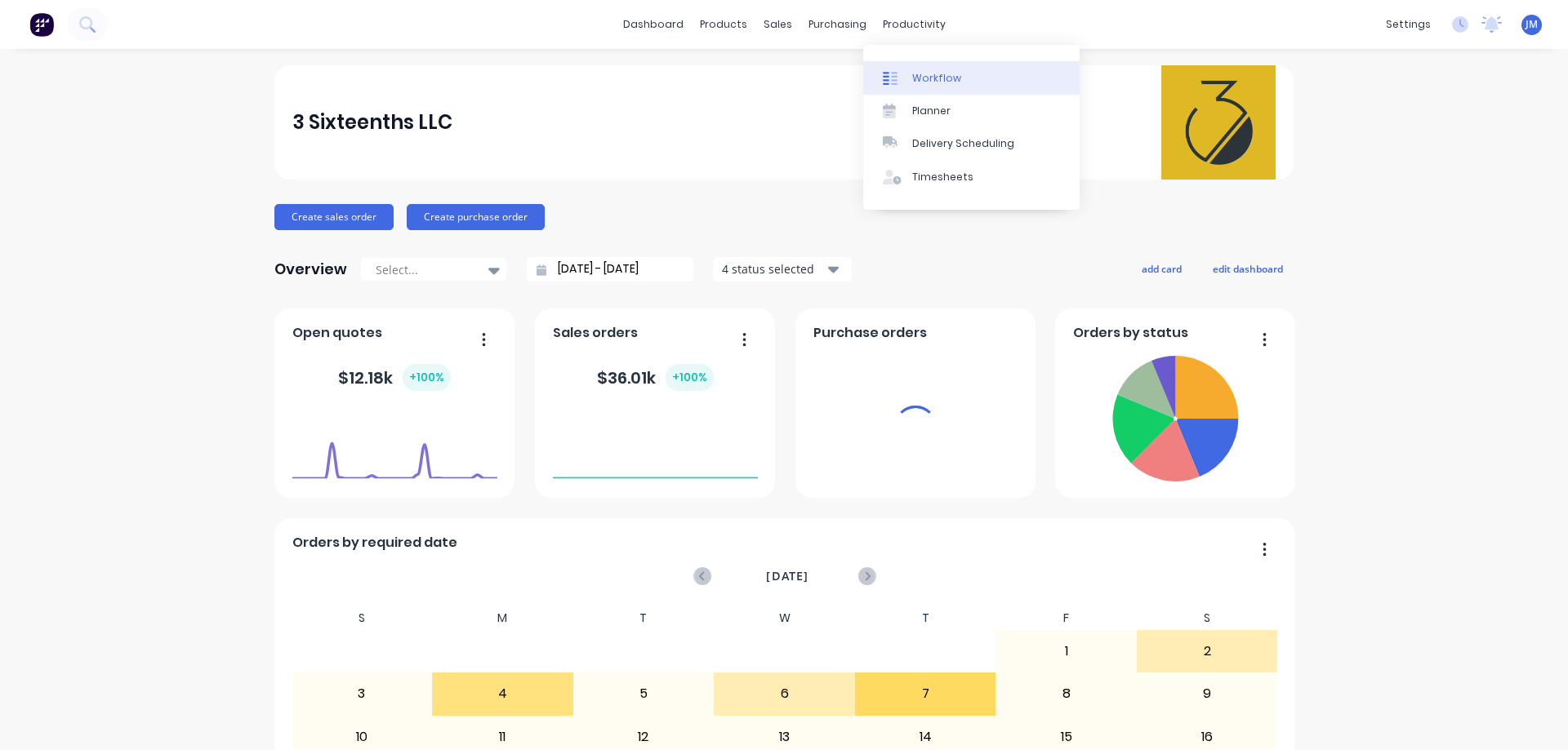
click at [894, 83] on icon at bounding box center [890, 78] width 14 height 14
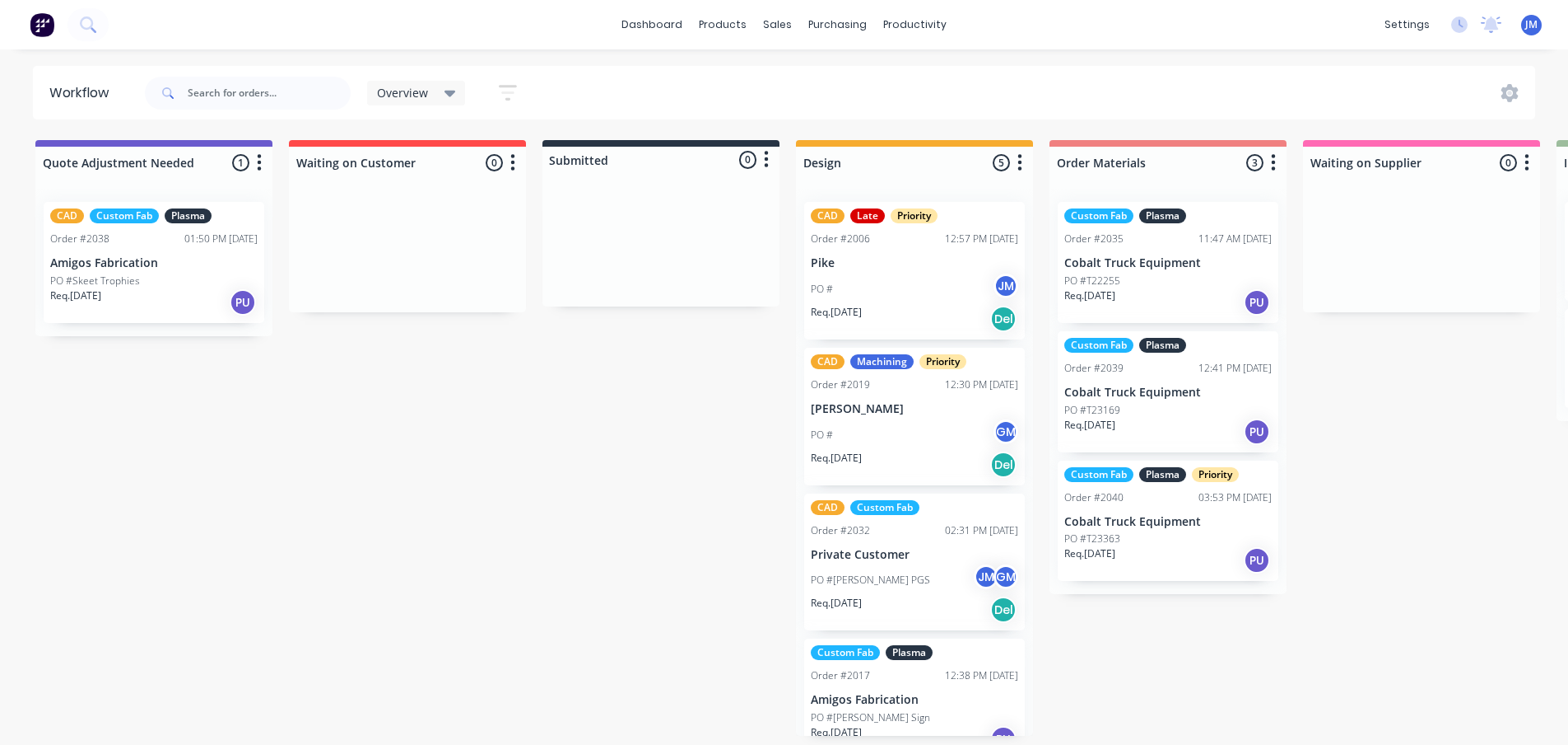
click at [1172, 254] on div "Custom Fab Plasma Order #2035 11:47 AM [DATE] Cobalt Truck Equipment PO #T22255…" at bounding box center [1168, 262] width 221 height 121
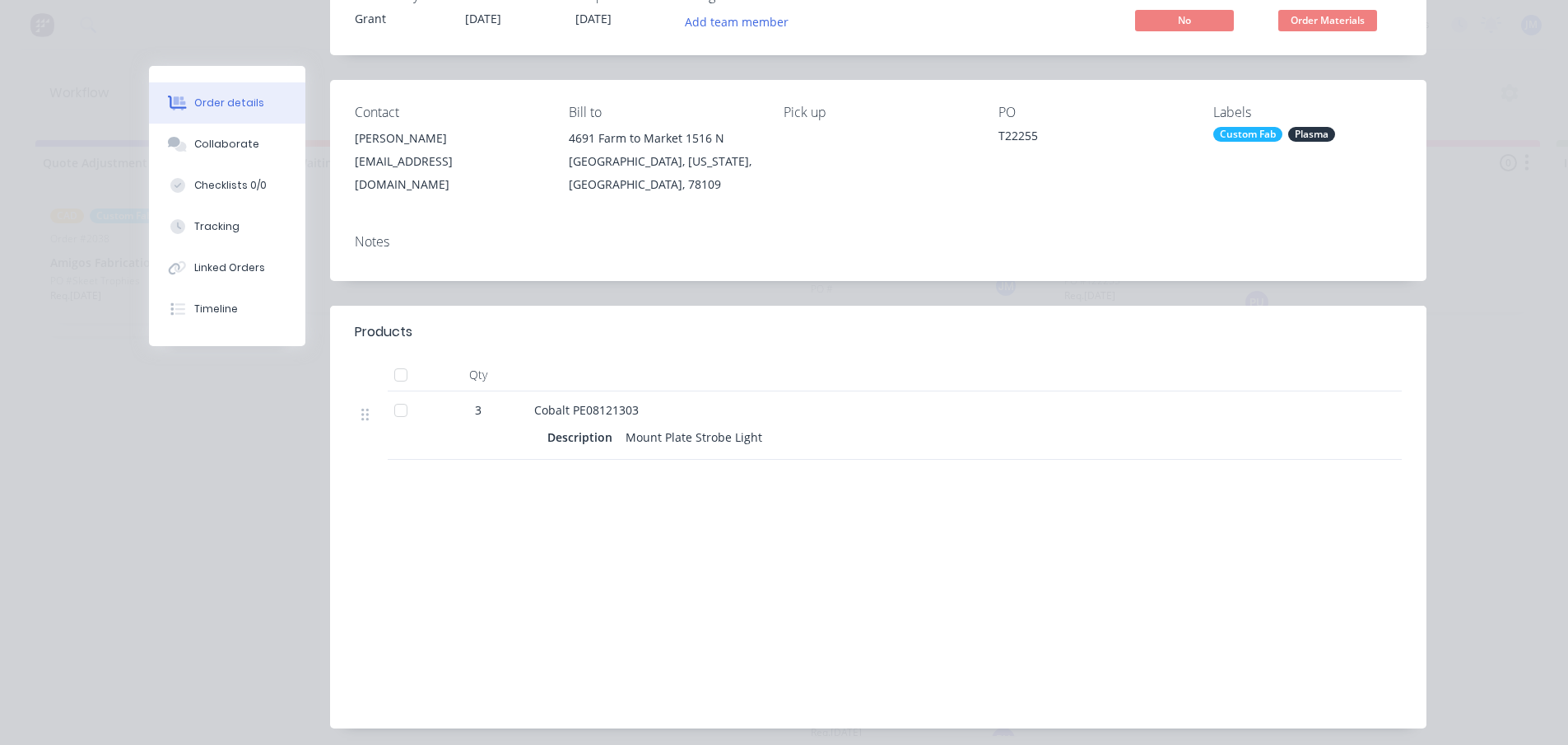
scroll to position [203, 0]
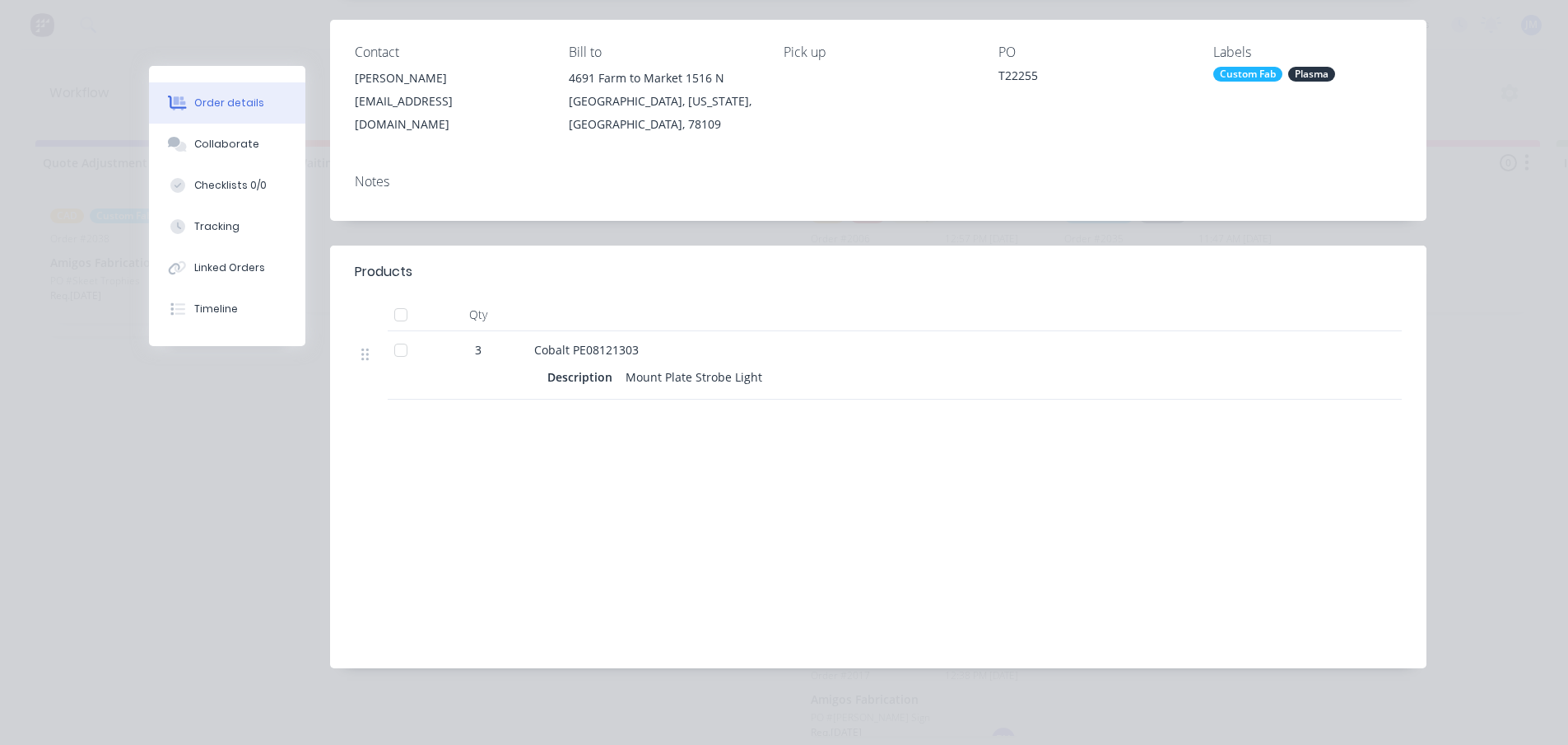
click at [1483, 249] on div "Order details Collaborate Checklists 0/0 Tracking Linked Orders Timeline Order …" at bounding box center [784, 372] width 1568 height 745
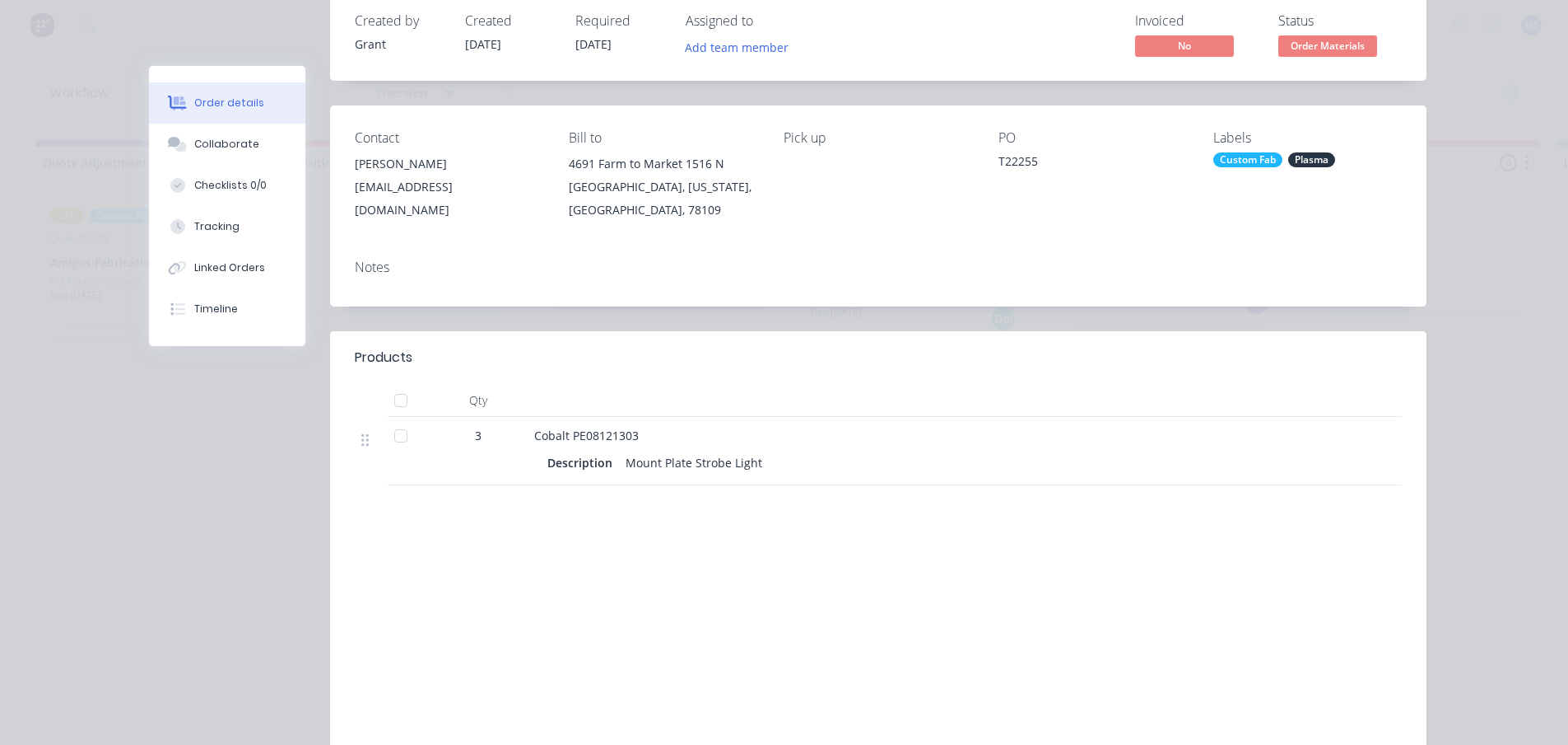
scroll to position [0, 0]
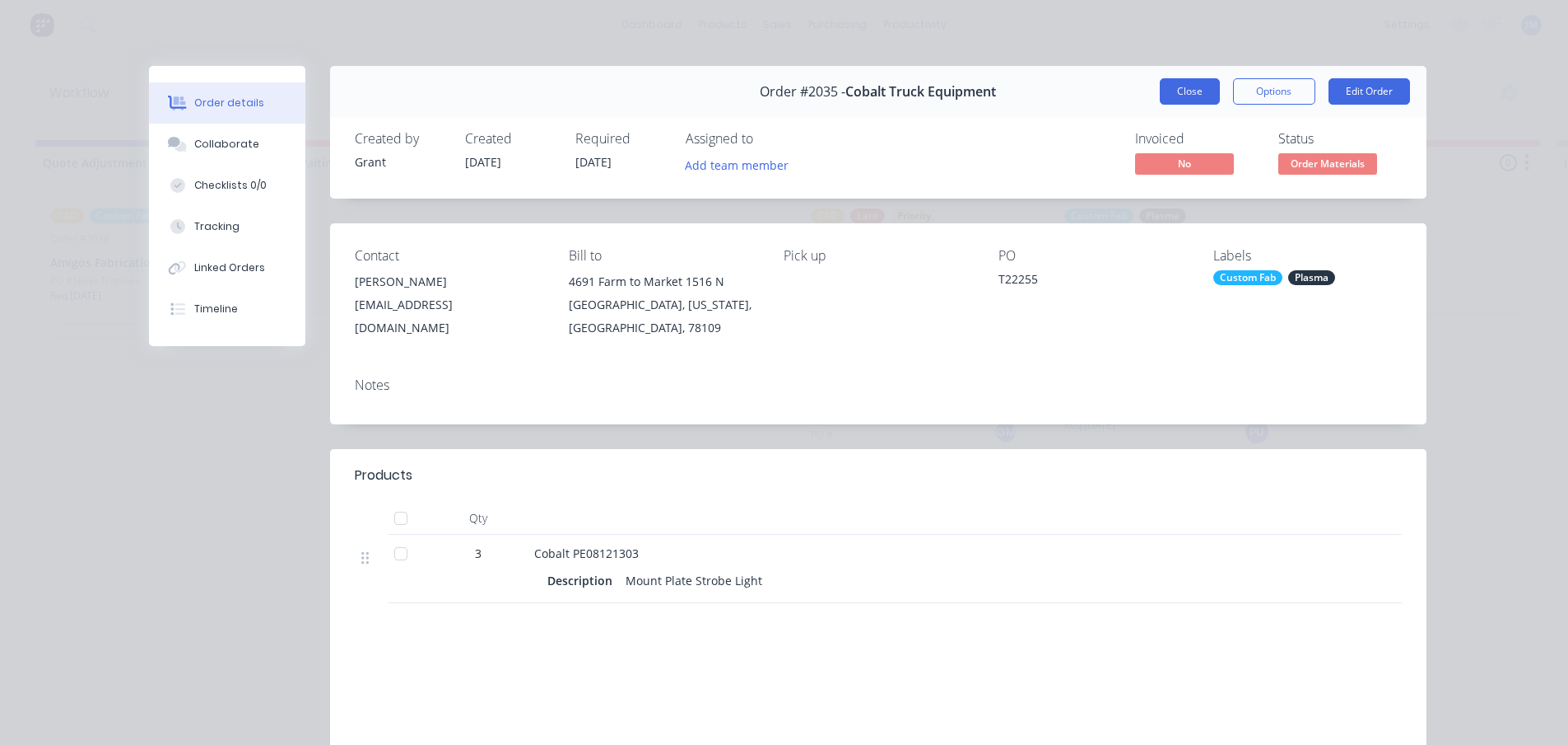
click at [1173, 91] on button "Close" at bounding box center [1190, 91] width 60 height 26
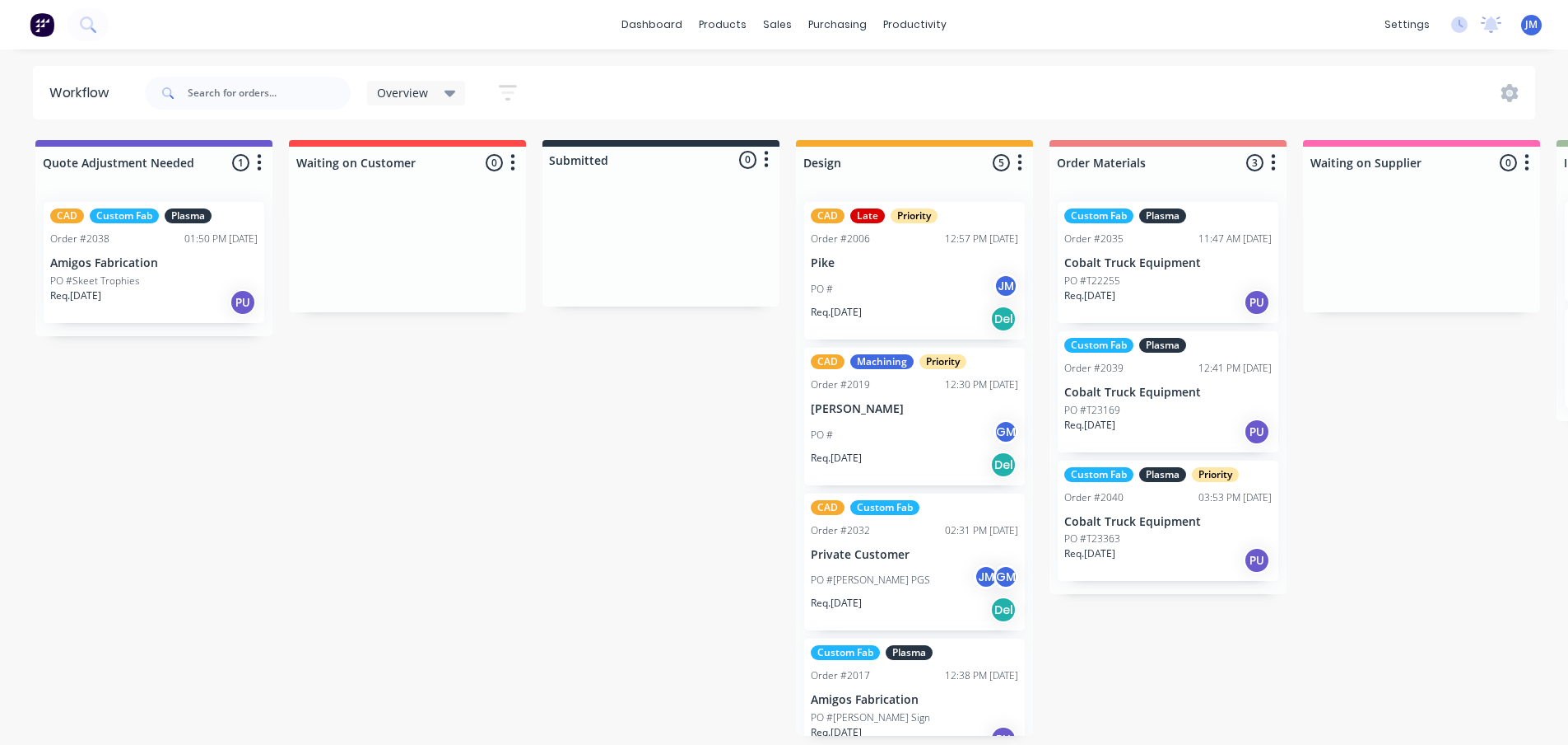
click at [1210, 396] on p "Cobalt Truck Equipment" at bounding box center [1168, 392] width 207 height 14
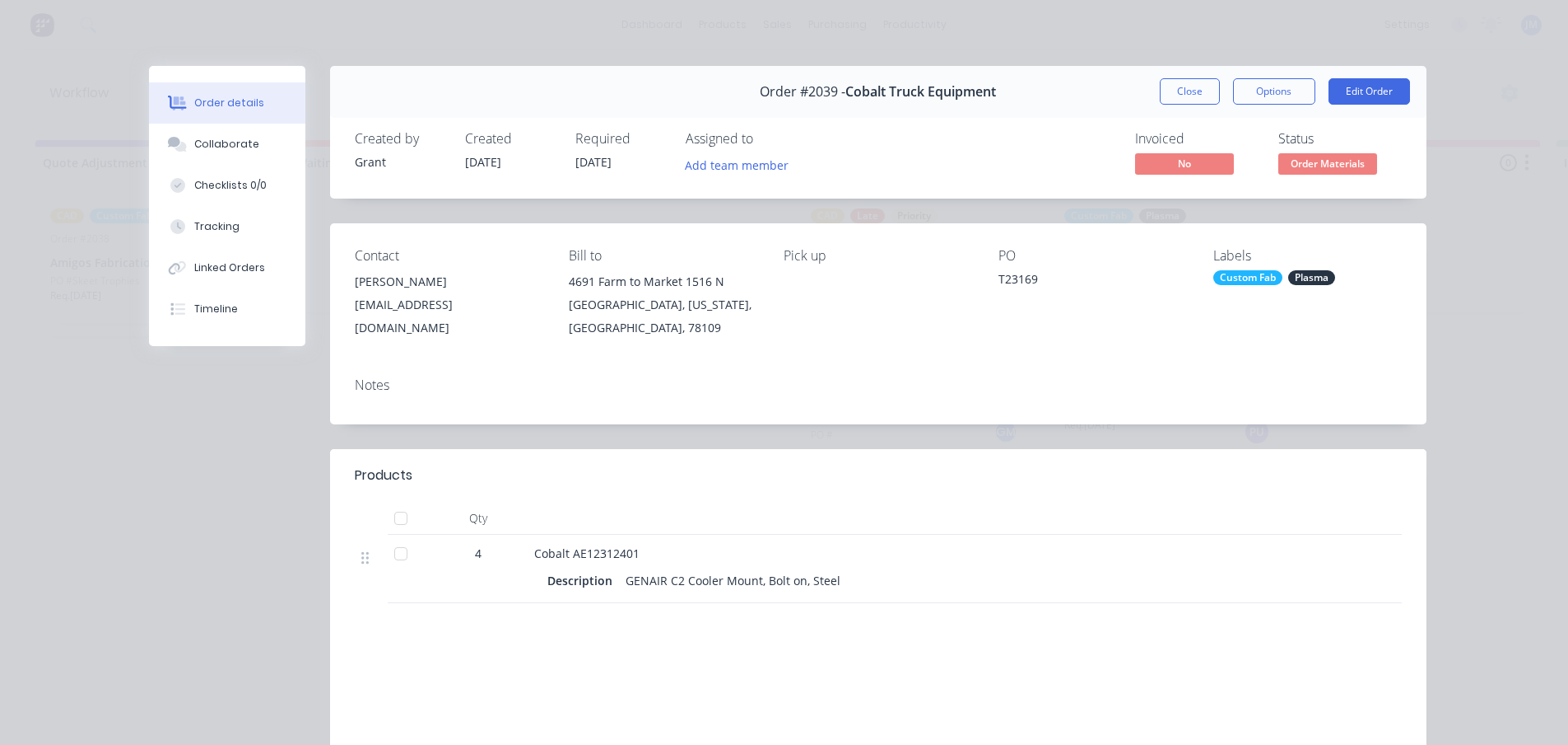
click at [1197, 94] on button "Close" at bounding box center [1190, 91] width 60 height 26
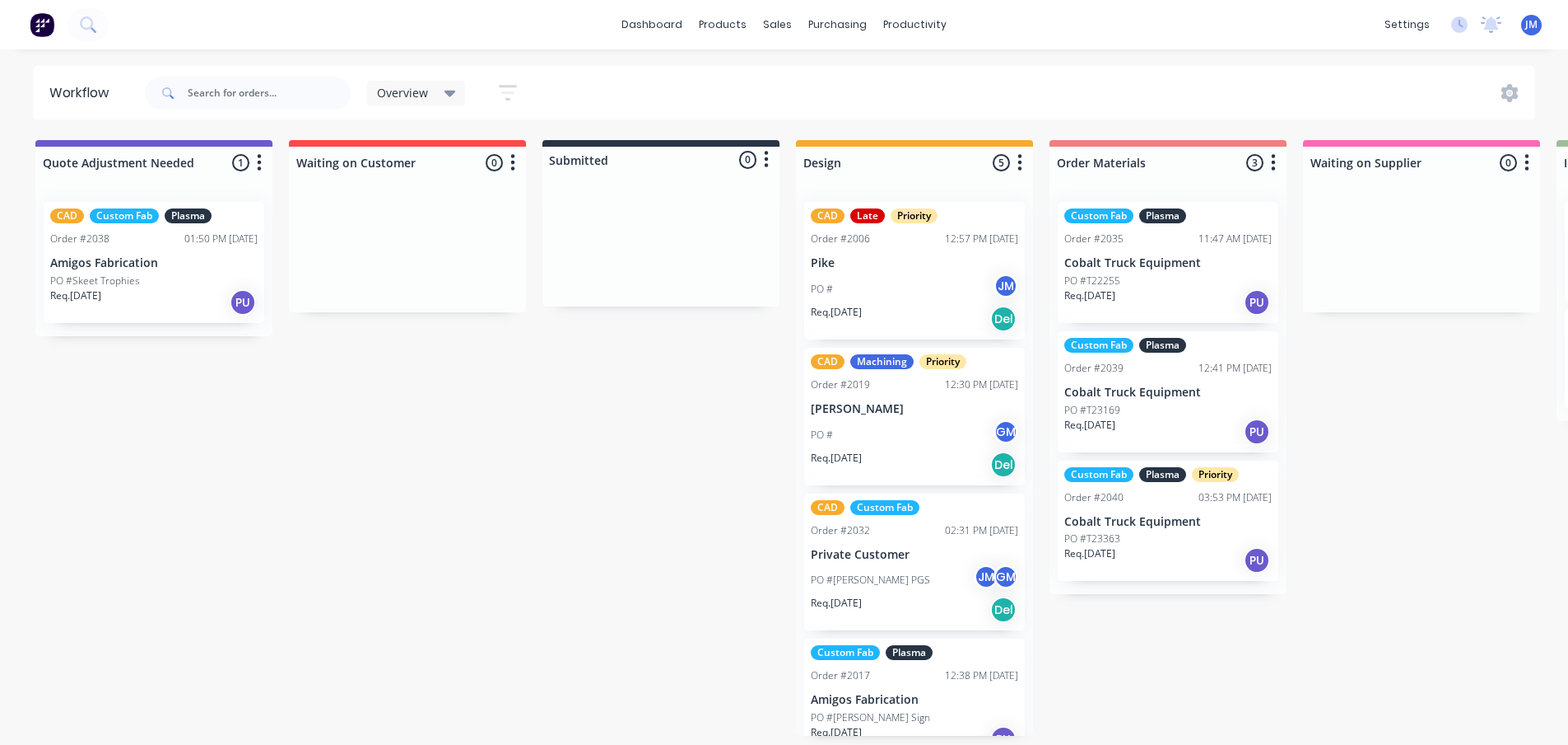
click at [1157, 532] on div "PO #T23363" at bounding box center [1168, 538] width 207 height 15
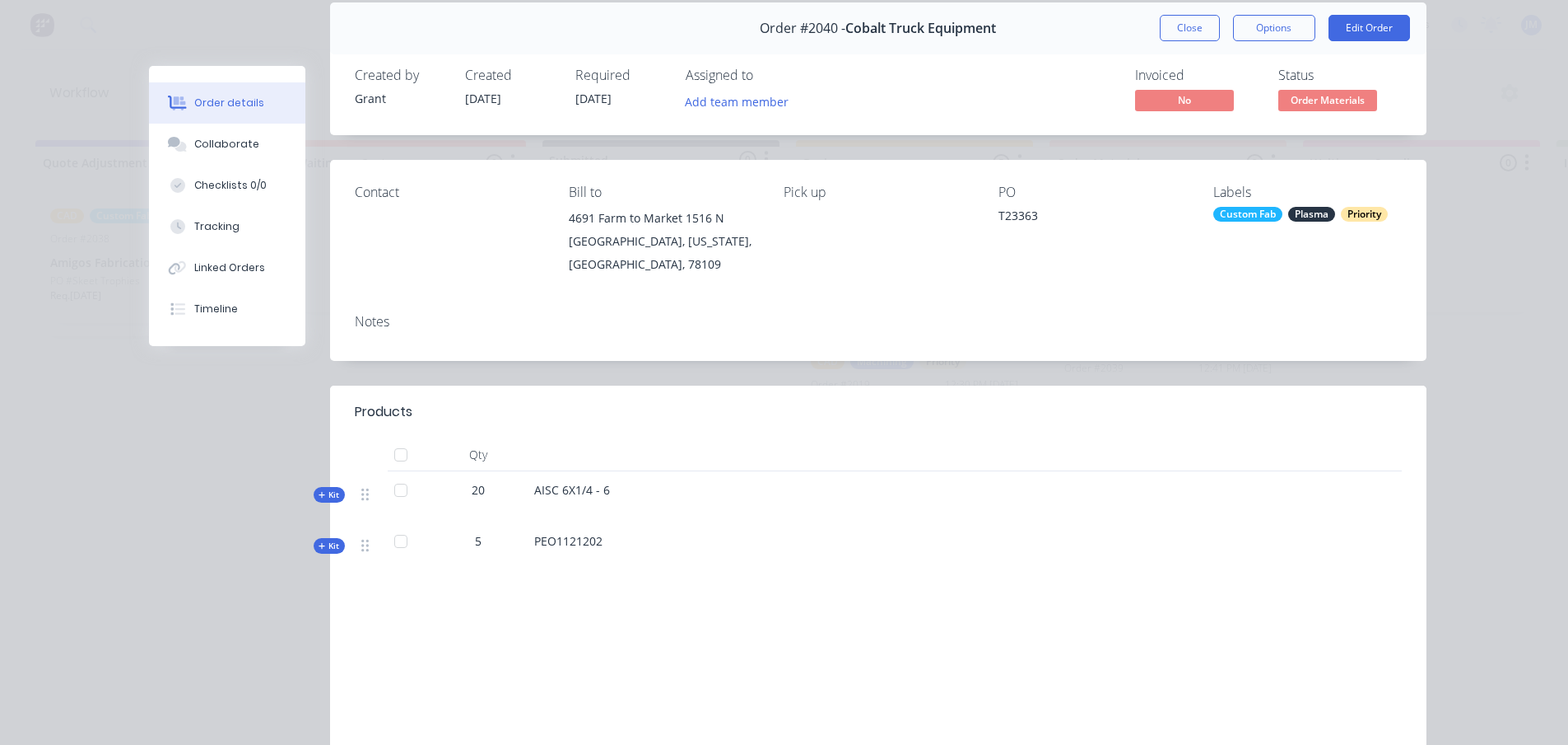
scroll to position [82, 0]
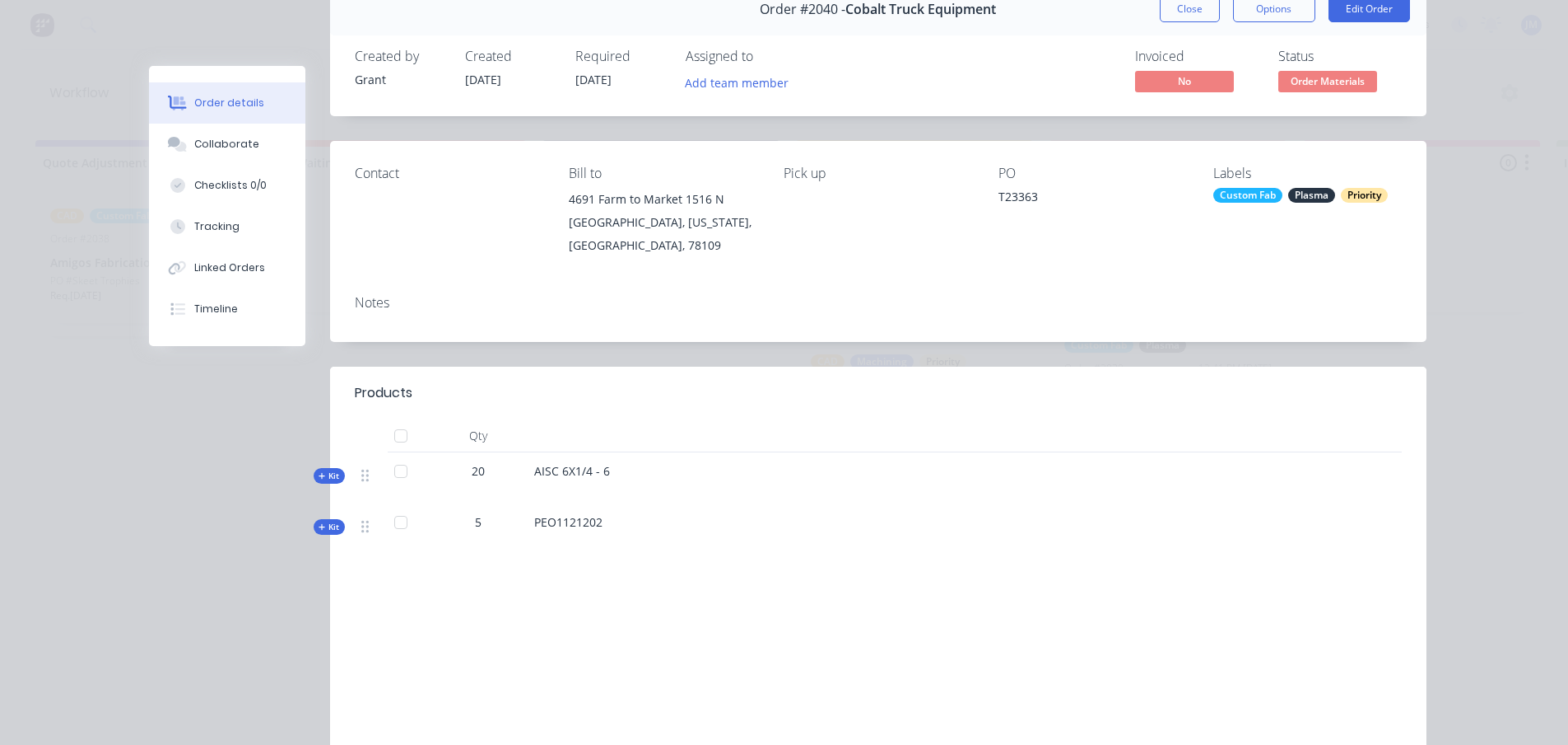
click at [393, 466] on div at bounding box center [401, 471] width 33 height 33
click at [393, 471] on div at bounding box center [401, 471] width 33 height 33
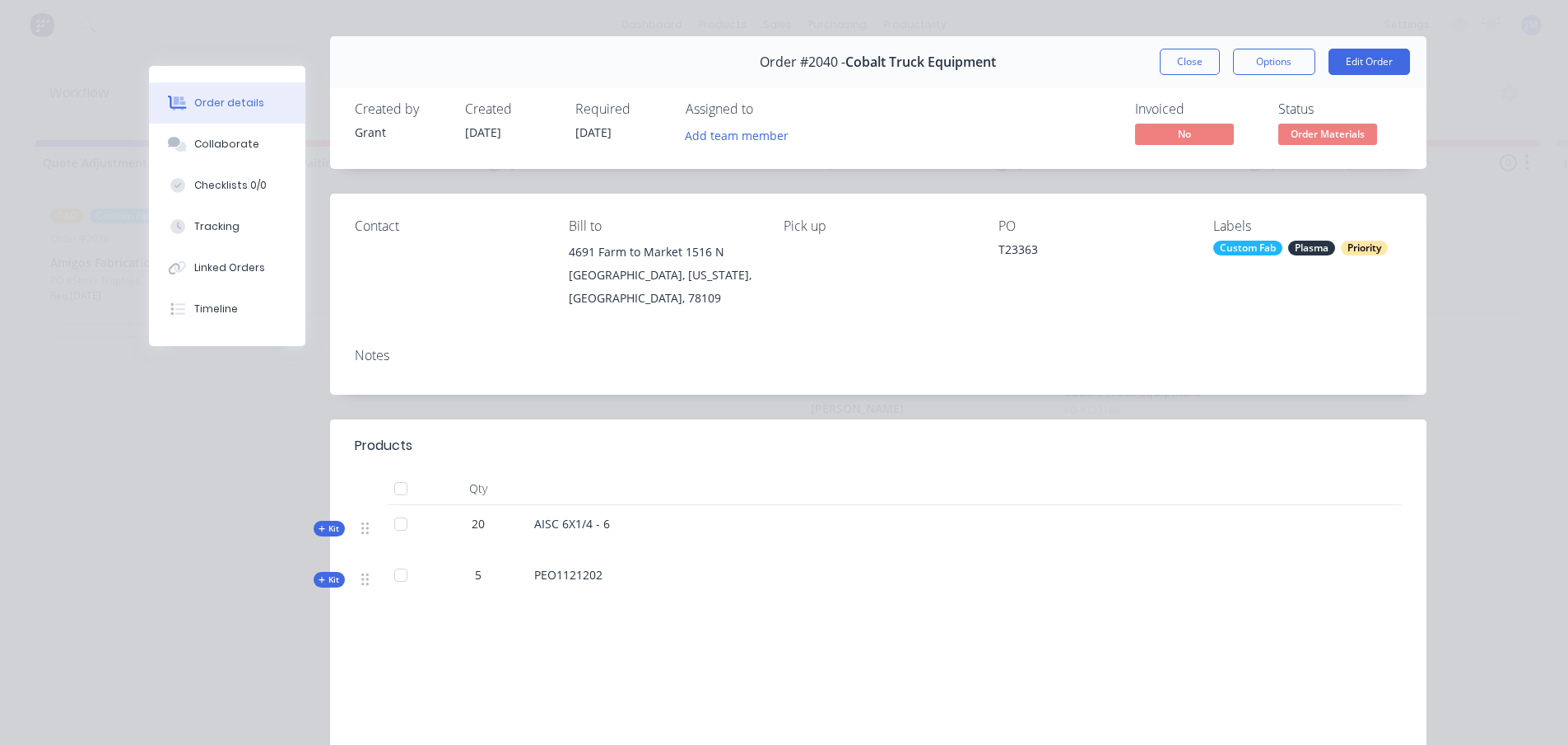
scroll to position [0, 0]
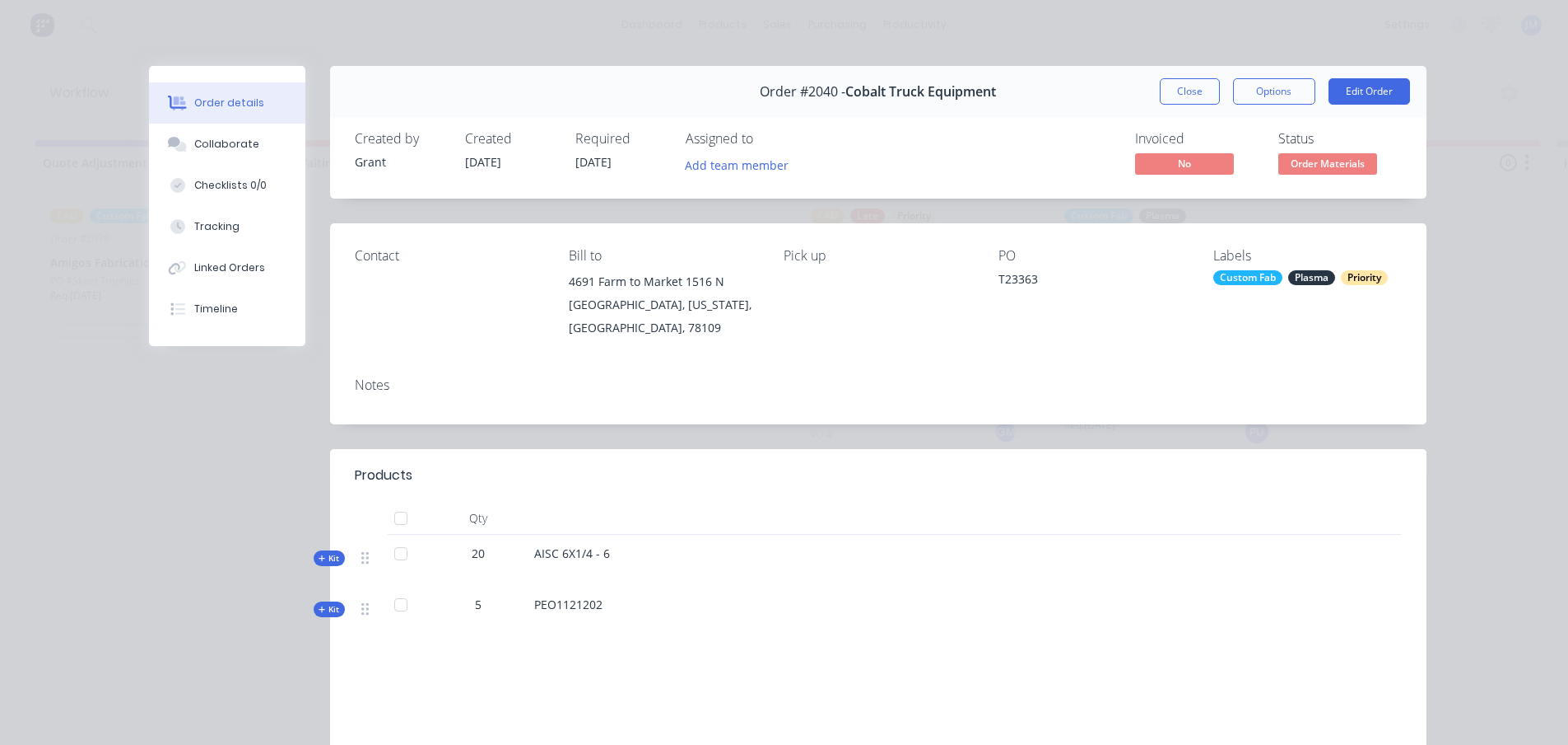
click at [332, 556] on span "Kit" at bounding box center [329, 558] width 21 height 13
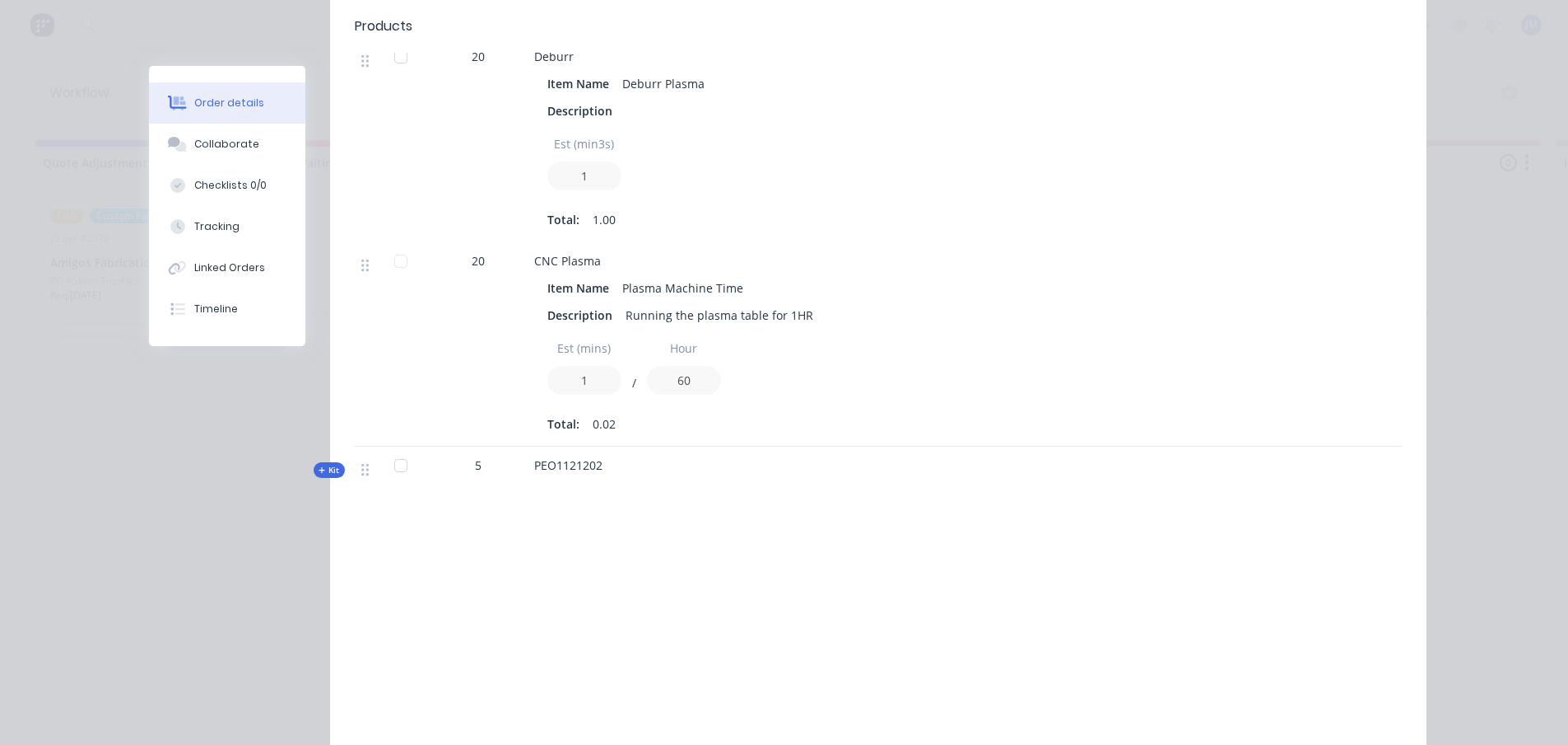
scroll to position [823, 0]
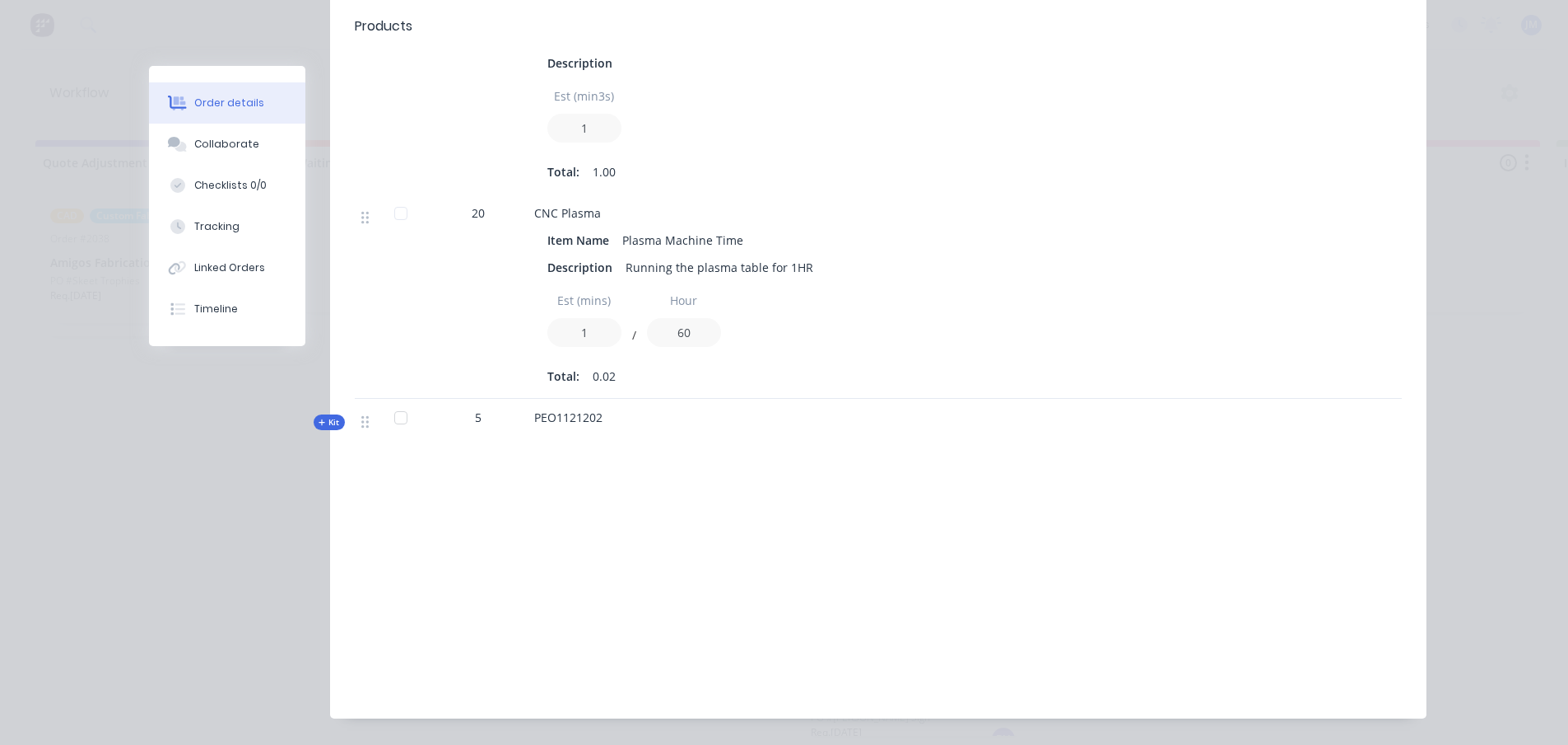
click at [325, 421] on span "Kit" at bounding box center [329, 421] width 21 height 13
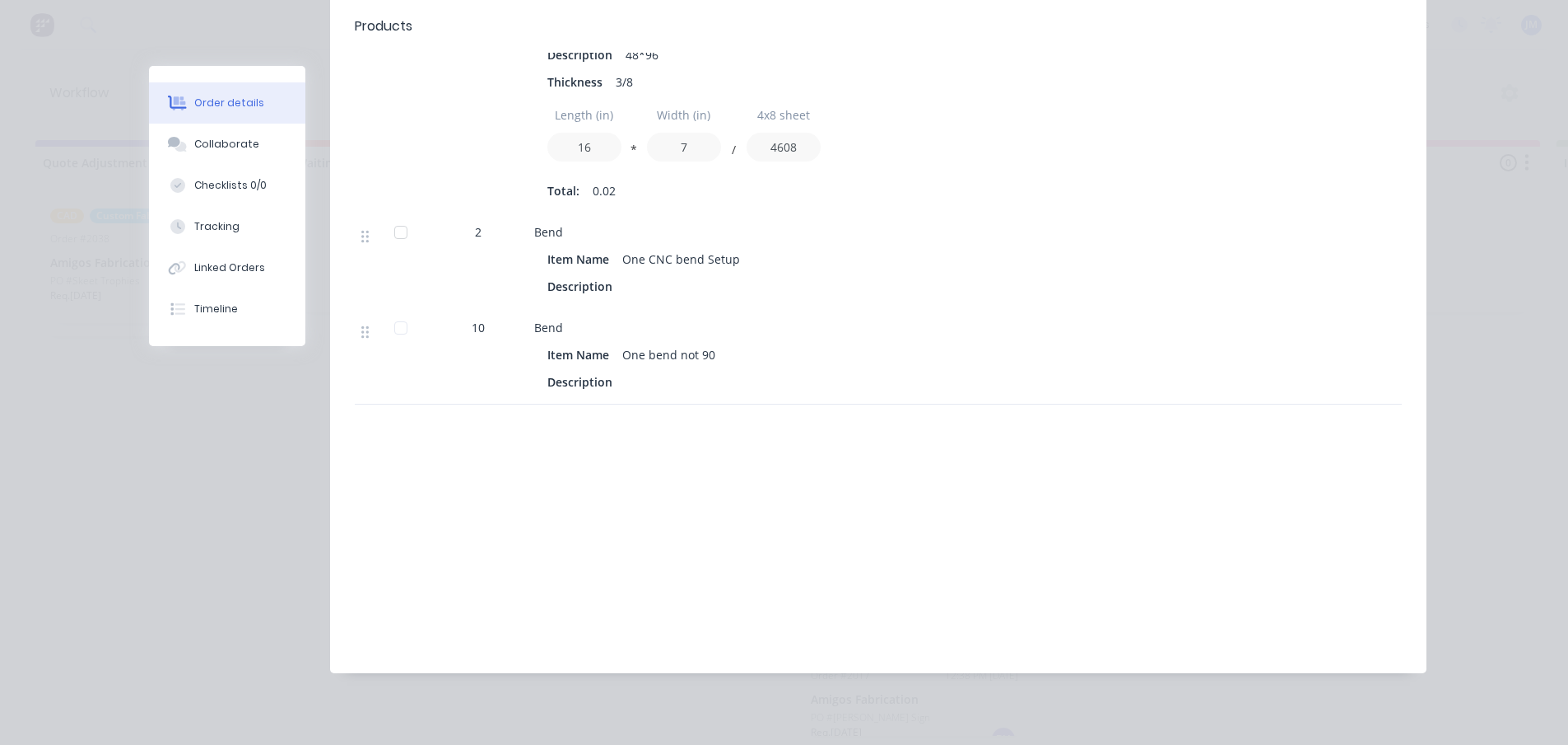
scroll to position [964, 0]
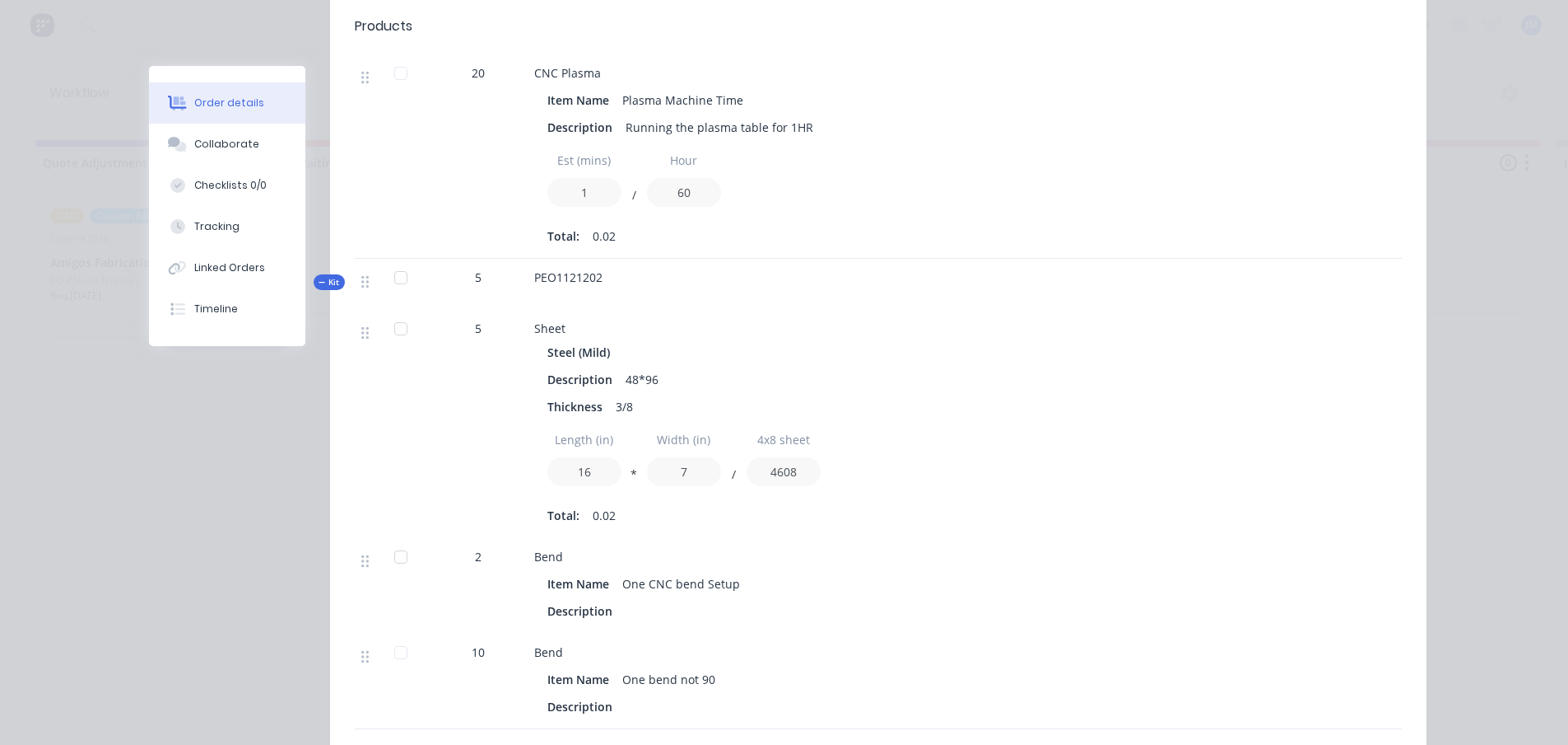
click at [329, 280] on span "Kit" at bounding box center [329, 282] width 21 height 13
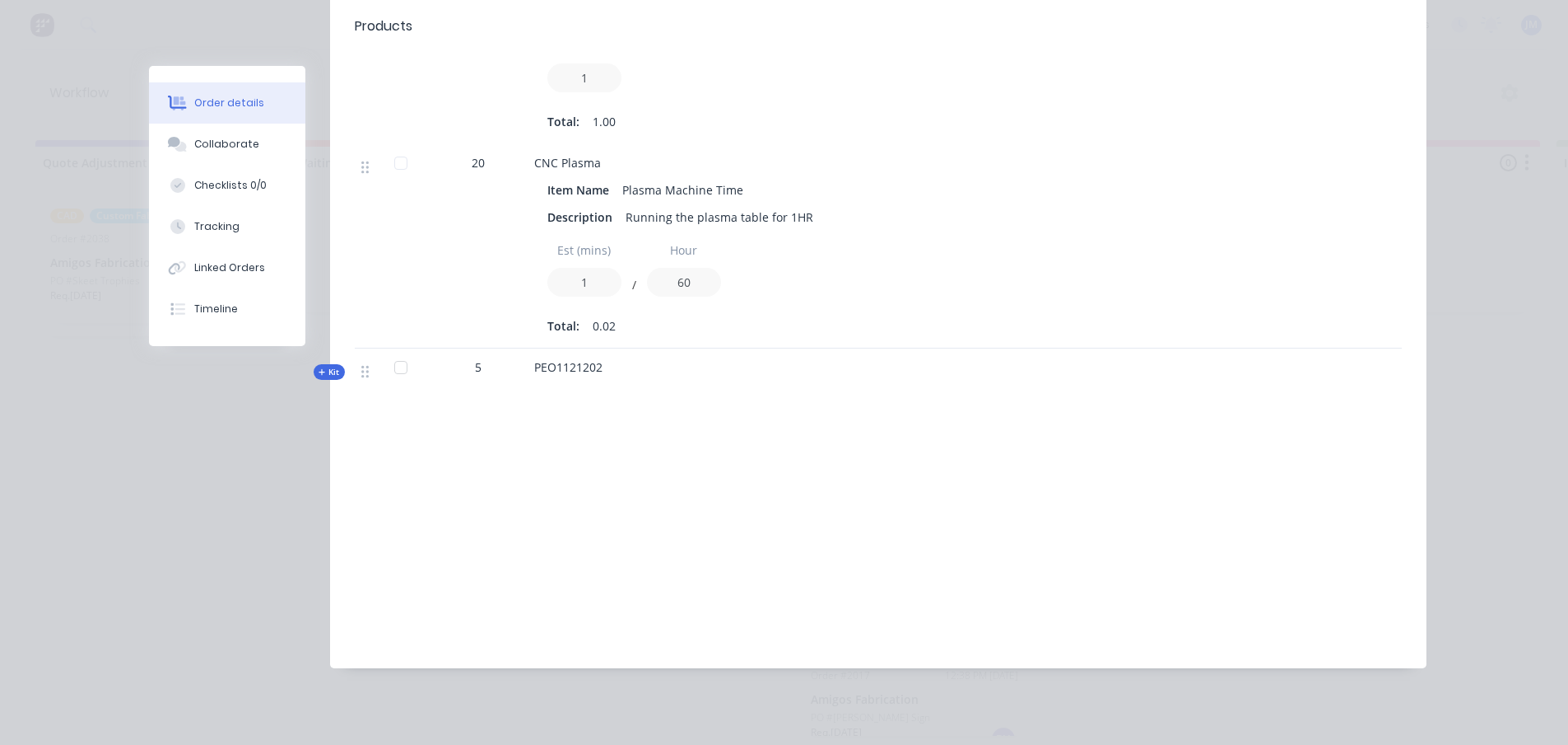
scroll to position [874, 0]
